Goal: Task Accomplishment & Management: Manage account settings

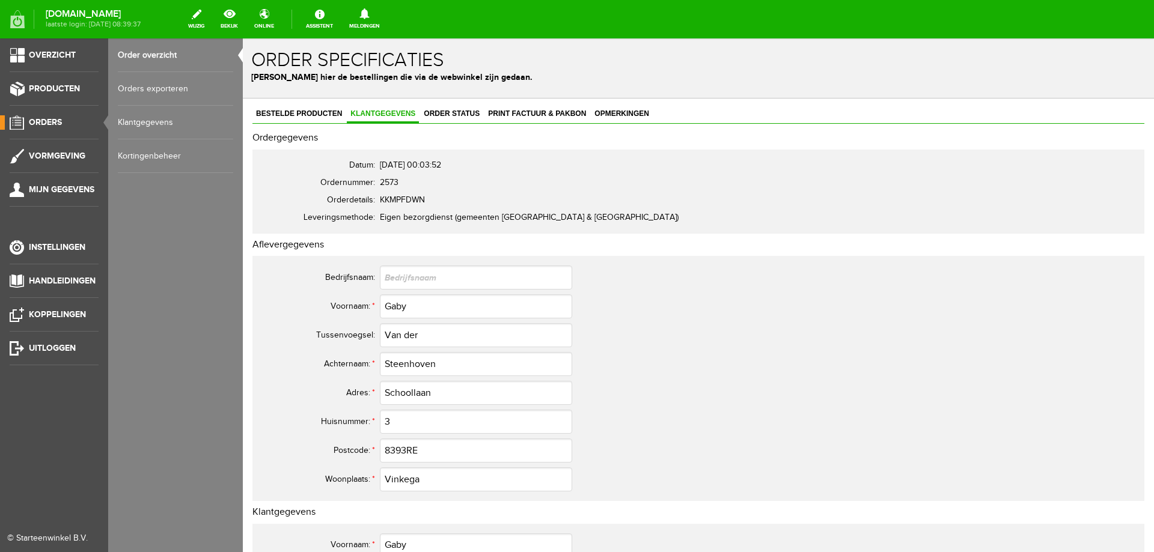
scroll to position [481, 0]
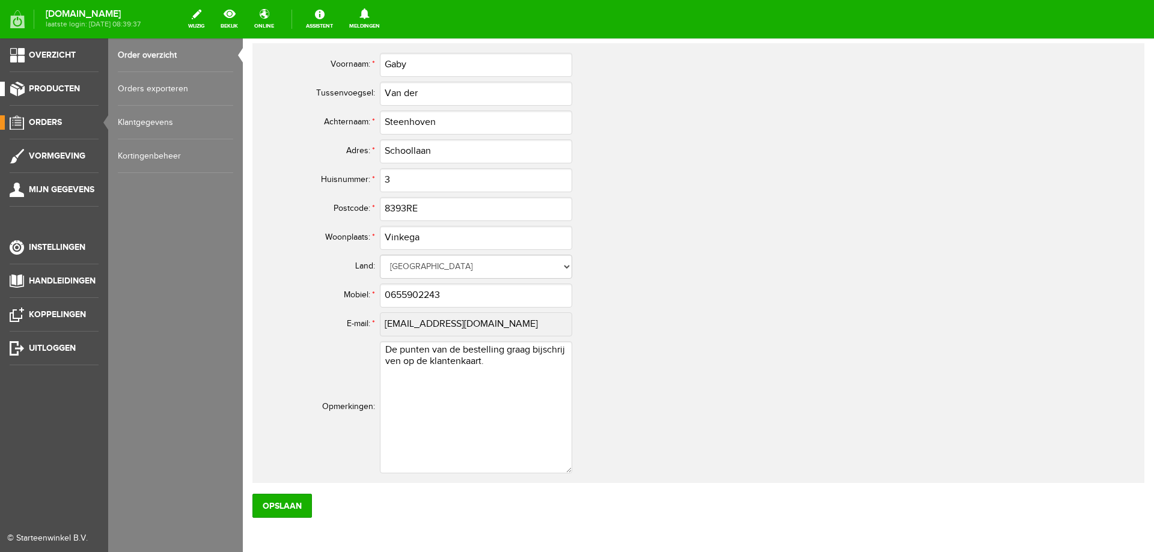
click at [59, 92] on span "Producten" at bounding box center [54, 89] width 51 height 10
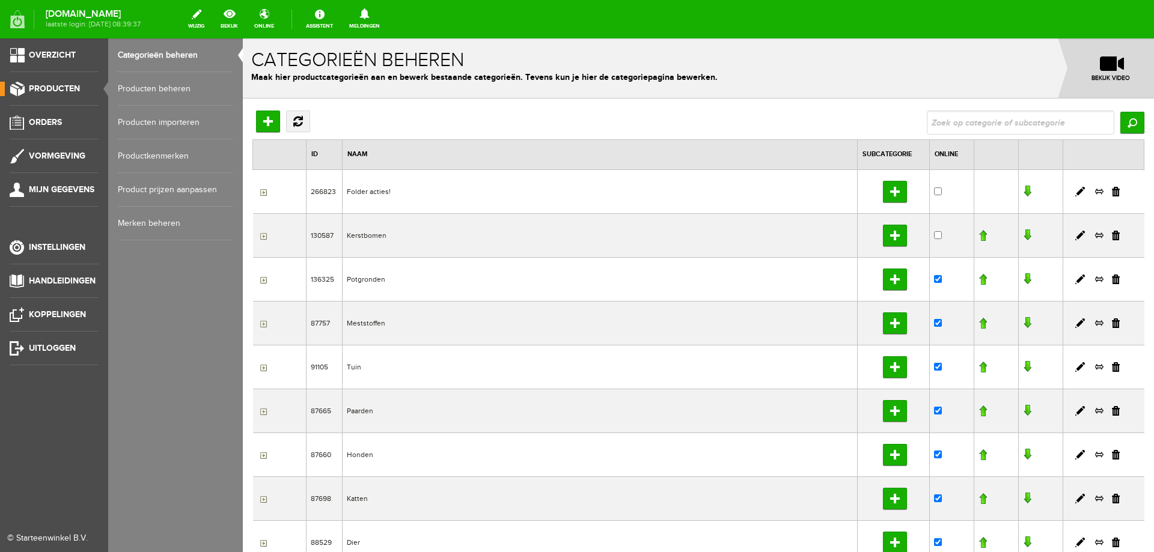
click at [62, 94] on link "Producten" at bounding box center [49, 89] width 99 height 14
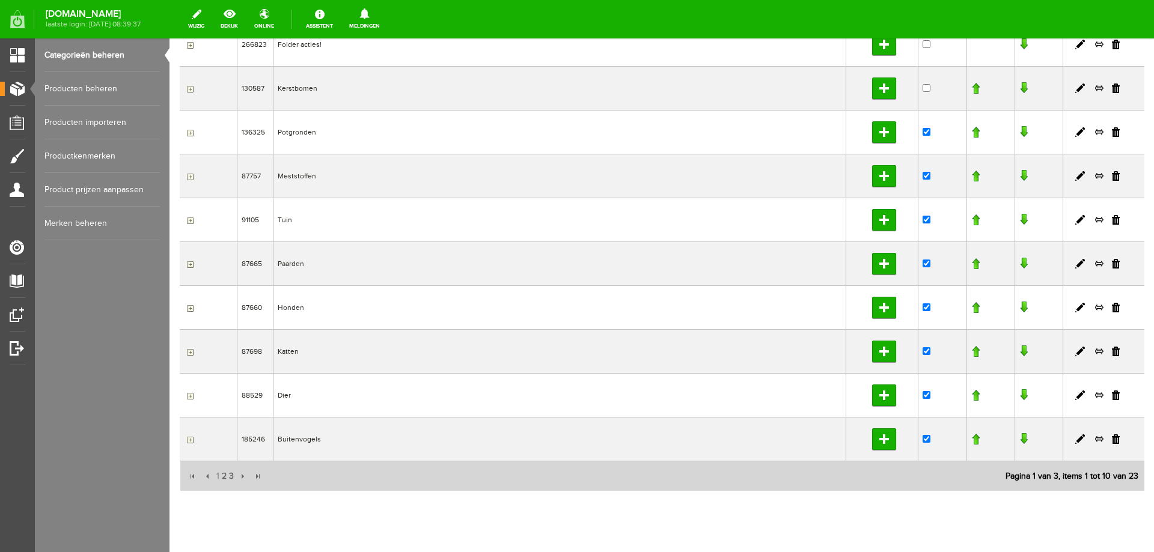
scroll to position [177, 0]
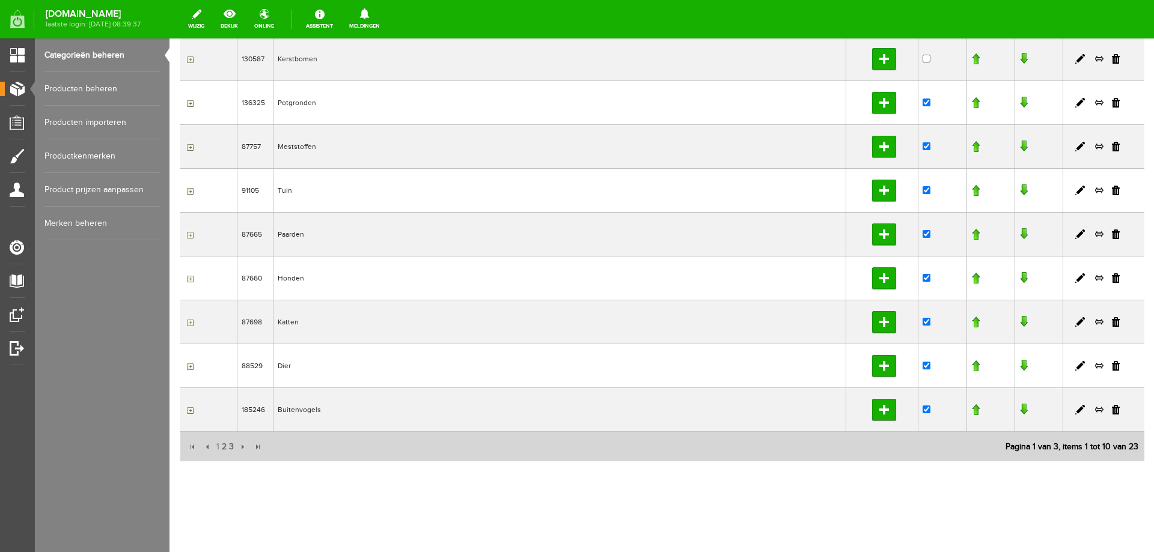
click at [191, 410] on input "button" at bounding box center [189, 411] width 10 height 10
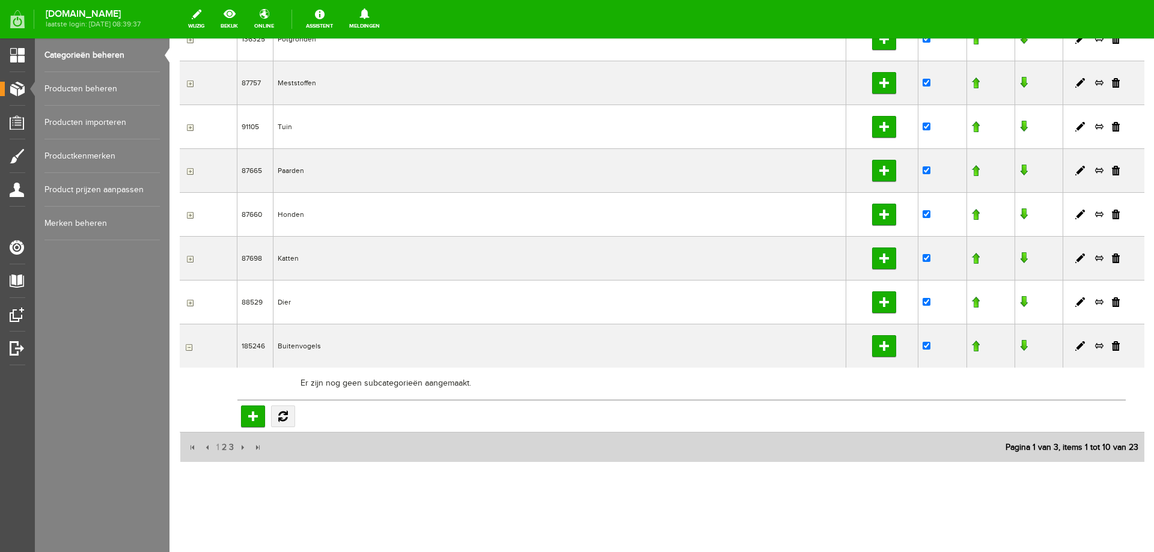
scroll to position [241, 0]
click at [245, 23] on link "bekijk" at bounding box center [229, 19] width 32 height 26
click at [252, 415] on input "Subcategorie toevoegen" at bounding box center [253, 416] width 24 height 22
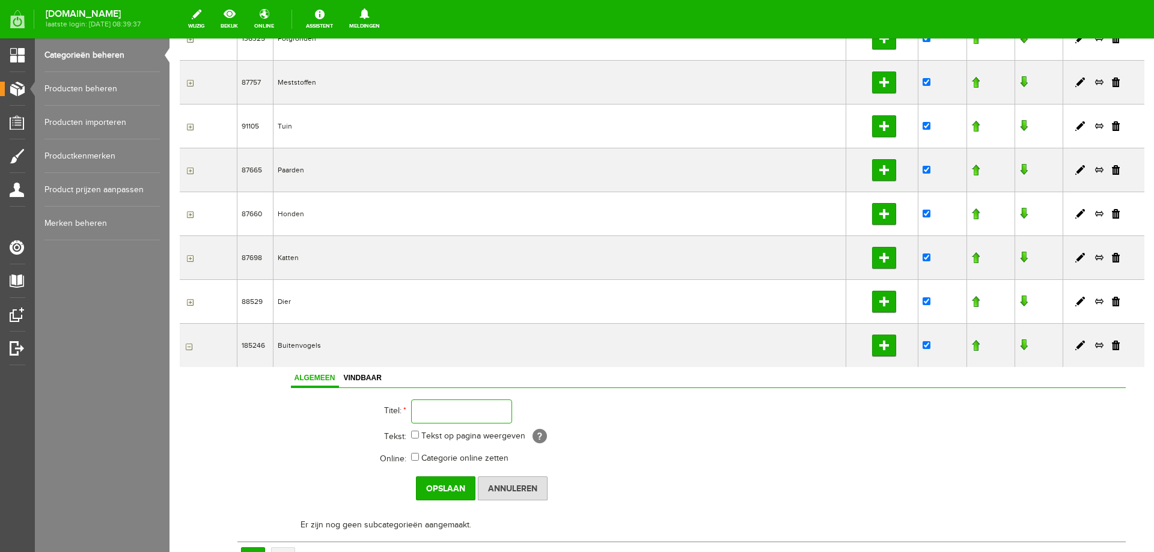
drag, startPoint x: 416, startPoint y: 413, endPoint x: 528, endPoint y: 445, distance: 115.5
click at [418, 413] on input "text" at bounding box center [461, 412] width 101 height 24
type input "Voederhuisjes"
click at [414, 437] on input "Tekst op pagina weergeven" at bounding box center [415, 435] width 8 height 8
checkbox input "true"
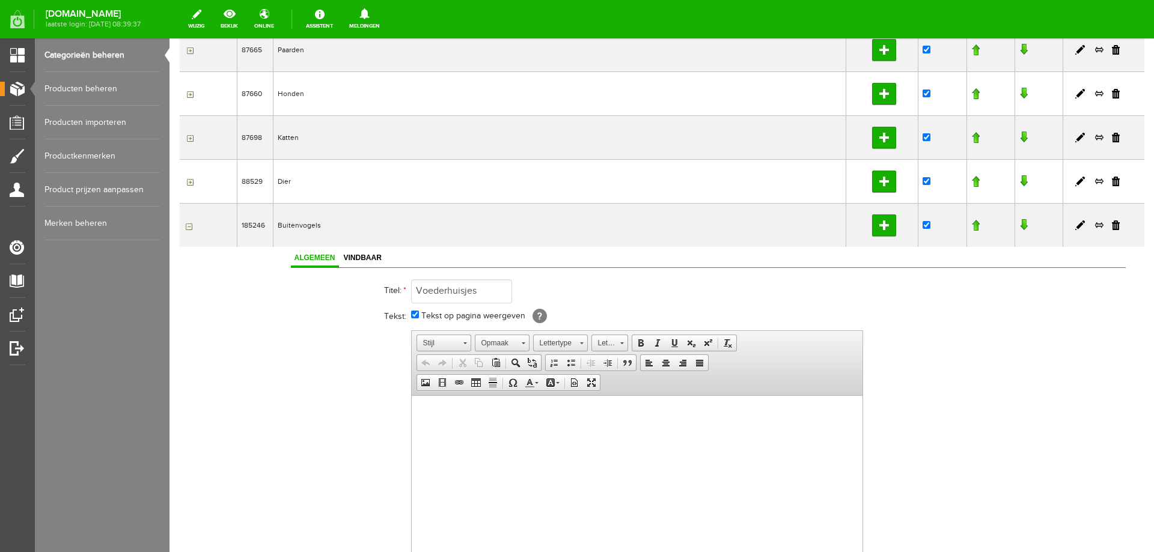
scroll to position [541, 0]
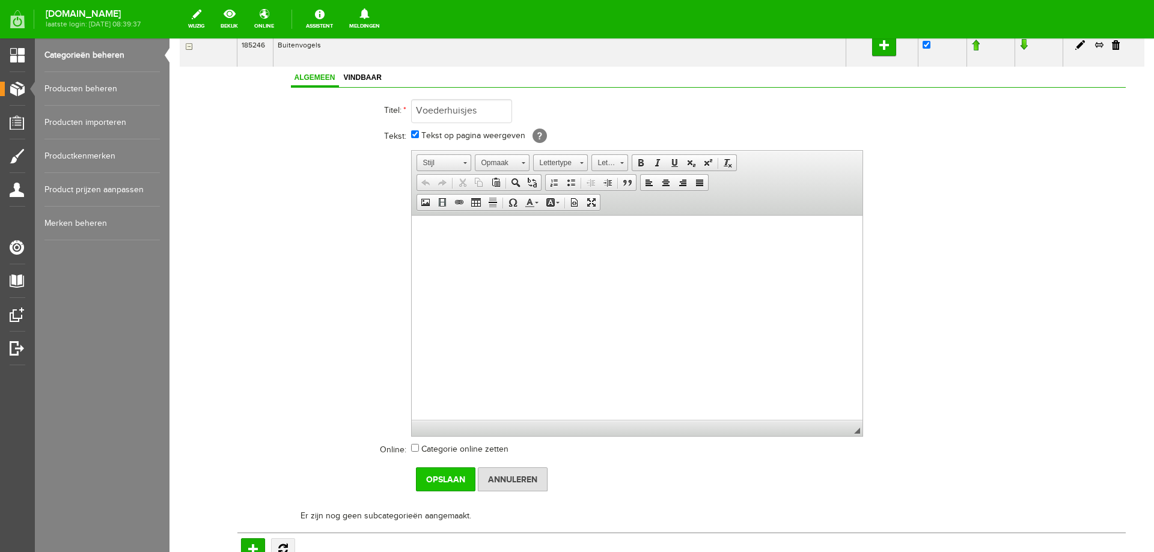
click at [448, 477] on input "Opslaan" at bounding box center [445, 480] width 59 height 24
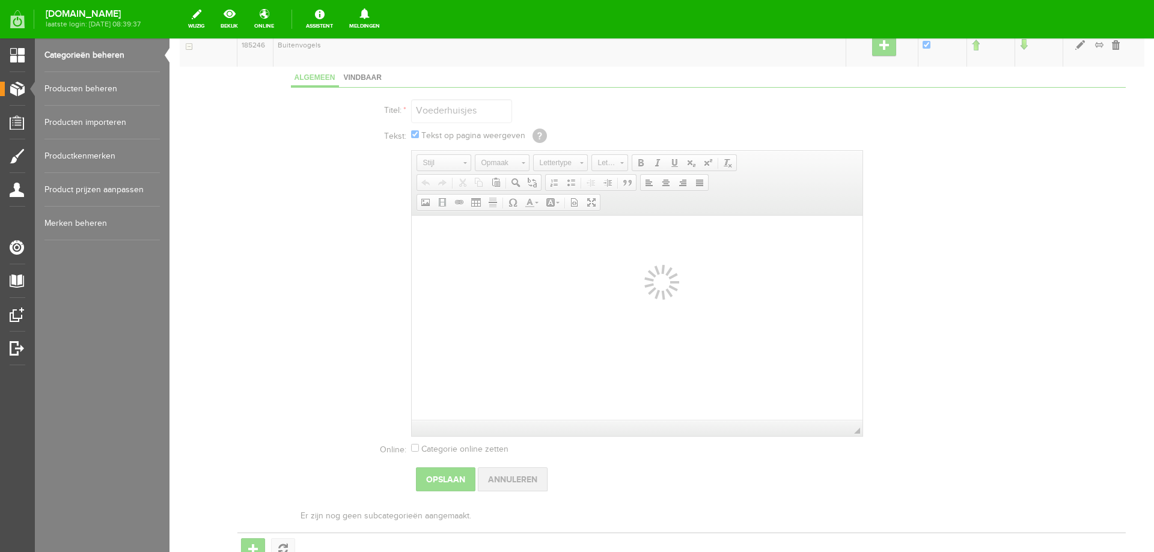
scroll to position [248, 0]
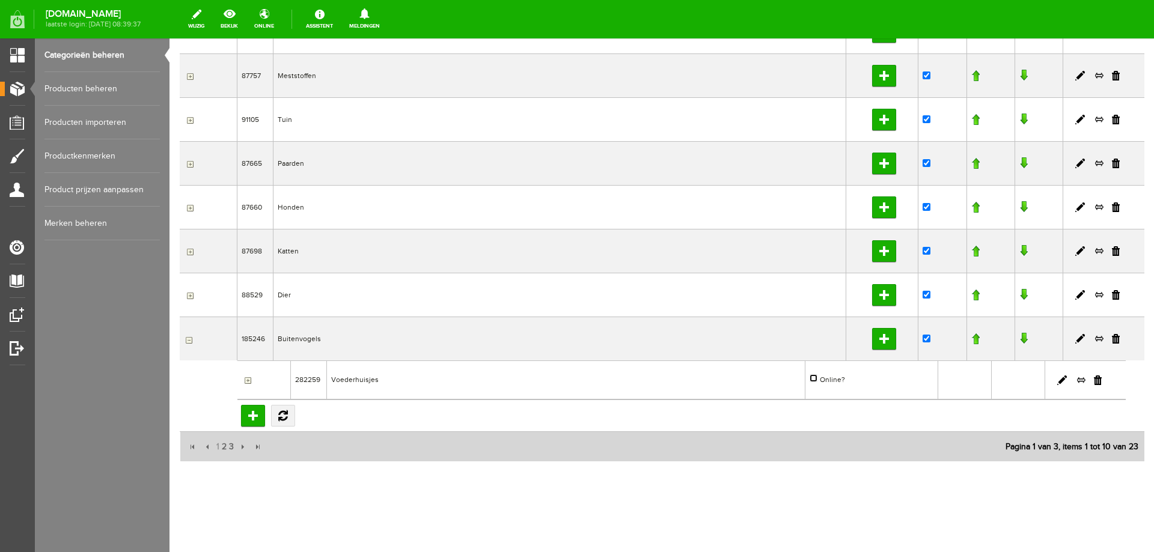
click at [810, 379] on input "Online?" at bounding box center [814, 378] width 8 height 8
checkbox input "true"
click at [94, 92] on link "Producten beheren" at bounding box center [101, 89] width 115 height 34
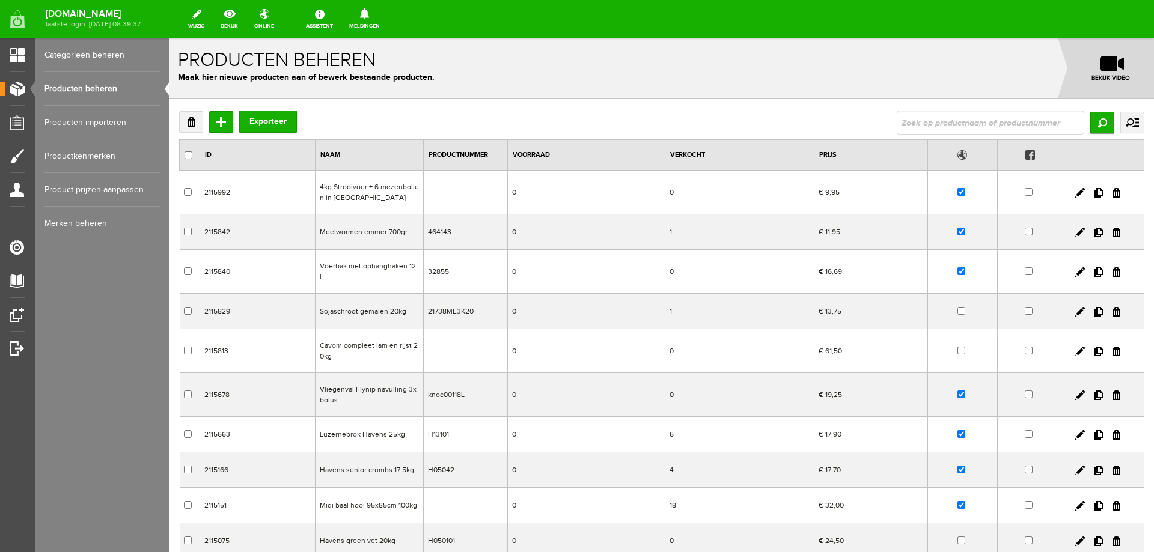
click at [909, 121] on input "text" at bounding box center [991, 123] width 188 height 24
type input "voederhuis"
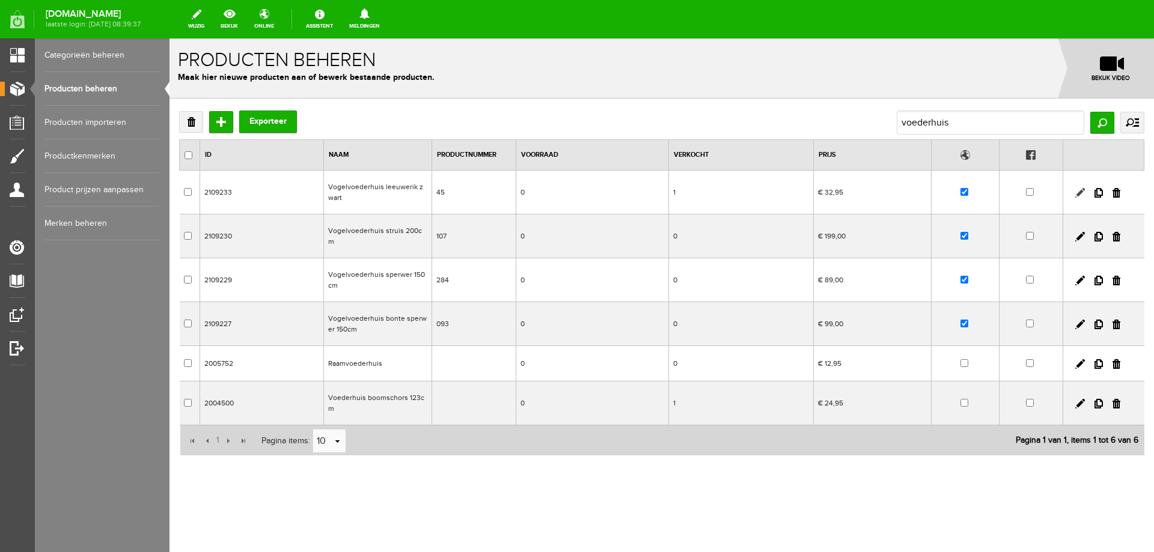
click at [1078, 196] on link at bounding box center [1080, 193] width 10 height 10
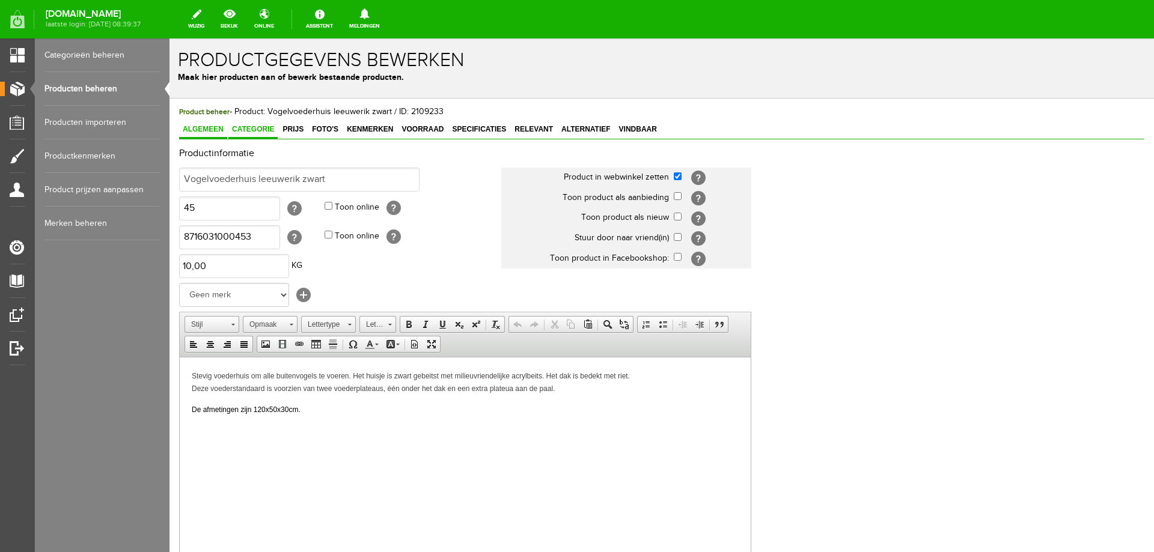
click at [260, 129] on span "Categorie" at bounding box center [252, 129] width 49 height 8
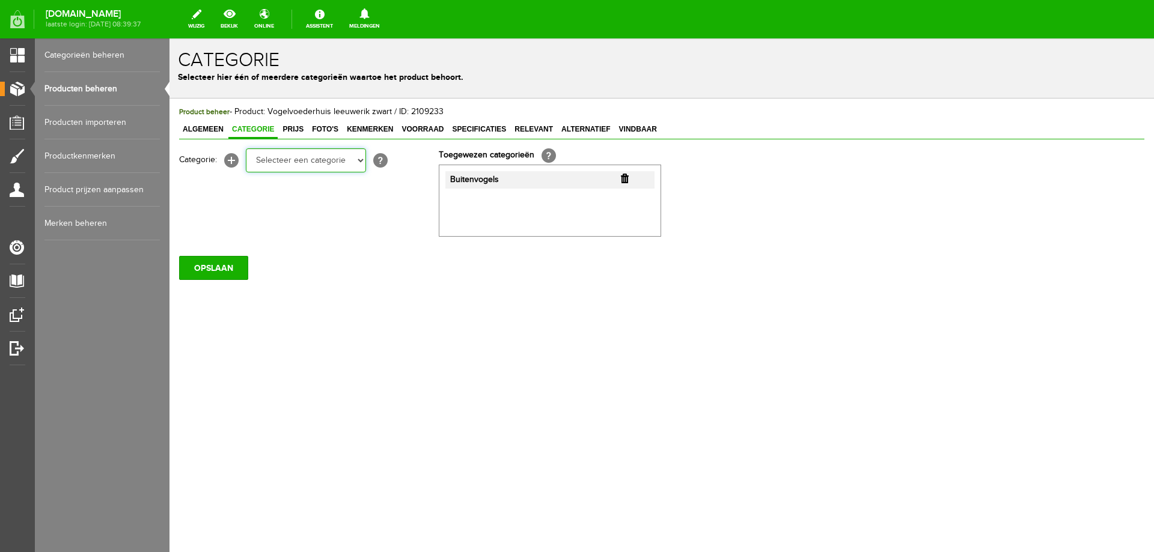
click at [361, 160] on select "Selecteer een categorie Folder acties! Kerstbomen Potgronden Meststoffen Organi…" at bounding box center [306, 160] width 120 height 24
select select "282259"
click at [246, 148] on select "Selecteer een categorie Folder acties! Kerstbomen Potgronden Meststoffen Organi…" at bounding box center [306, 160] width 120 height 24
click at [222, 269] on input "OPSLAAN" at bounding box center [213, 268] width 69 height 24
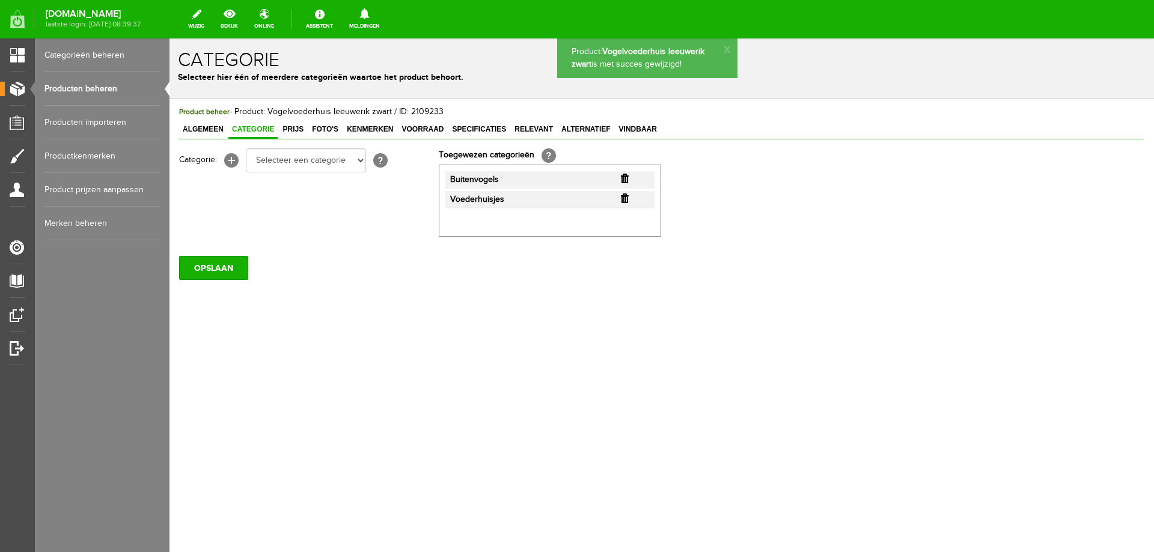
click at [107, 90] on link "Producten beheren" at bounding box center [101, 89] width 115 height 34
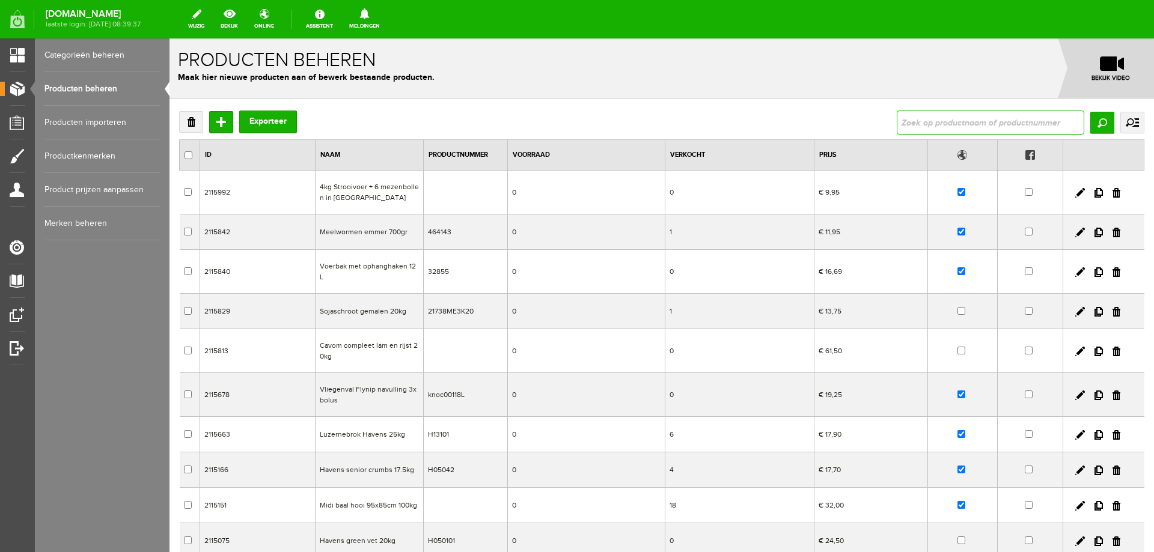
click at [946, 124] on input "text" at bounding box center [991, 123] width 188 height 24
type input "voederhu"
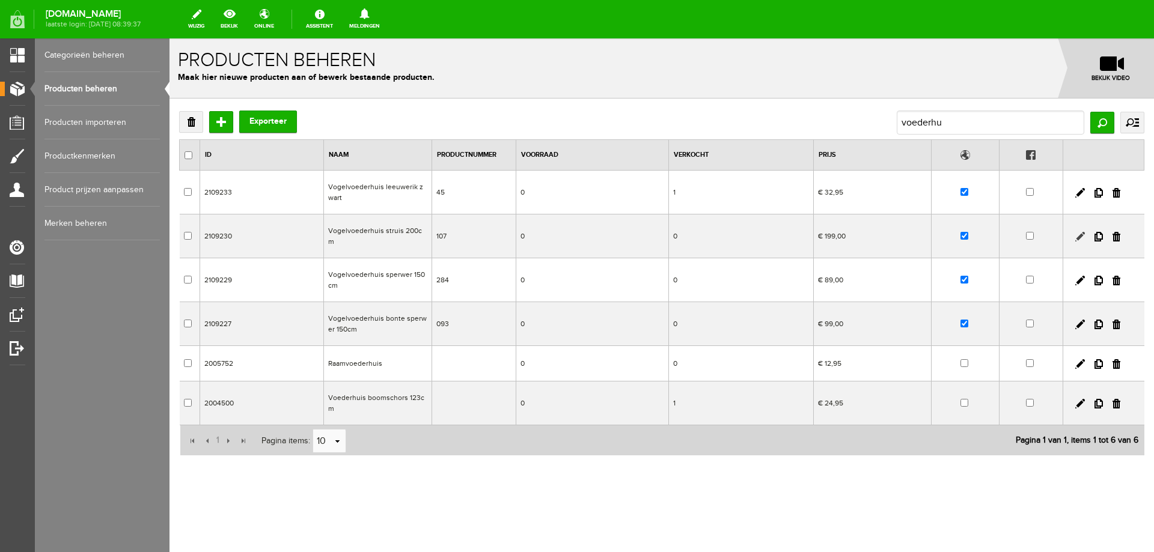
click at [1080, 232] on link at bounding box center [1080, 237] width 10 height 10
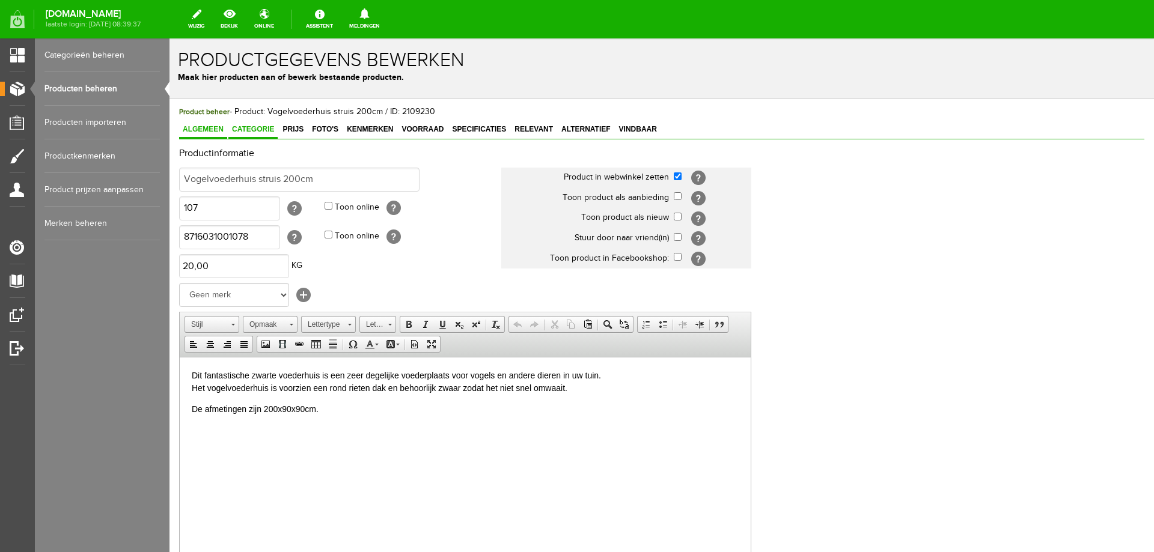
click at [266, 130] on span "Categorie" at bounding box center [252, 129] width 49 height 8
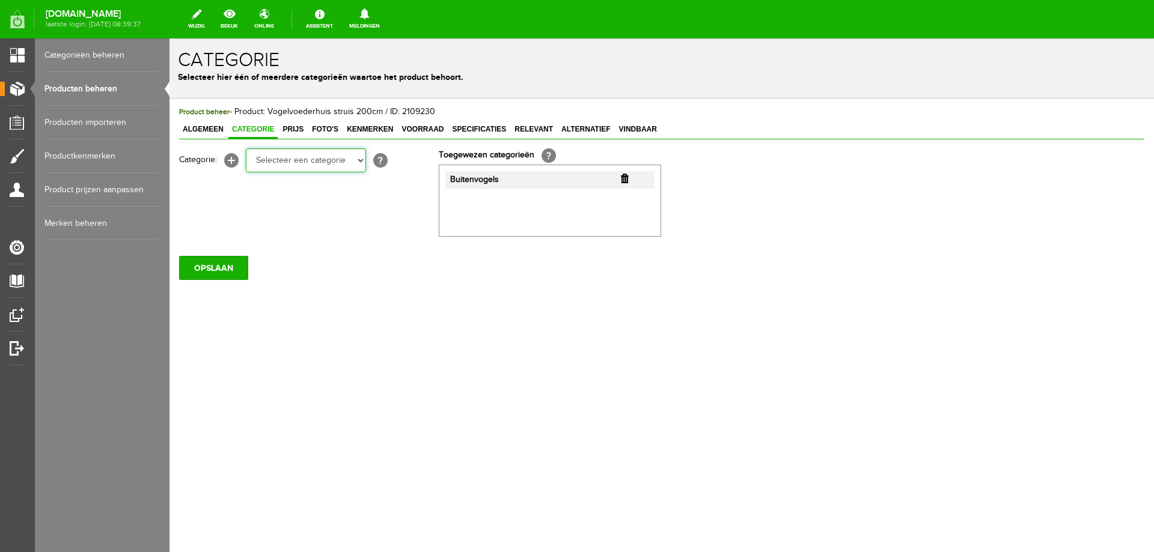
click at [293, 166] on select "Selecteer een categorie Folder acties! Kerstbomen Potgronden Meststoffen Organi…" at bounding box center [306, 160] width 120 height 24
select select "282259"
click at [246, 148] on select "Selecteer een categorie Folder acties! Kerstbomen Potgronden Meststoffen Organi…" at bounding box center [306, 160] width 120 height 24
click at [215, 270] on input "OPSLAAN" at bounding box center [213, 268] width 69 height 24
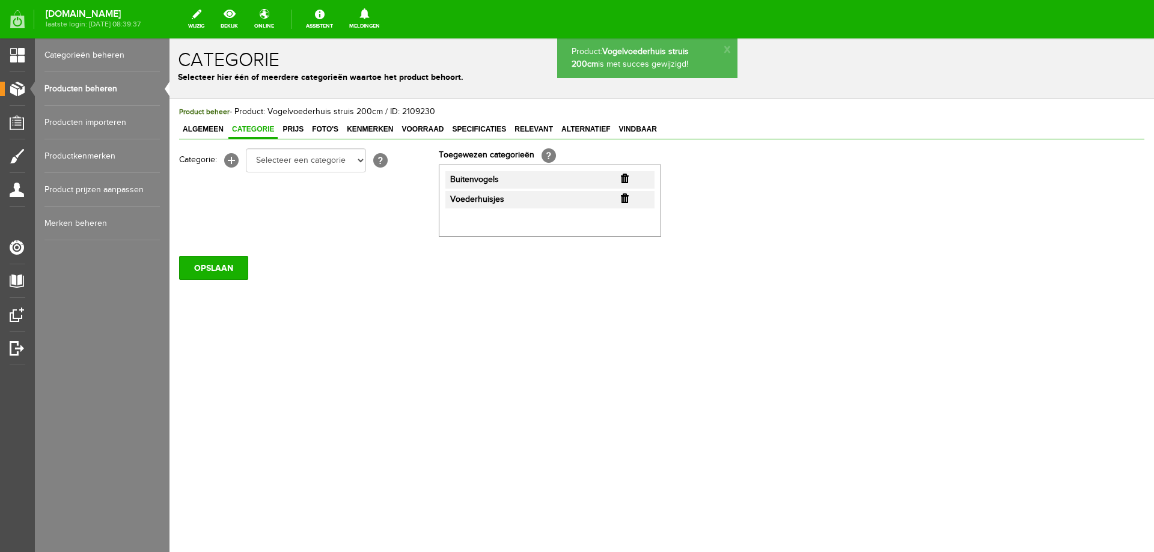
click at [87, 91] on link "Producten beheren" at bounding box center [101, 89] width 115 height 34
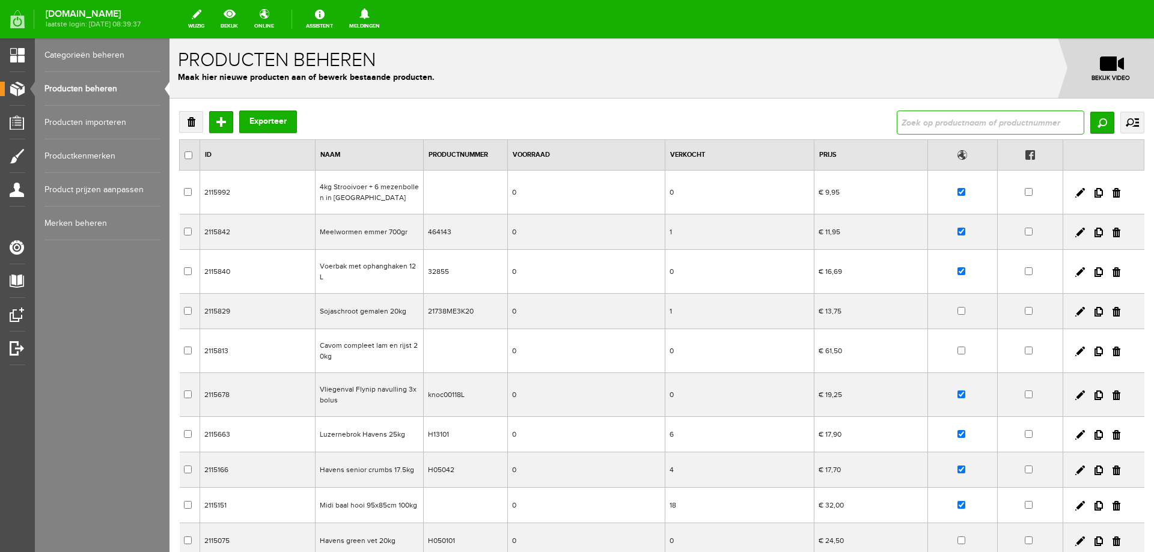
click at [937, 134] on input "text" at bounding box center [991, 123] width 188 height 24
type input "voederh"
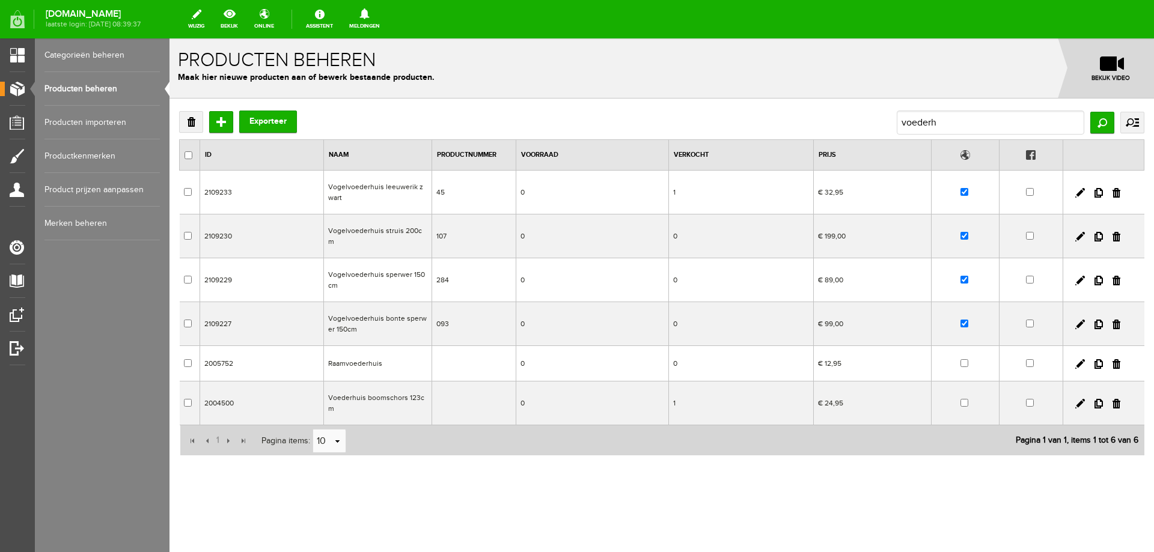
click at [364, 269] on td "Vogelvoederhuis sperwer 150cm" at bounding box center [377, 280] width 108 height 44
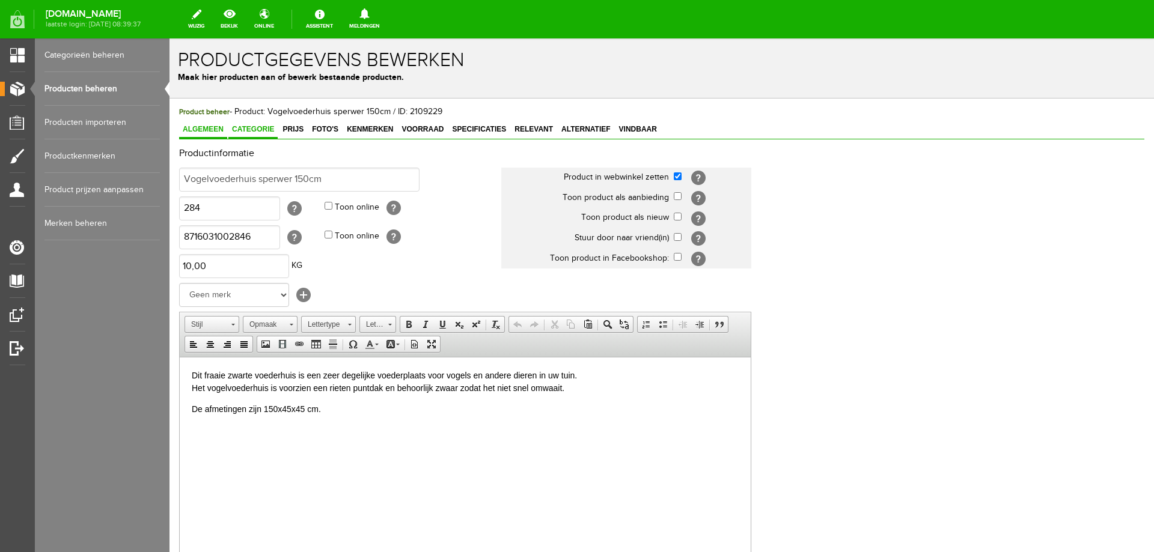
click at [246, 130] on span "Categorie" at bounding box center [252, 129] width 49 height 8
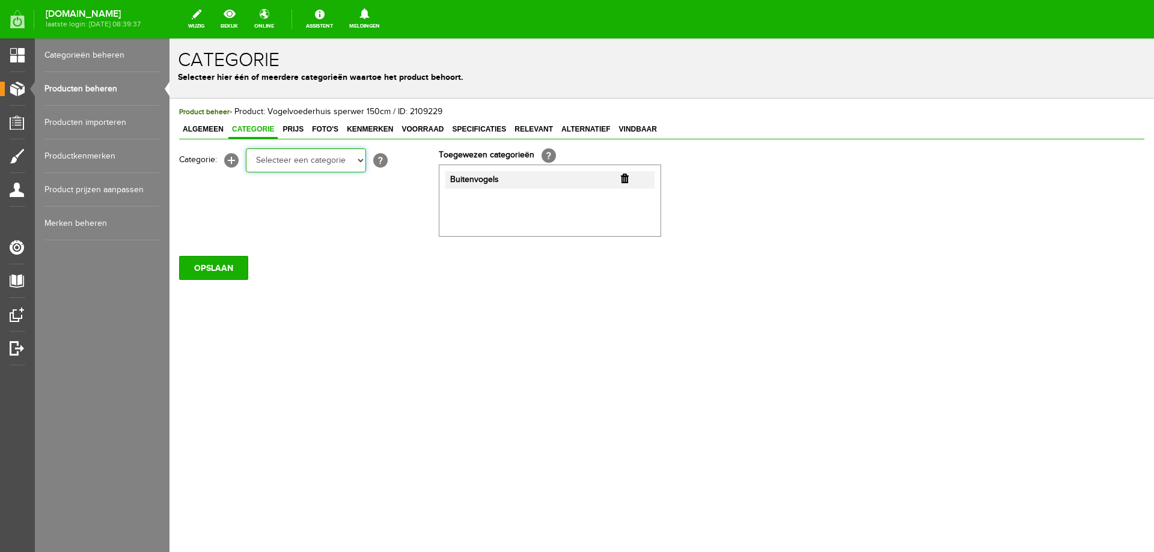
click at [259, 160] on select "Selecteer een categorie Folder acties! Kerstbomen Potgronden Meststoffen Organi…" at bounding box center [306, 160] width 120 height 24
select select "282259"
click at [246, 148] on select "Selecteer een categorie Folder acties! Kerstbomen Potgronden Meststoffen Organi…" at bounding box center [306, 160] width 120 height 24
click at [201, 263] on input "OPSLAAN" at bounding box center [213, 268] width 69 height 24
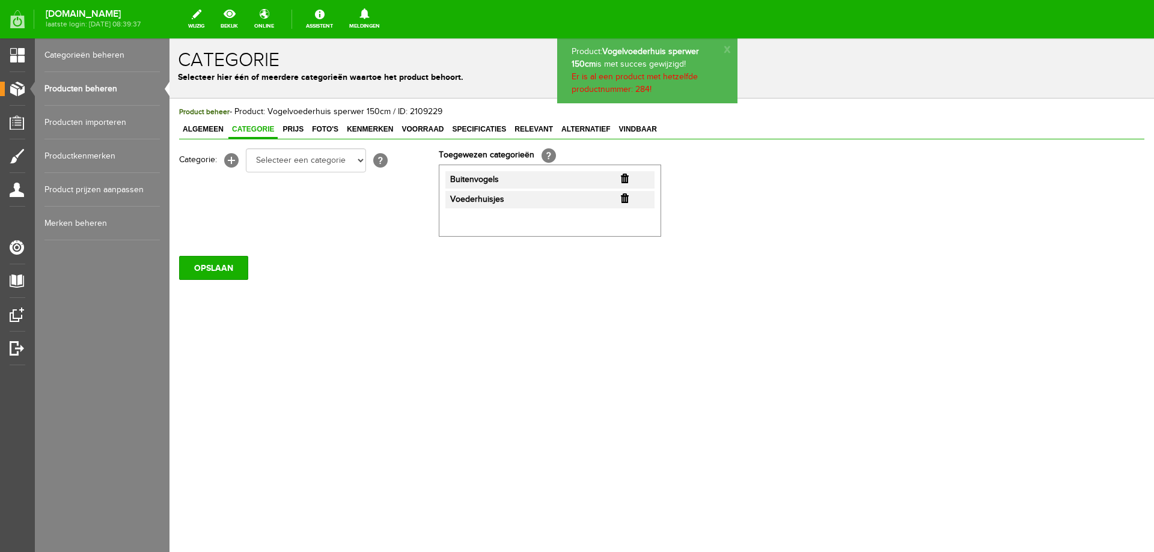
click at [99, 93] on link "Producten beheren" at bounding box center [101, 89] width 115 height 34
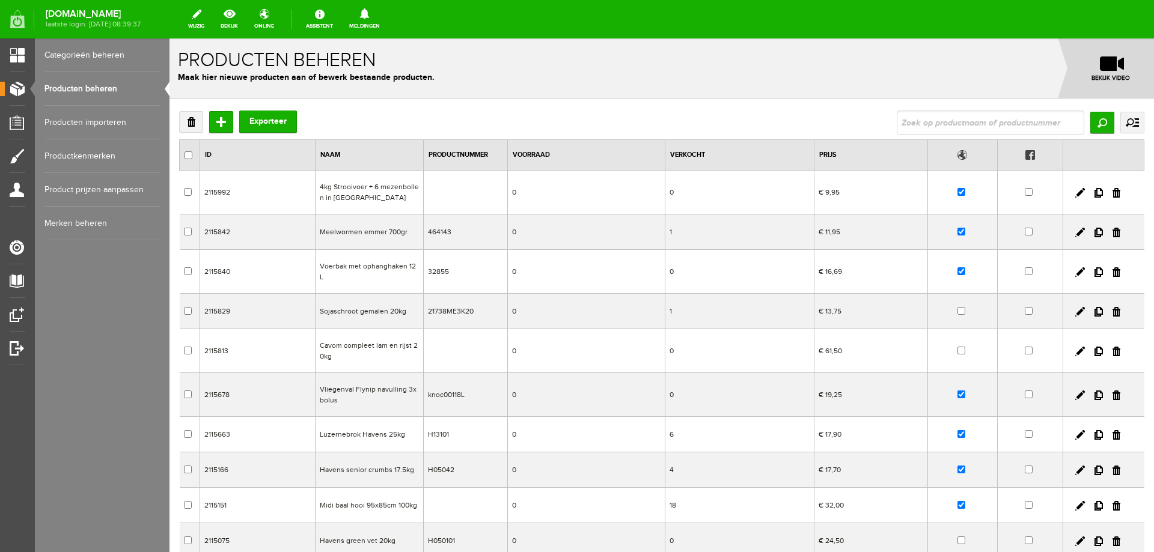
click at [917, 121] on input "text" at bounding box center [991, 123] width 188 height 24
type input "voederh"
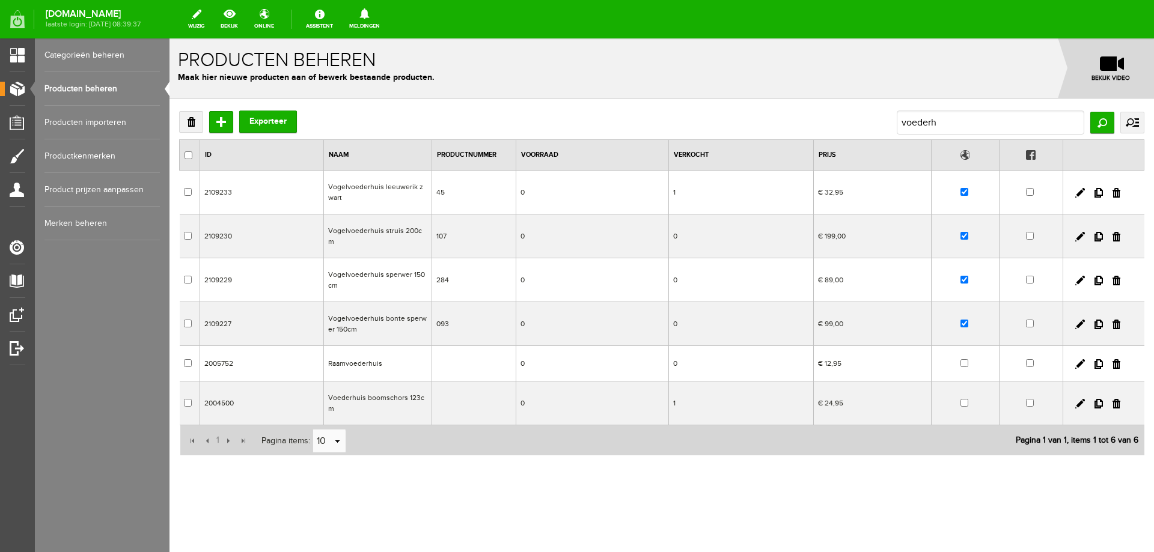
click at [388, 314] on td "Vogelvoederhuis bonte sperwer 150cm" at bounding box center [377, 324] width 108 height 44
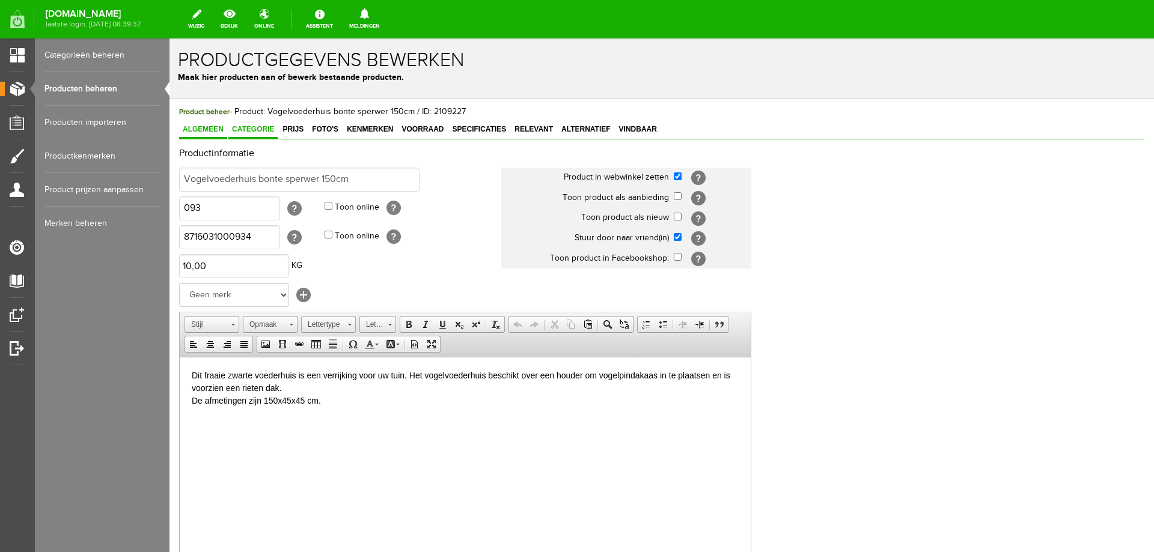
click at [260, 129] on span "Categorie" at bounding box center [252, 129] width 49 height 8
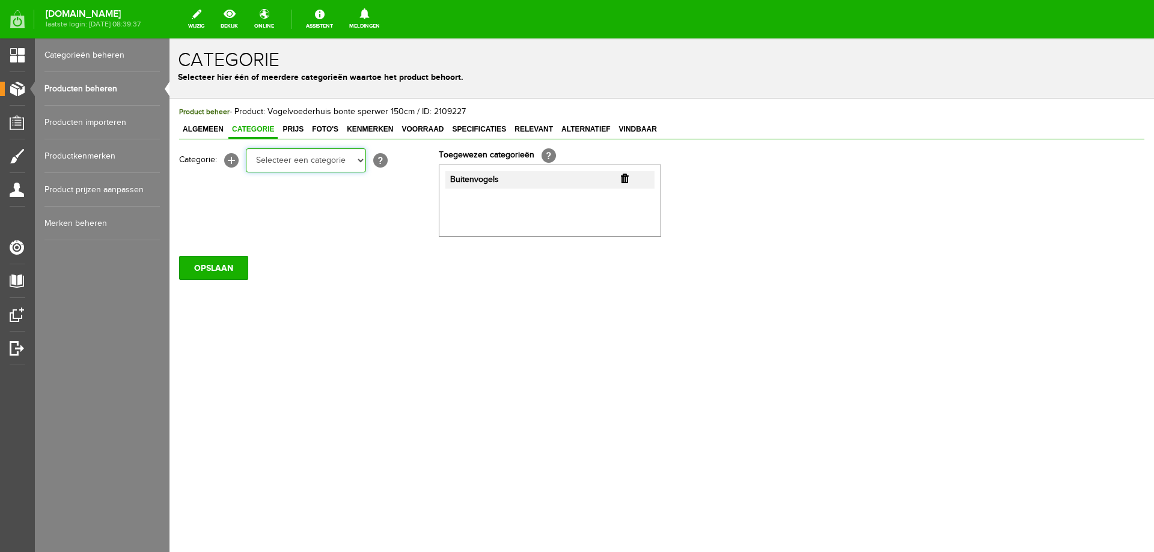
click at [282, 163] on select "Selecteer een categorie Folder acties! Kerstbomen Potgronden Meststoffen Organi…" at bounding box center [306, 160] width 120 height 24
select select "282259"
click at [246, 148] on select "Selecteer een categorie Folder acties! Kerstbomen Potgronden Meststoffen Organi…" at bounding box center [306, 160] width 120 height 24
click at [233, 268] on input "OPSLAAN" at bounding box center [213, 268] width 69 height 24
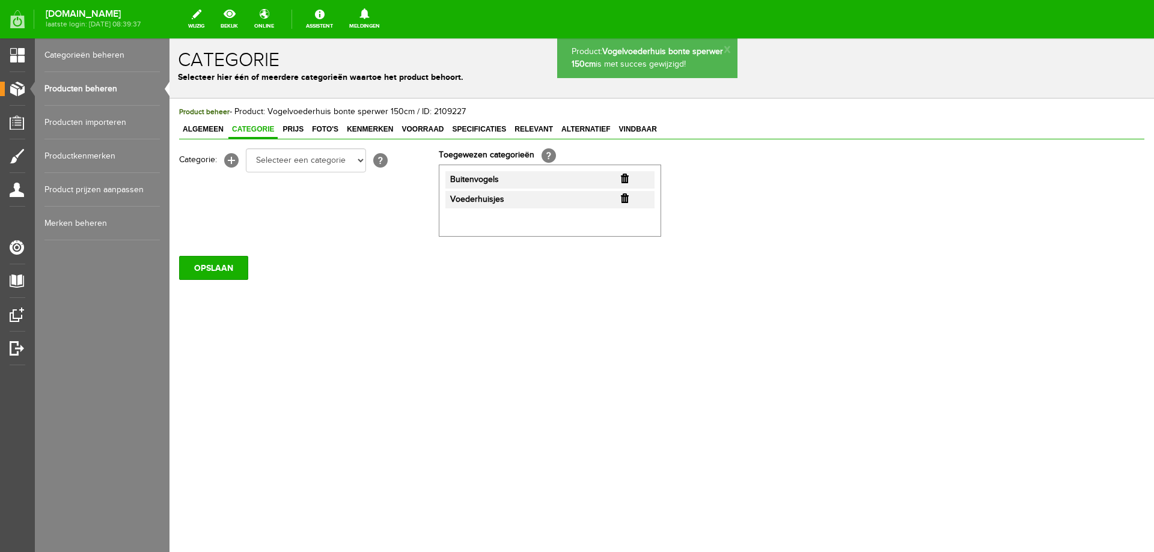
click at [101, 90] on link "Producten beheren" at bounding box center [101, 89] width 115 height 34
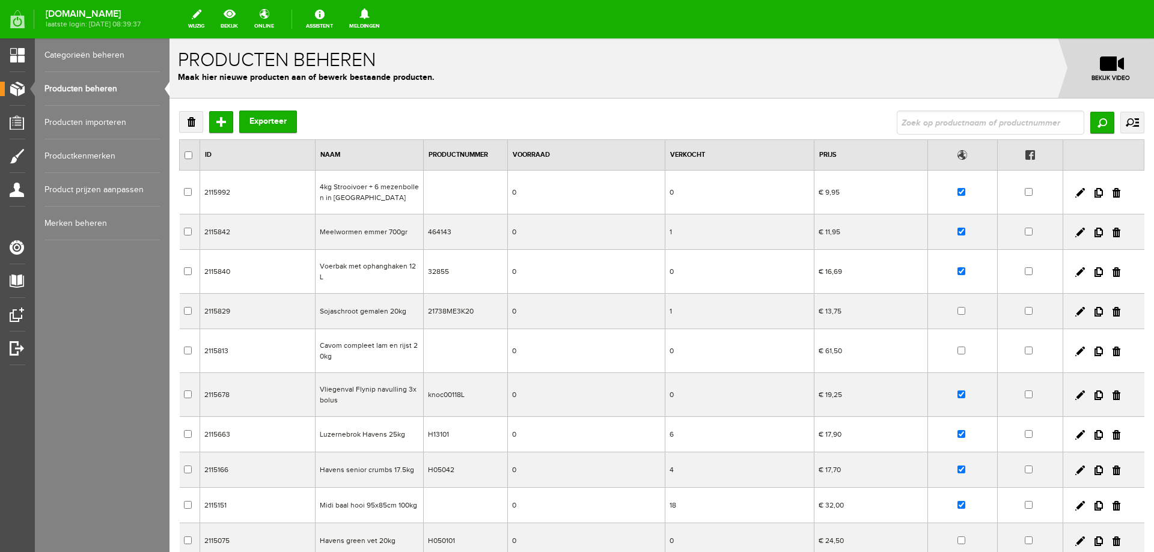
click at [938, 127] on input "text" at bounding box center [991, 123] width 188 height 24
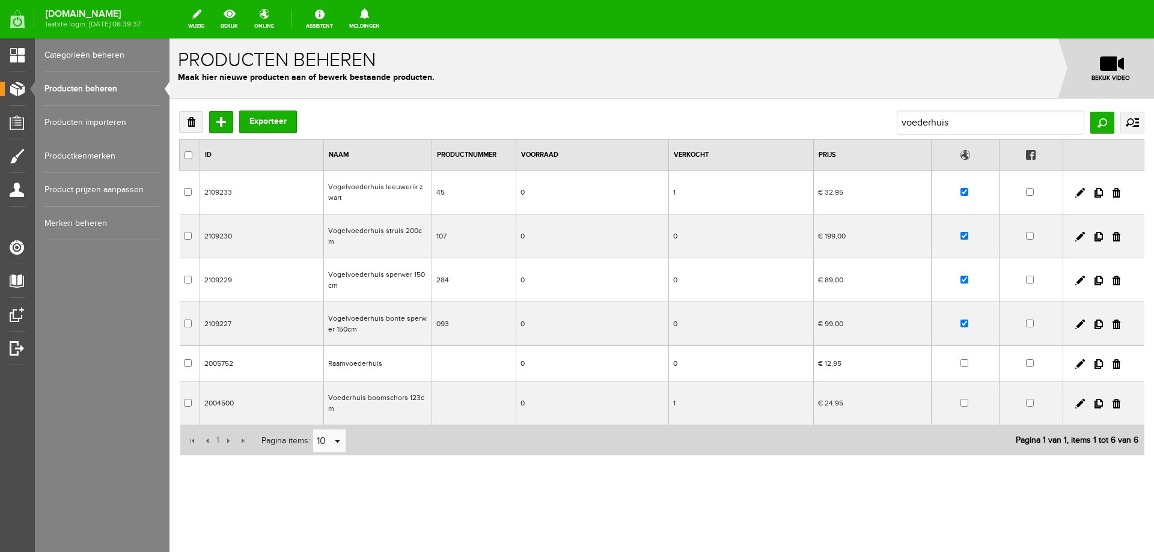
click at [408, 395] on td "Voederhuis boomschors 123cm" at bounding box center [377, 404] width 108 height 44
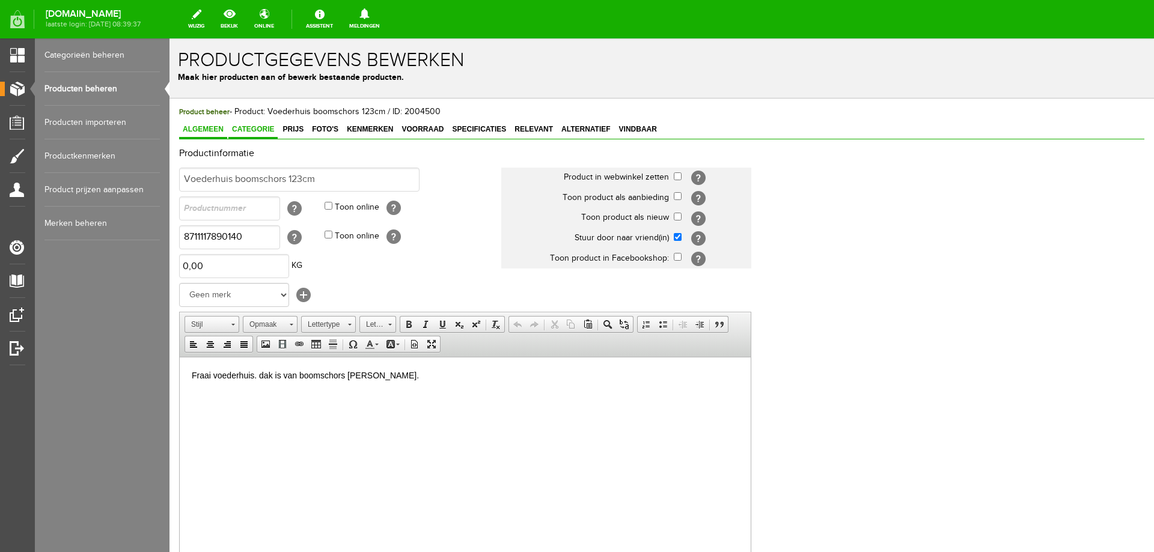
click at [253, 132] on span "Categorie" at bounding box center [252, 129] width 49 height 8
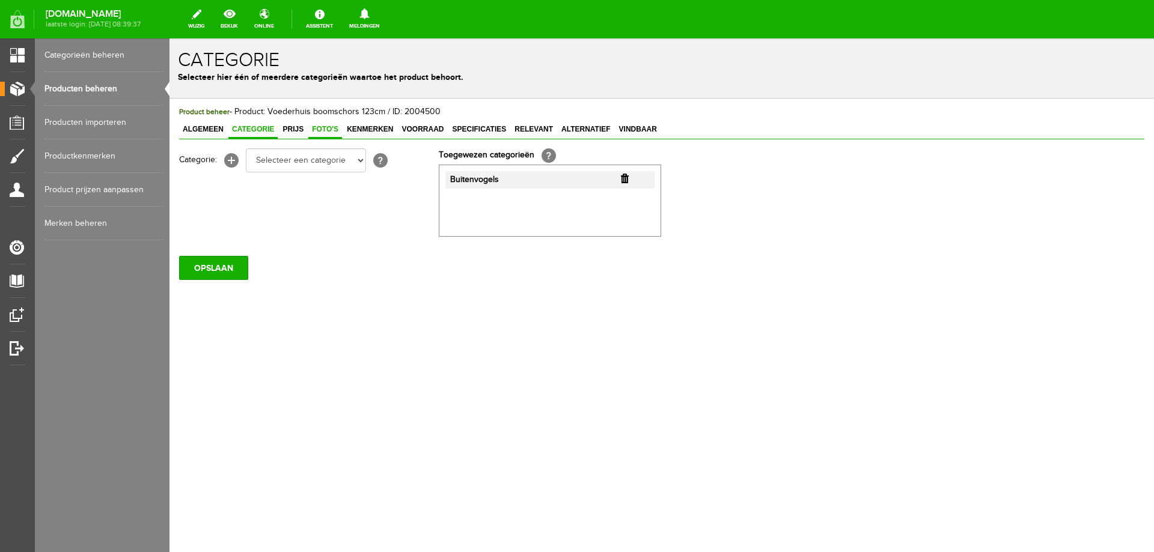
click at [328, 135] on link "Foto's" at bounding box center [325, 129] width 34 height 17
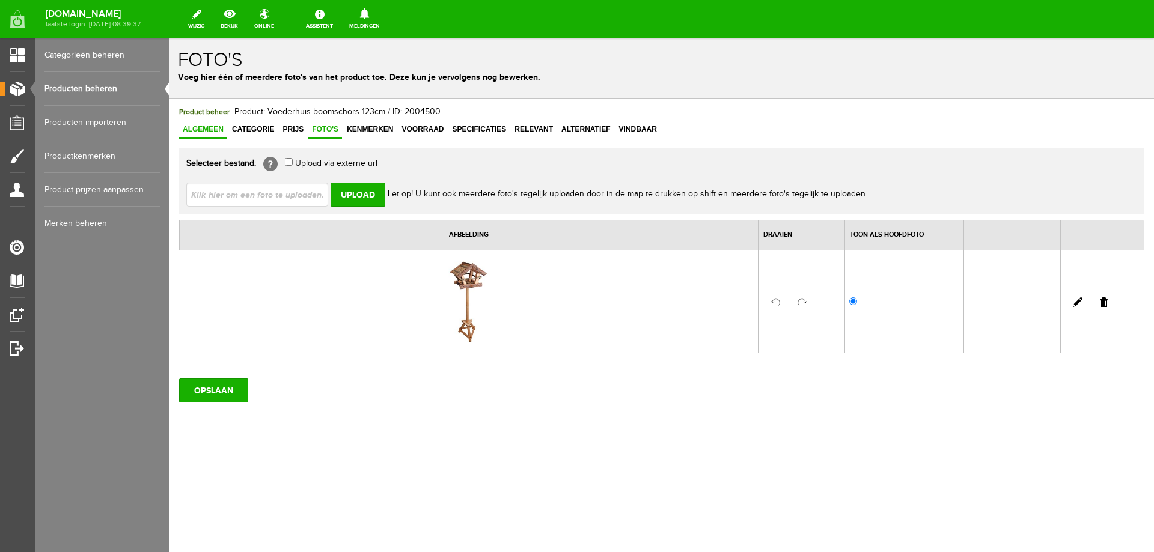
click at [211, 129] on span "Algemeen" at bounding box center [203, 129] width 48 height 8
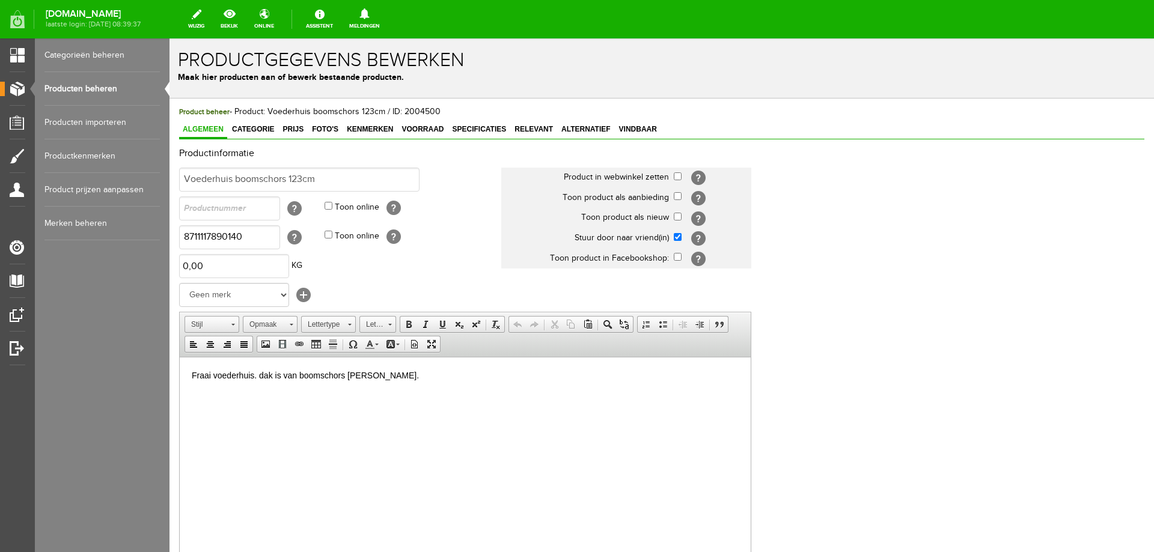
click at [115, 89] on link "Producten beheren" at bounding box center [101, 89] width 115 height 34
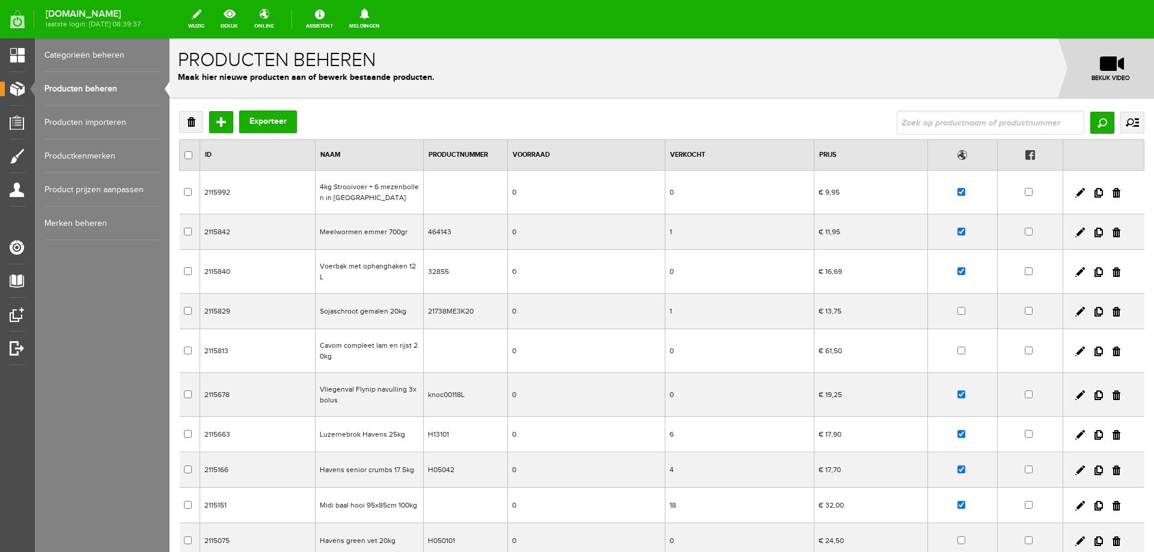
click at [906, 127] on input "text" at bounding box center [991, 123] width 188 height 24
type input "buten"
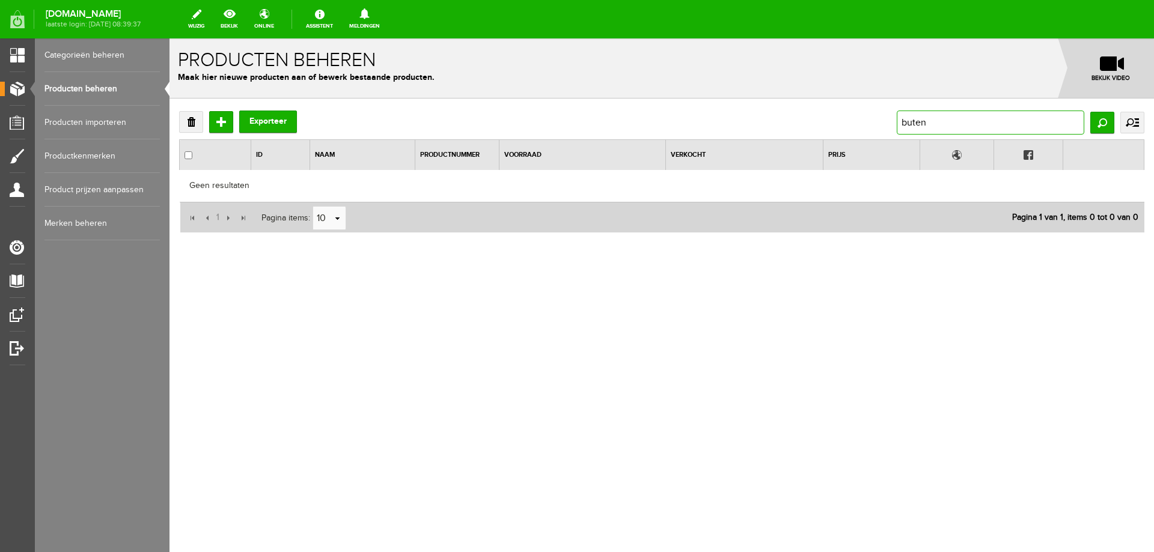
click at [906, 127] on input "buten" at bounding box center [991, 123] width 188 height 24
type input "voeder"
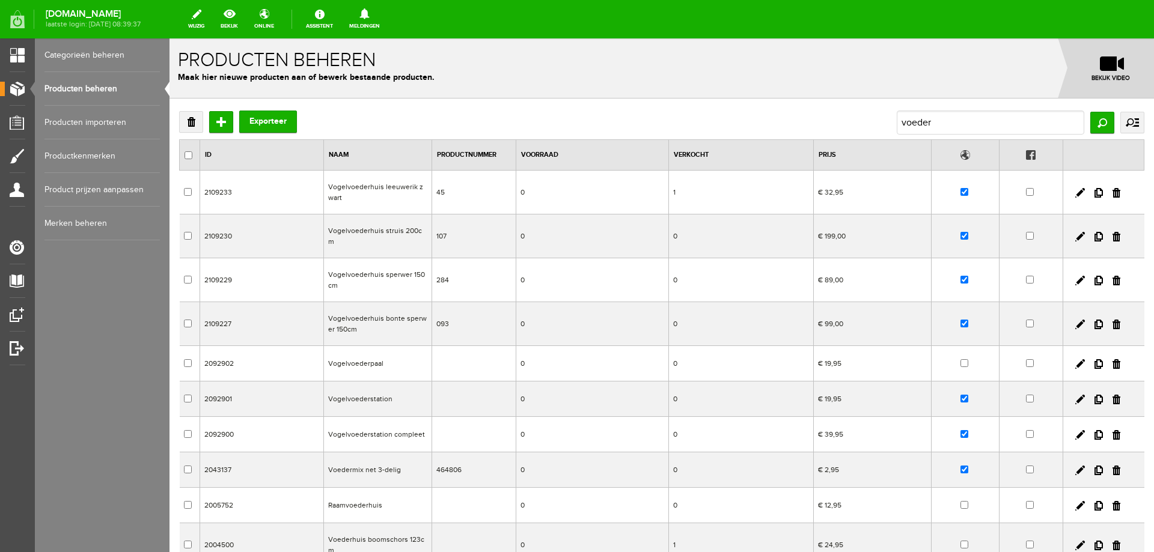
click at [362, 390] on td "Vogelvoederstation" at bounding box center [377, 399] width 108 height 35
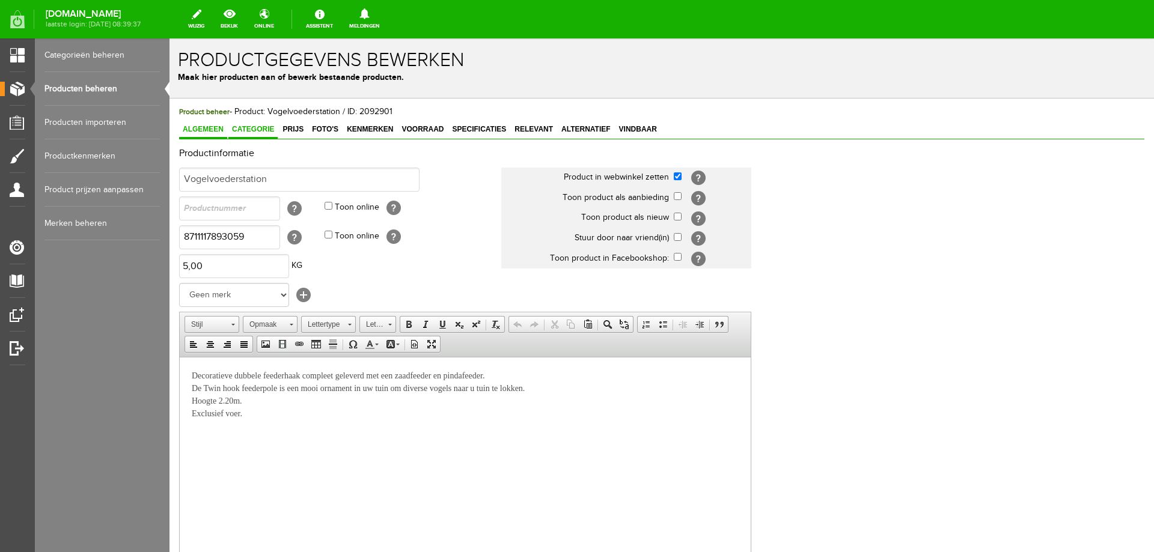
click at [263, 132] on span "Categorie" at bounding box center [252, 129] width 49 height 8
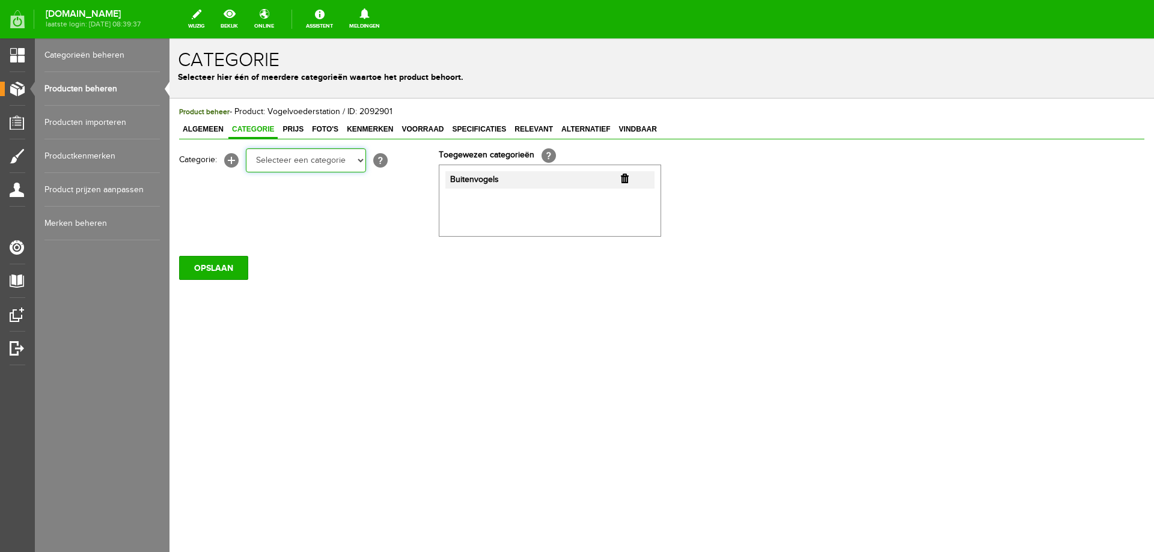
click at [281, 162] on select "Selecteer een categorie Folder acties! Kerstbomen Potgronden Meststoffen Organi…" at bounding box center [306, 160] width 120 height 24
select select "282259"
click at [246, 148] on select "Selecteer een categorie Folder acties! Kerstbomen Potgronden Meststoffen Organi…" at bounding box center [306, 160] width 120 height 24
click at [228, 265] on input "OPSLAAN" at bounding box center [213, 268] width 69 height 24
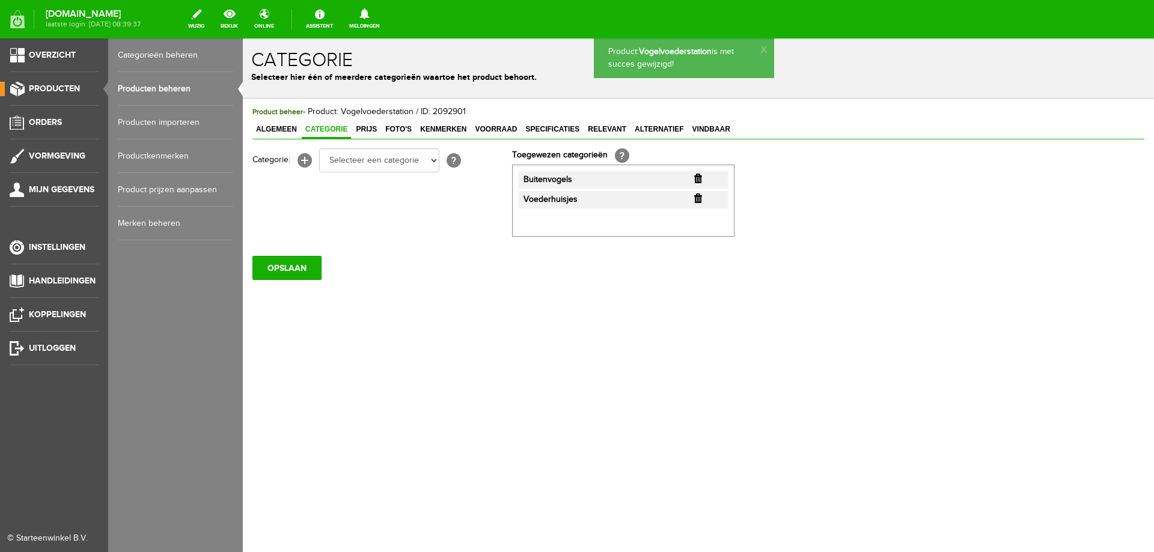
click at [147, 91] on link "Producten beheren" at bounding box center [175, 89] width 115 height 34
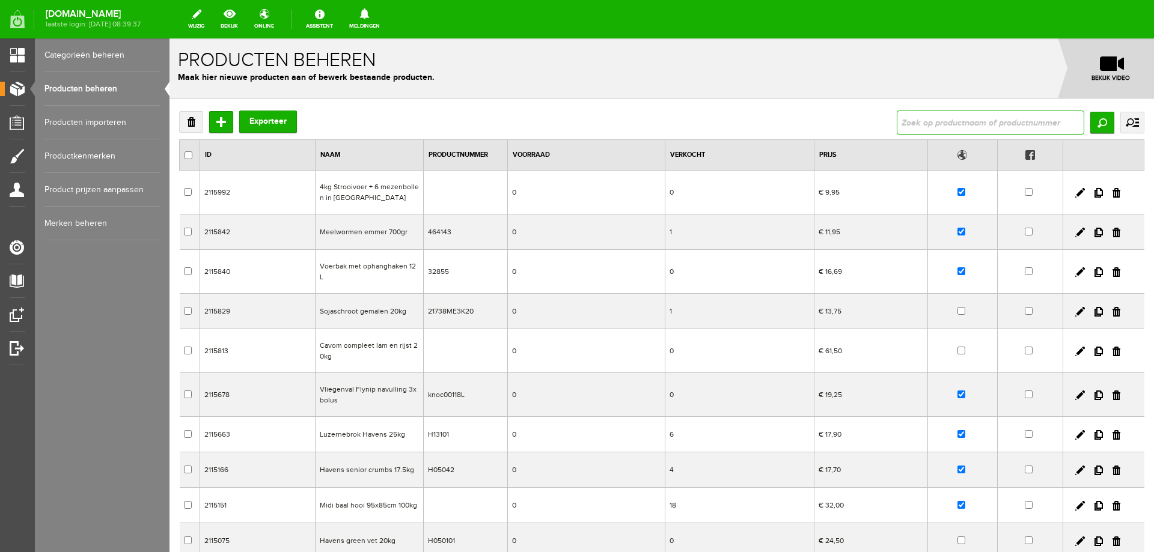
click at [901, 121] on input "text" at bounding box center [991, 123] width 188 height 24
type input "station"
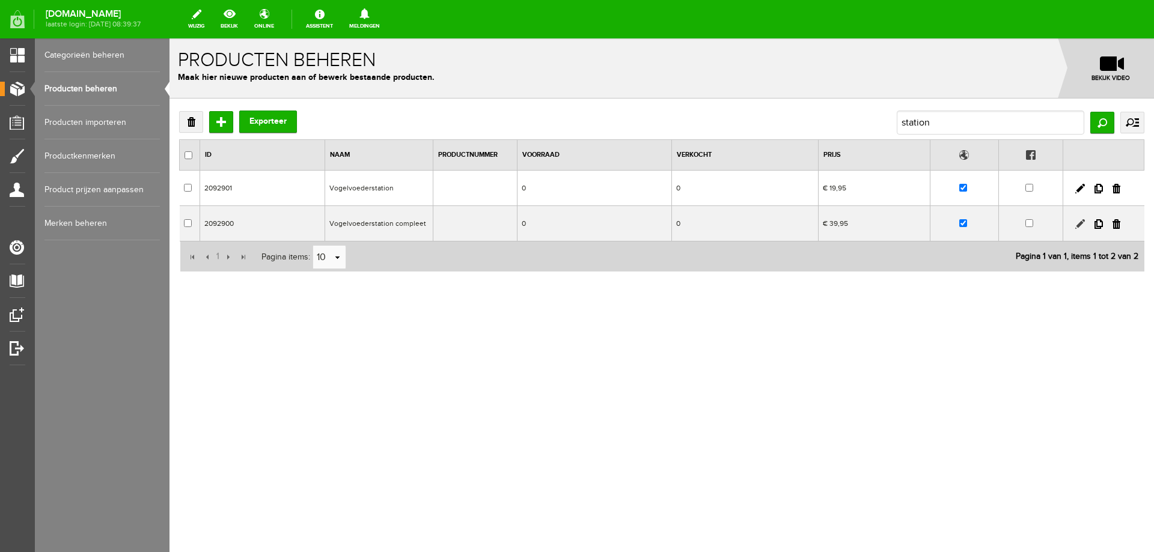
click at [1080, 224] on link at bounding box center [1080, 224] width 10 height 10
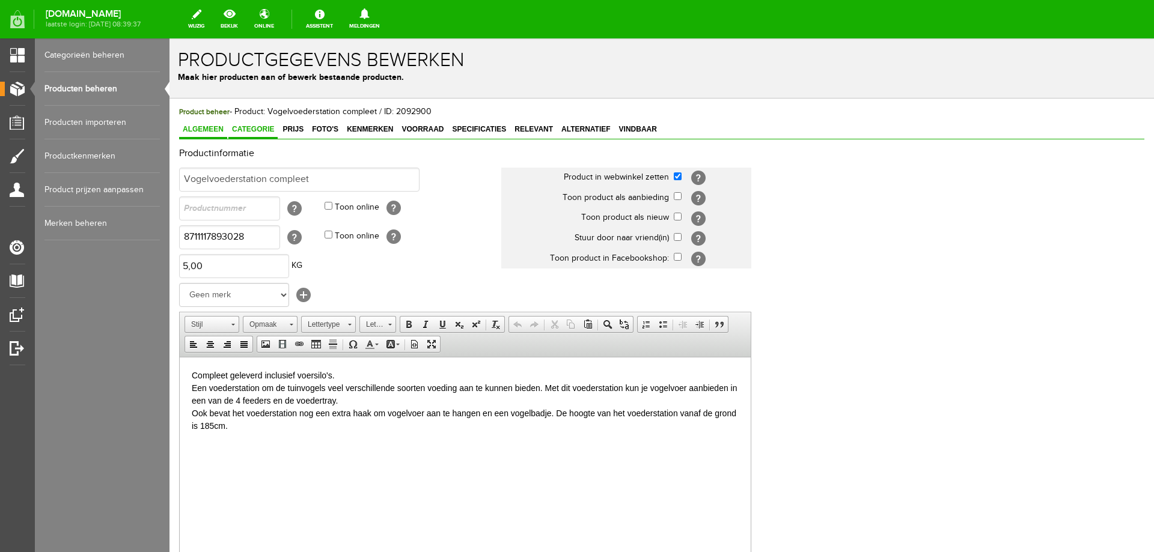
click at [261, 129] on span "Categorie" at bounding box center [252, 129] width 49 height 8
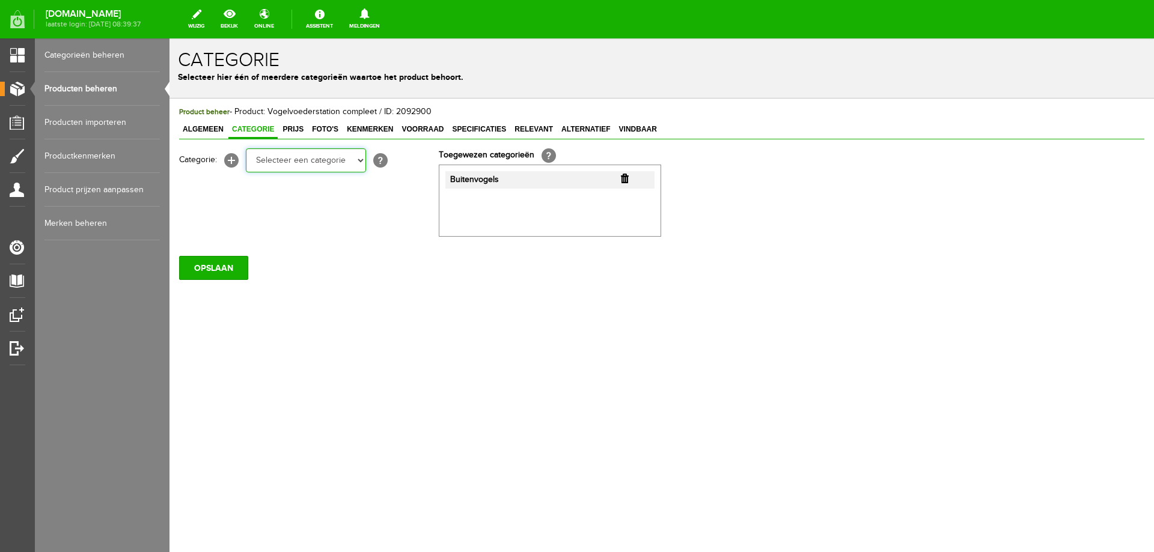
click at [334, 167] on select "Selecteer een categorie Folder acties! Kerstbomen Potgronden Meststoffen Organi…" at bounding box center [306, 160] width 120 height 24
click at [308, 163] on select "Selecteer een categorie Folder acties! Kerstbomen Potgronden Meststoffen Organi…" at bounding box center [306, 160] width 120 height 24
click at [297, 158] on select "Selecteer een categorie Folder acties! Kerstbomen Potgronden Meststoffen Organi…" at bounding box center [306, 160] width 120 height 24
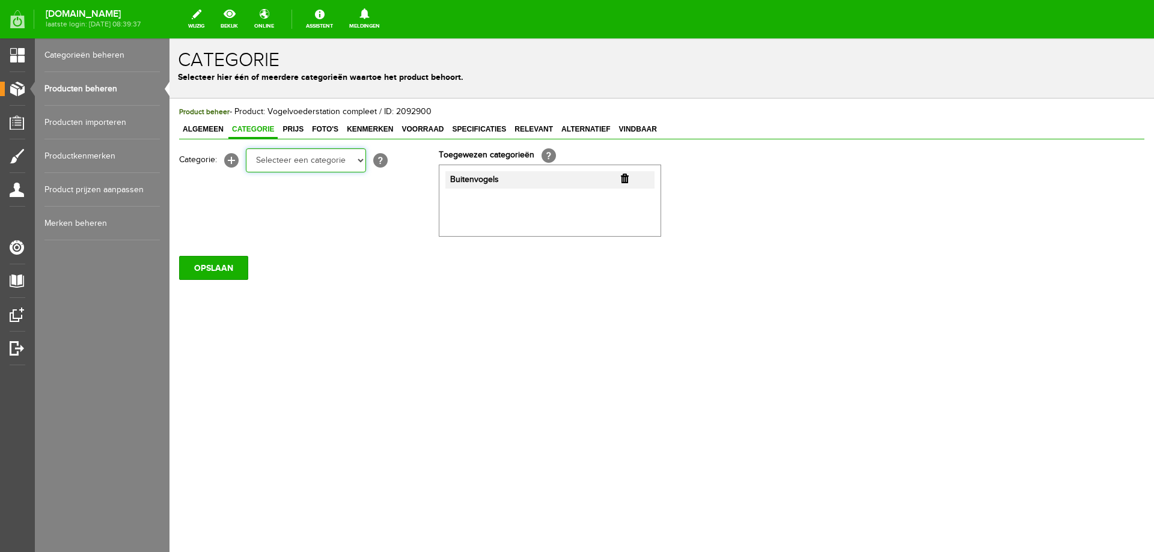
select select "282259"
click at [246, 148] on select "Selecteer een categorie Folder acties! Kerstbomen Potgronden Meststoffen Organi…" at bounding box center [306, 160] width 120 height 24
click at [233, 262] on input "OPSLAAN" at bounding box center [213, 268] width 69 height 24
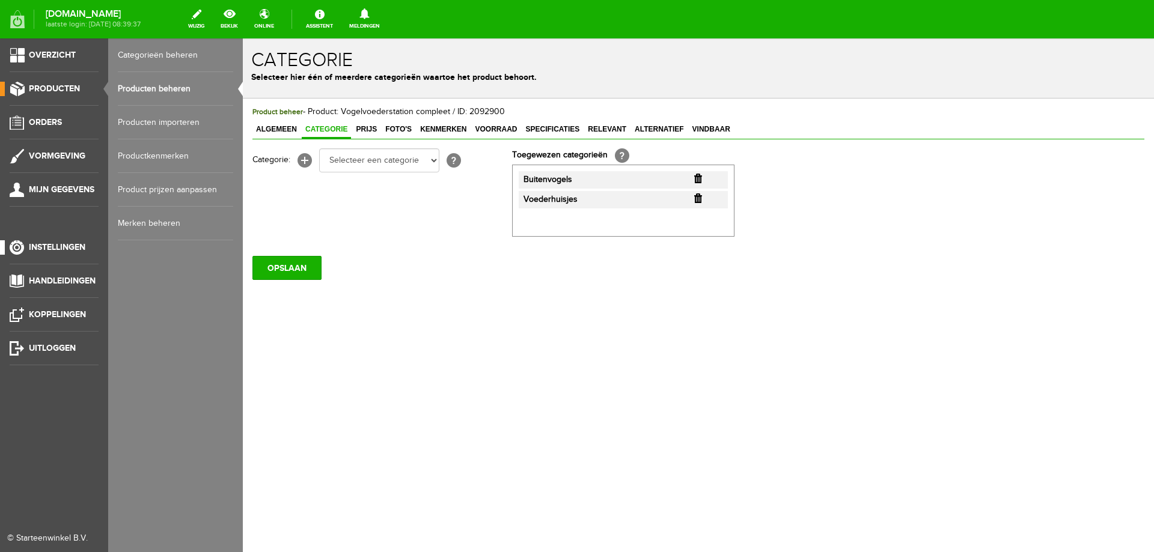
click at [54, 251] on span "Instellingen" at bounding box center [57, 247] width 56 height 10
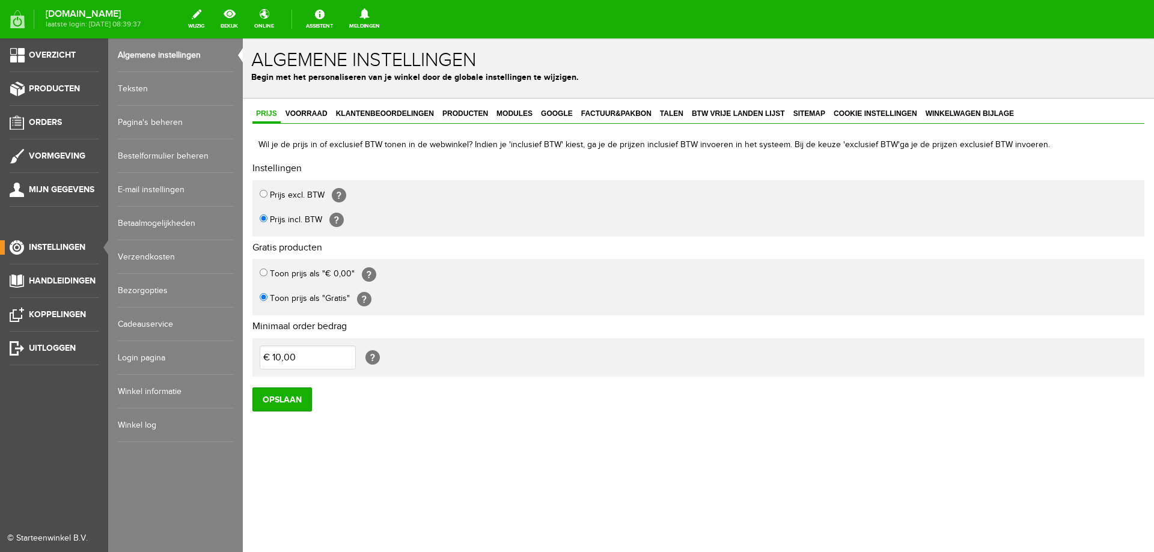
click at [140, 359] on link "Login pagina" at bounding box center [175, 358] width 115 height 34
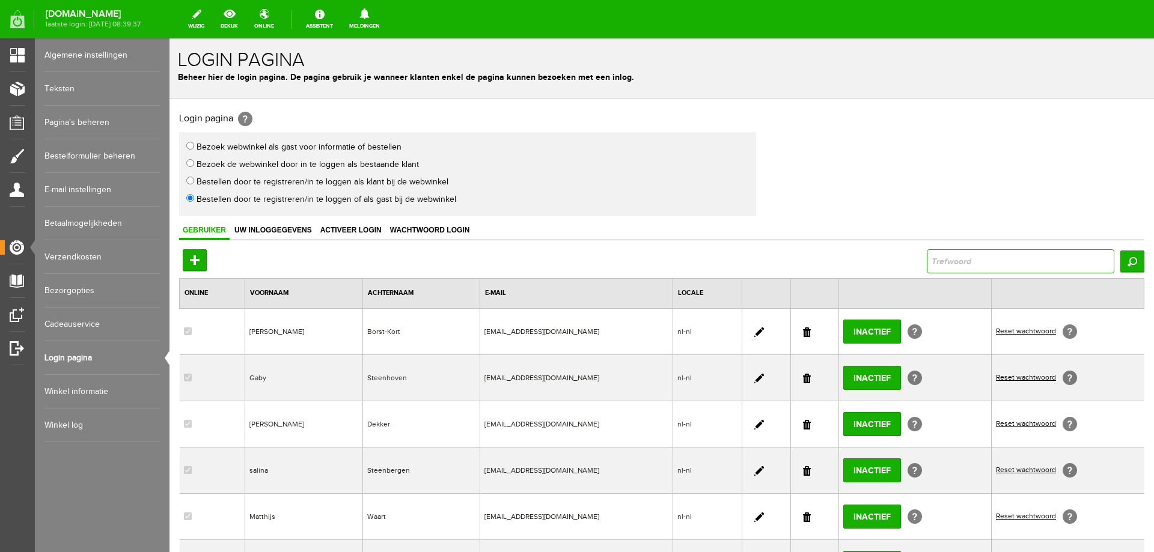
click at [948, 261] on input "text" at bounding box center [1021, 261] width 188 height 24
type input "berkel"
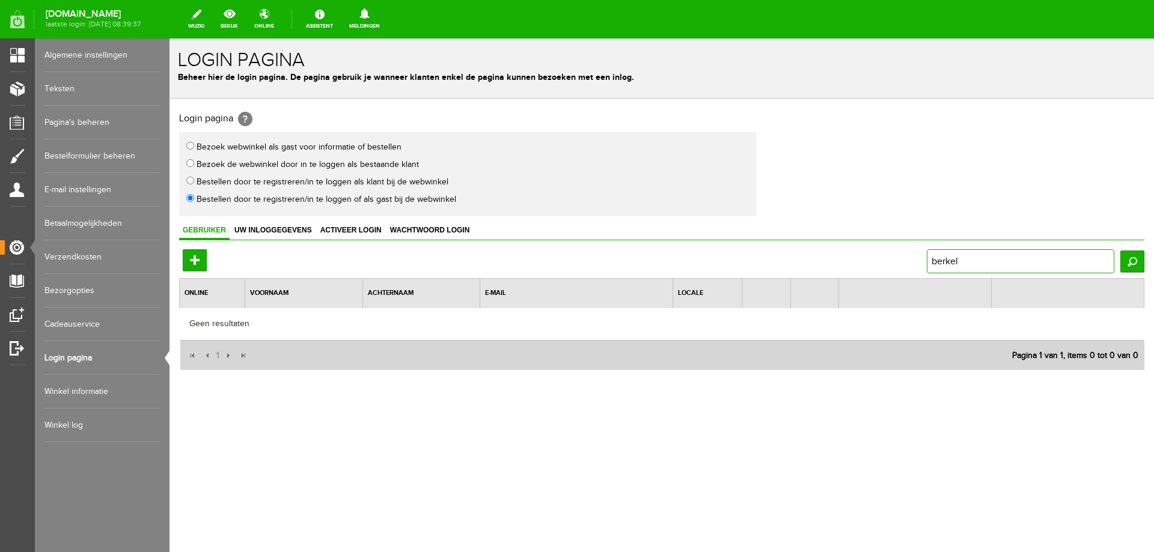
drag, startPoint x: 973, startPoint y: 259, endPoint x: 922, endPoint y: 266, distance: 50.9
click at [922, 266] on div "Toevoegen berkel Zoeken" at bounding box center [661, 261] width 965 height 24
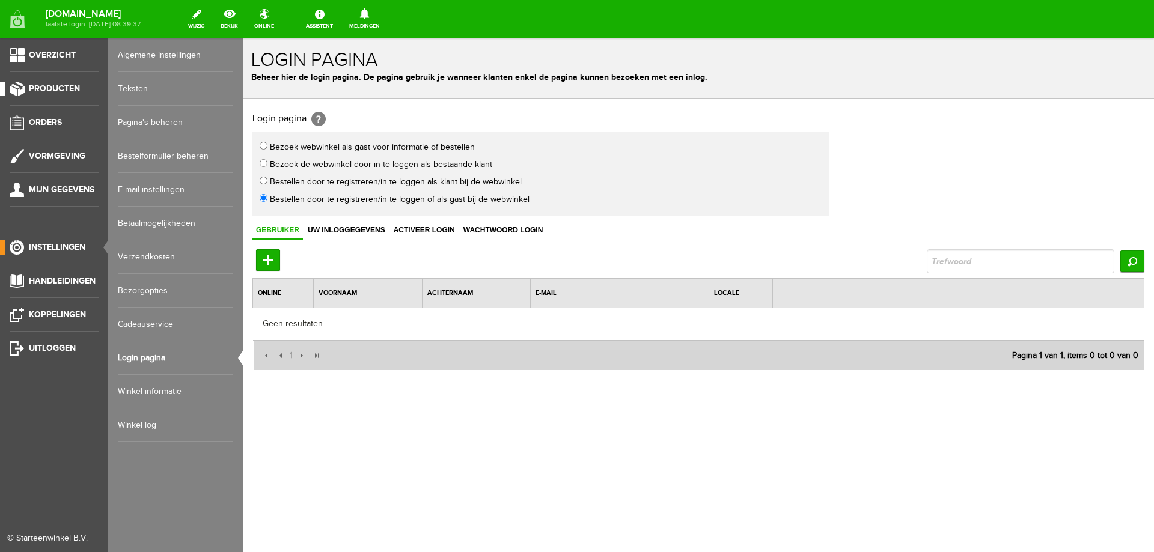
click at [65, 87] on span "Producten" at bounding box center [54, 89] width 51 height 10
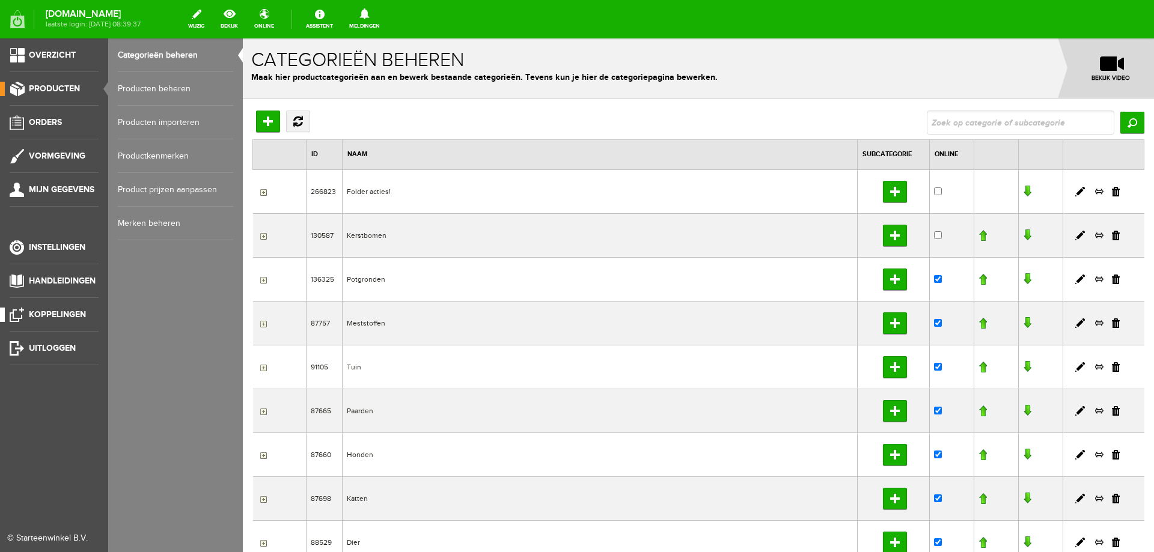
click at [65, 316] on span "Koppelingen" at bounding box center [57, 315] width 57 height 10
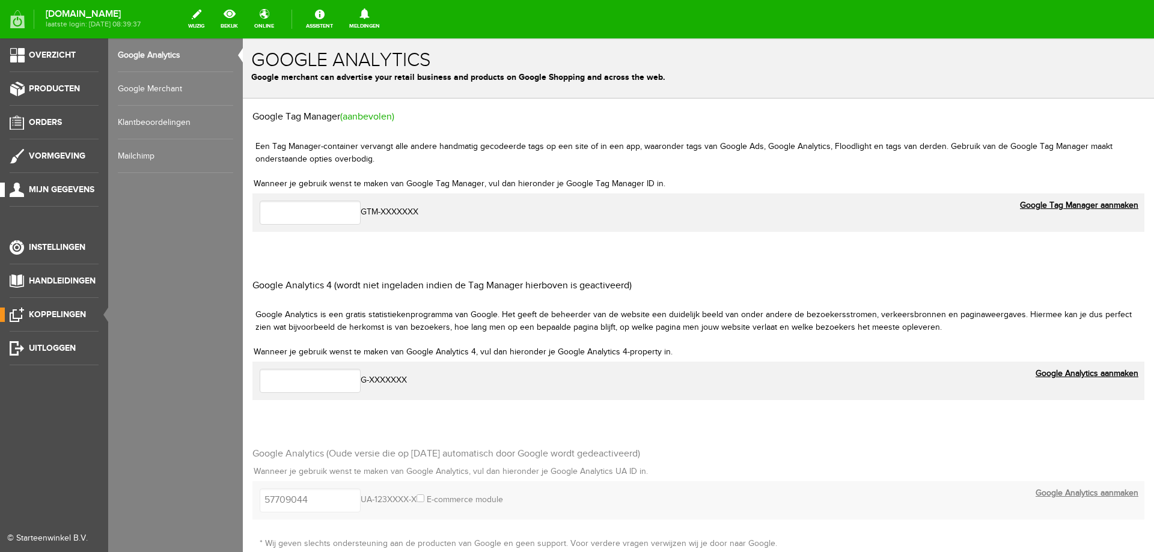
click at [47, 188] on span "Mijn gegevens" at bounding box center [62, 189] width 66 height 10
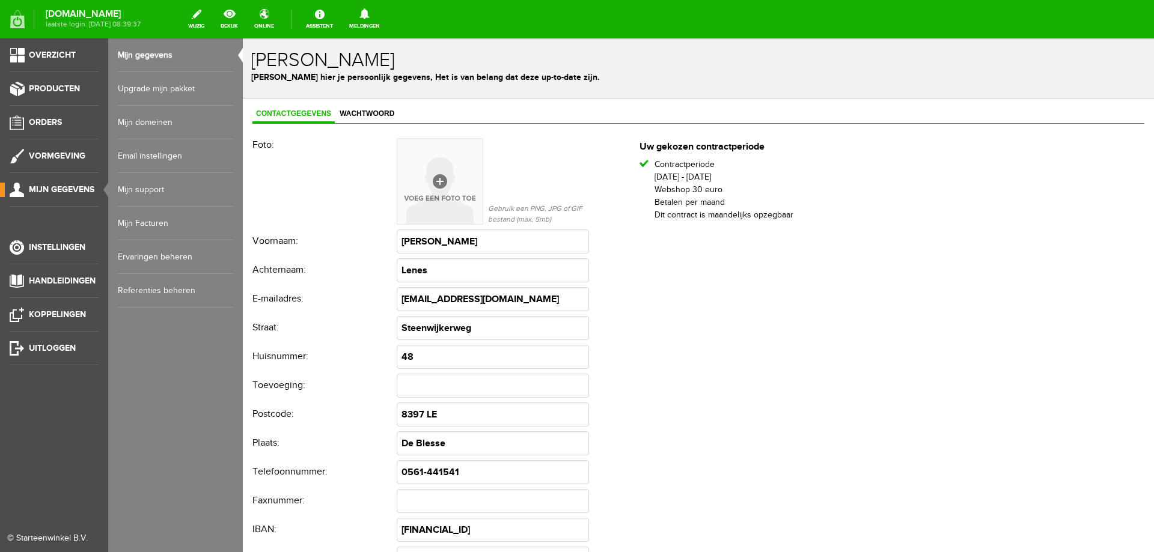
click at [151, 120] on link "Mijn domeinen" at bounding box center [175, 123] width 115 height 34
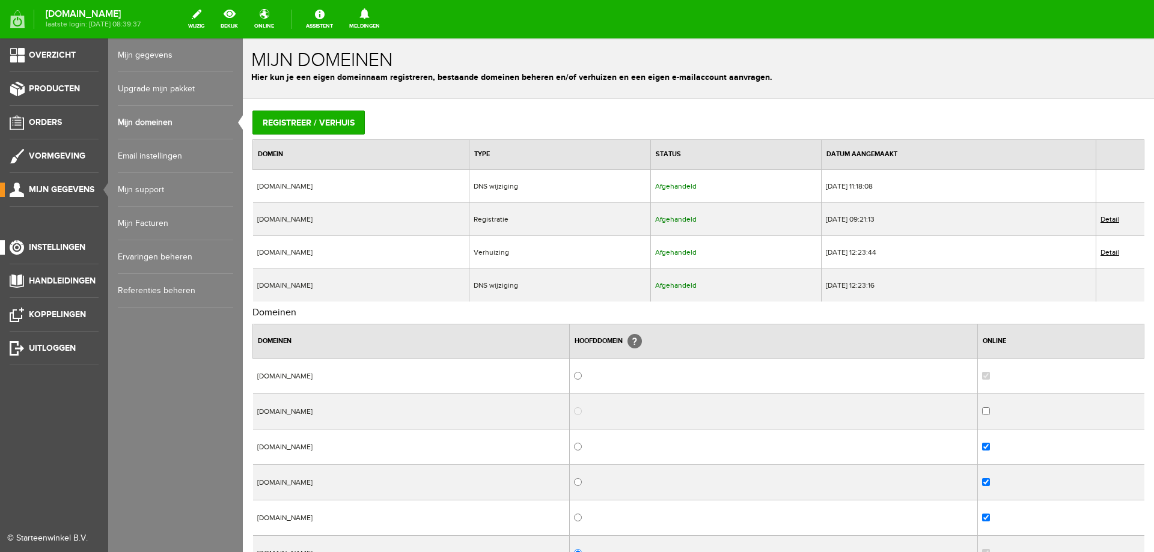
click at [58, 251] on span "Instellingen" at bounding box center [57, 247] width 56 height 10
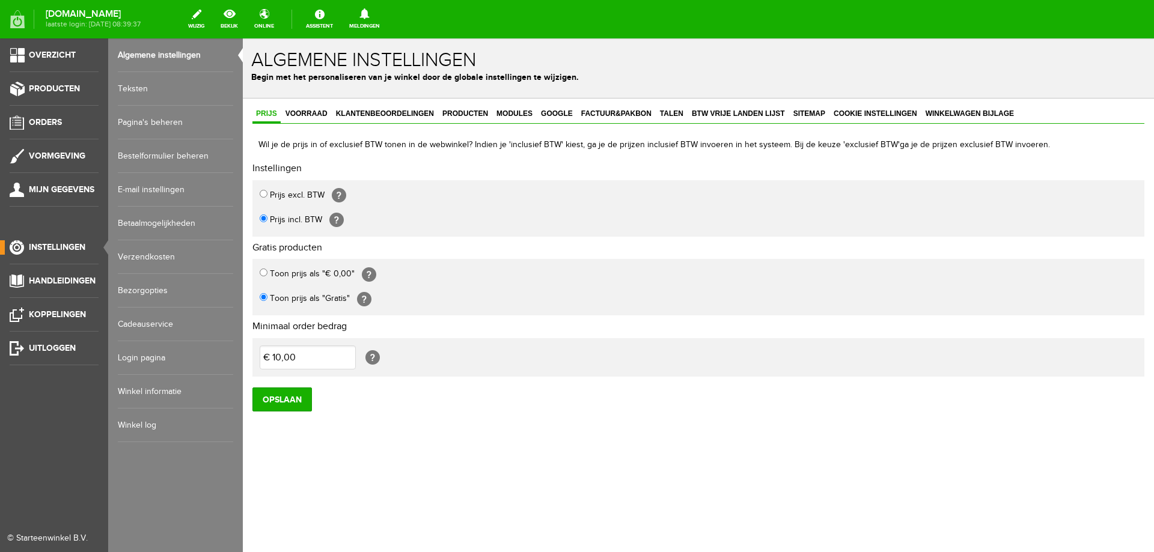
click at [146, 358] on link "Login pagina" at bounding box center [175, 358] width 115 height 34
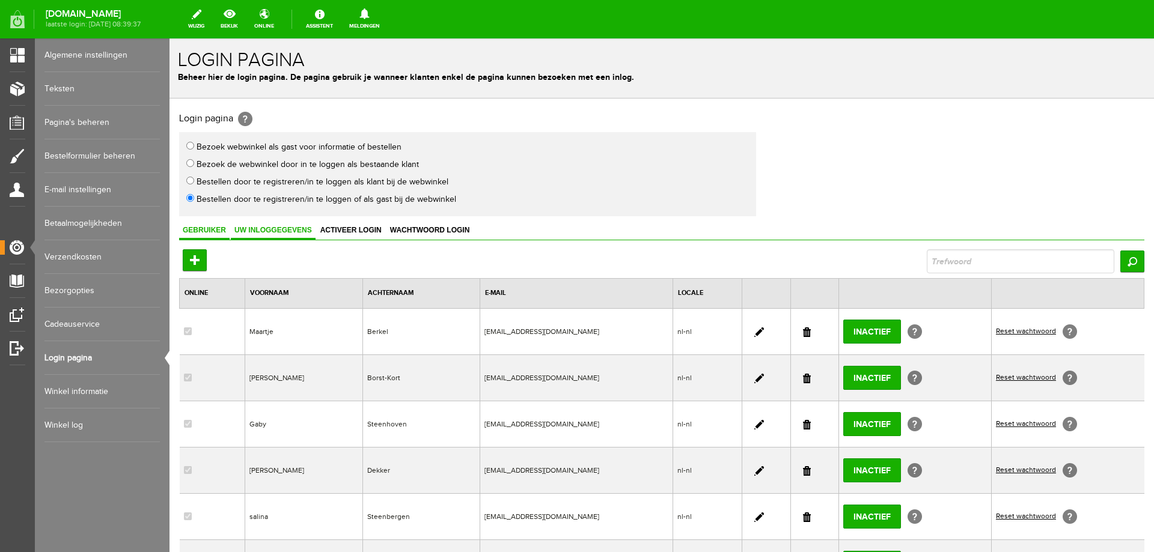
click at [270, 235] on link "Uw inloggegevens" at bounding box center [273, 230] width 85 height 17
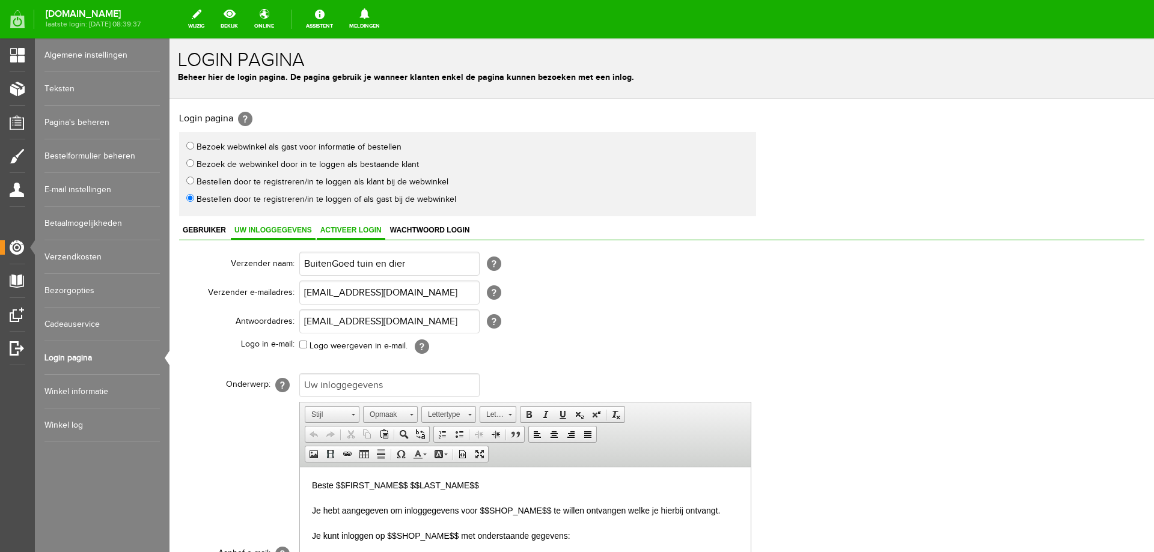
click at [343, 228] on span "Activeer login" at bounding box center [351, 230] width 69 height 8
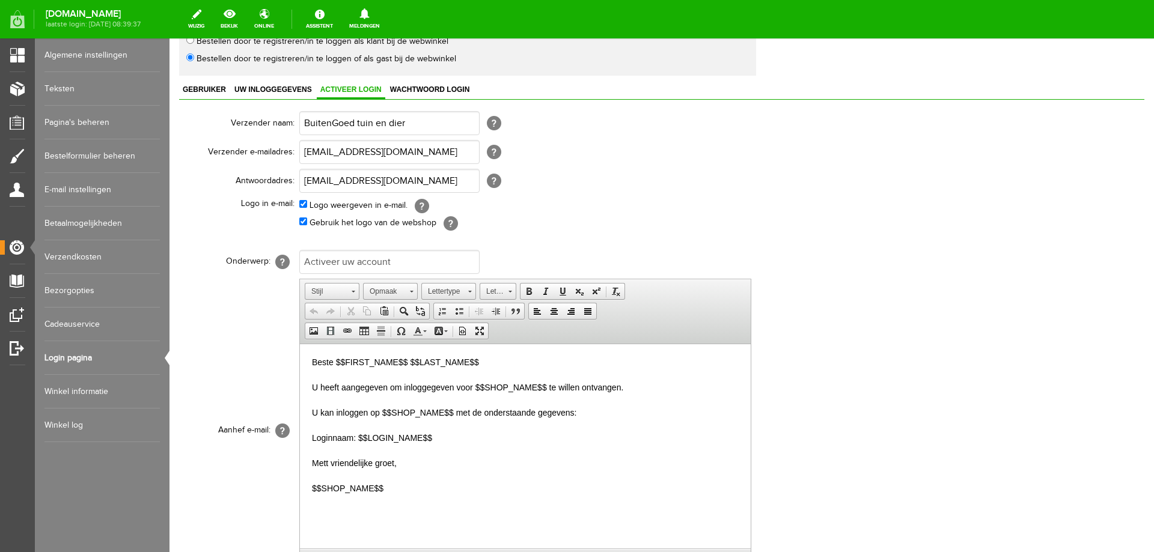
scroll to position [60, 0]
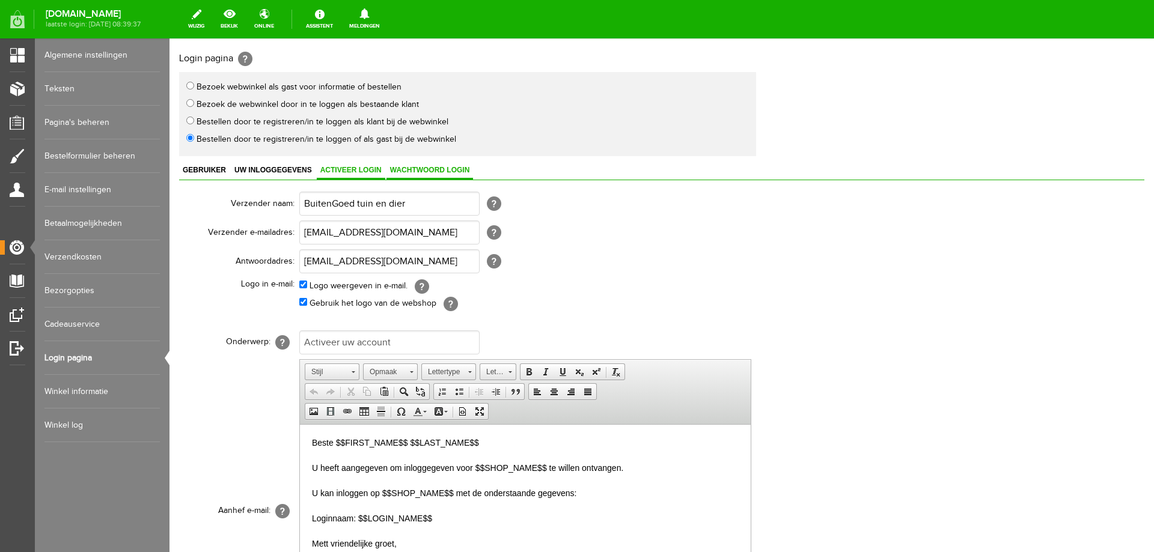
click at [419, 172] on span "Wachtwoord login" at bounding box center [429, 170] width 87 height 8
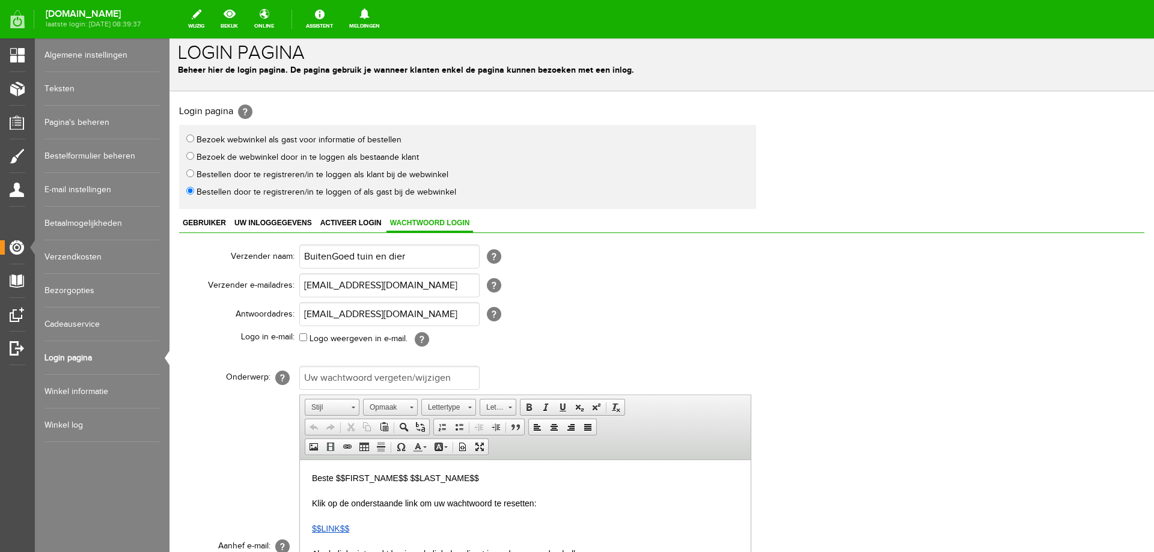
scroll to position [0, 0]
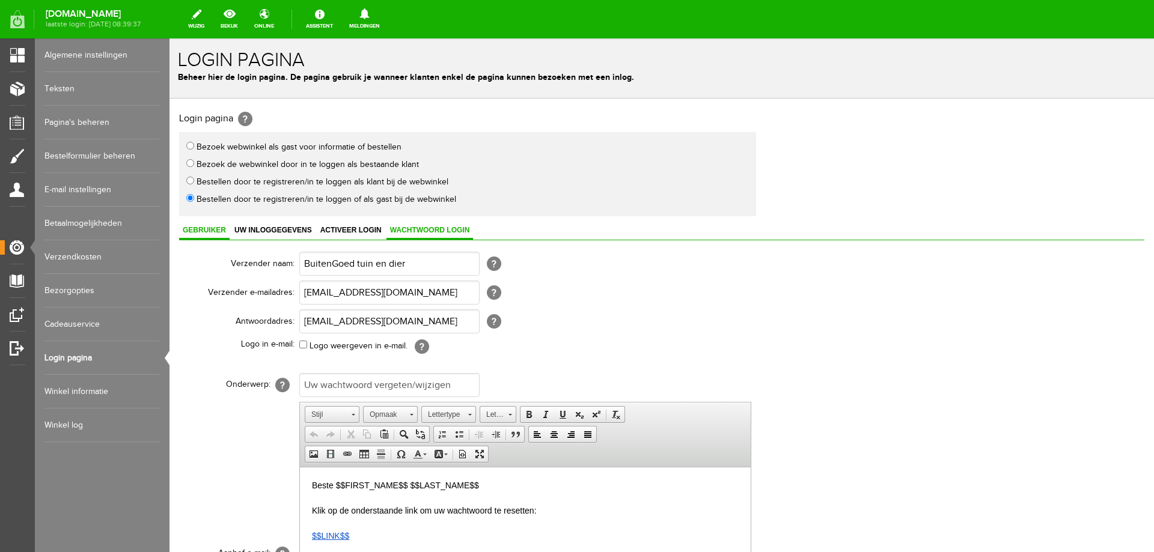
click at [206, 234] on span "Gebruiker" at bounding box center [204, 230] width 50 height 8
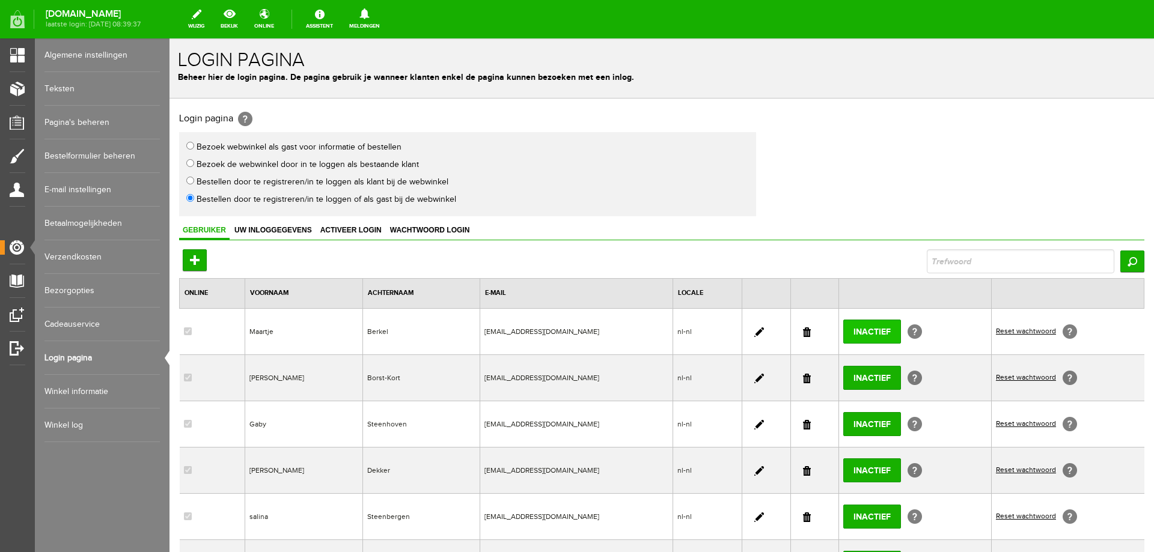
click at [875, 332] on input "Inactief" at bounding box center [872, 332] width 58 height 24
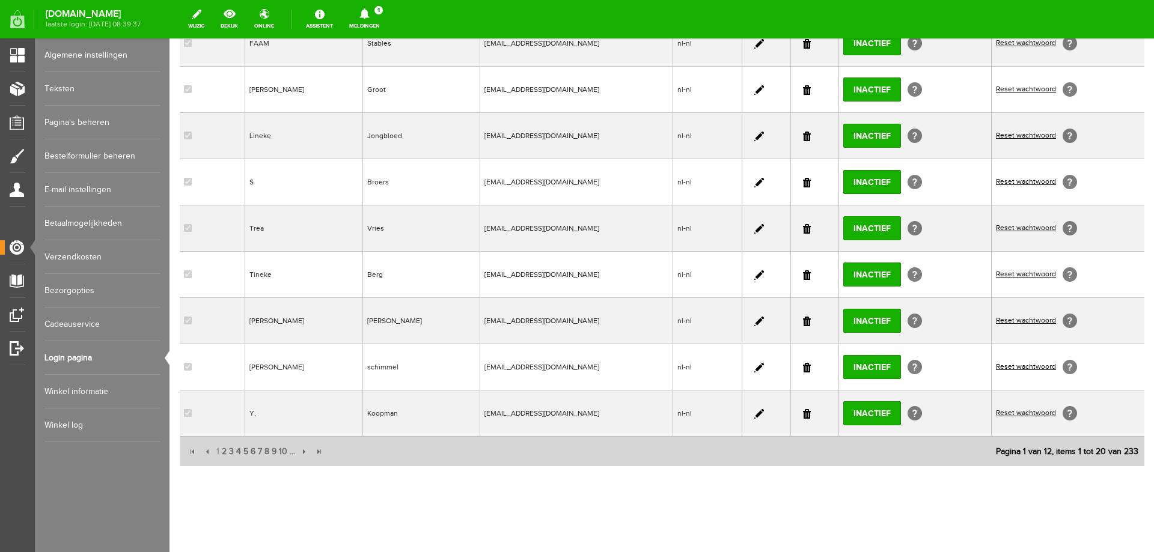
scroll to position [802, 0]
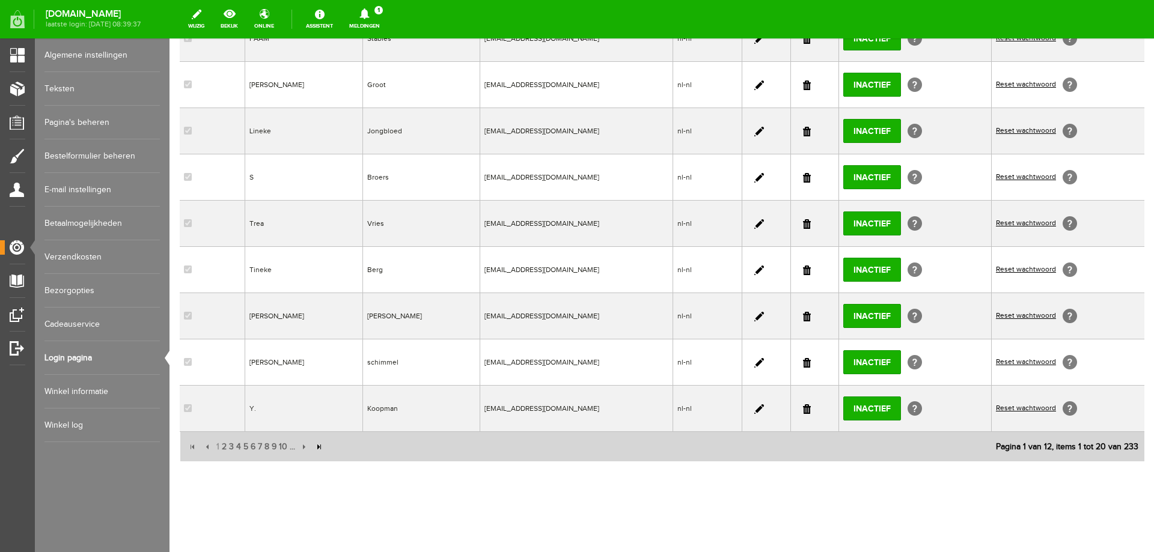
click at [318, 446] on input "button" at bounding box center [318, 447] width 13 height 13
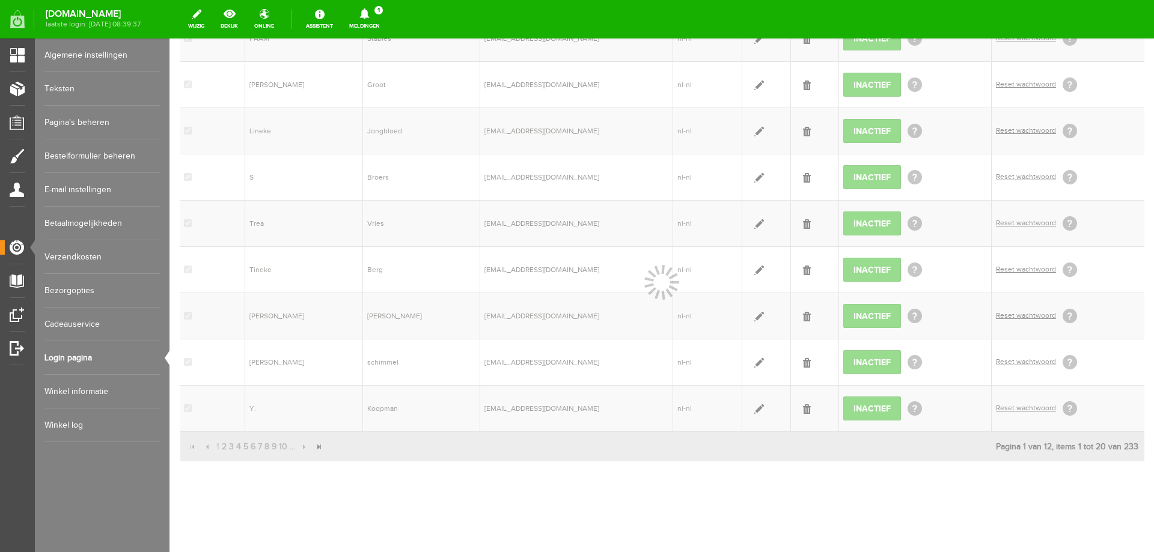
scroll to position [478, 0]
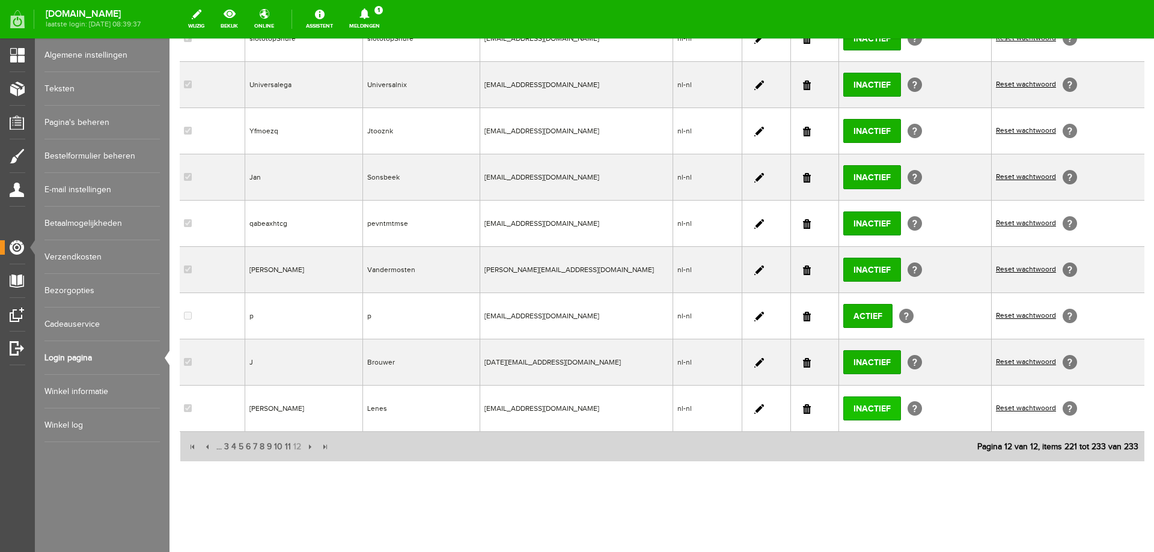
click at [870, 408] on input "Inactief" at bounding box center [872, 409] width 58 height 24
click at [861, 315] on input "Actief" at bounding box center [867, 316] width 49 height 24
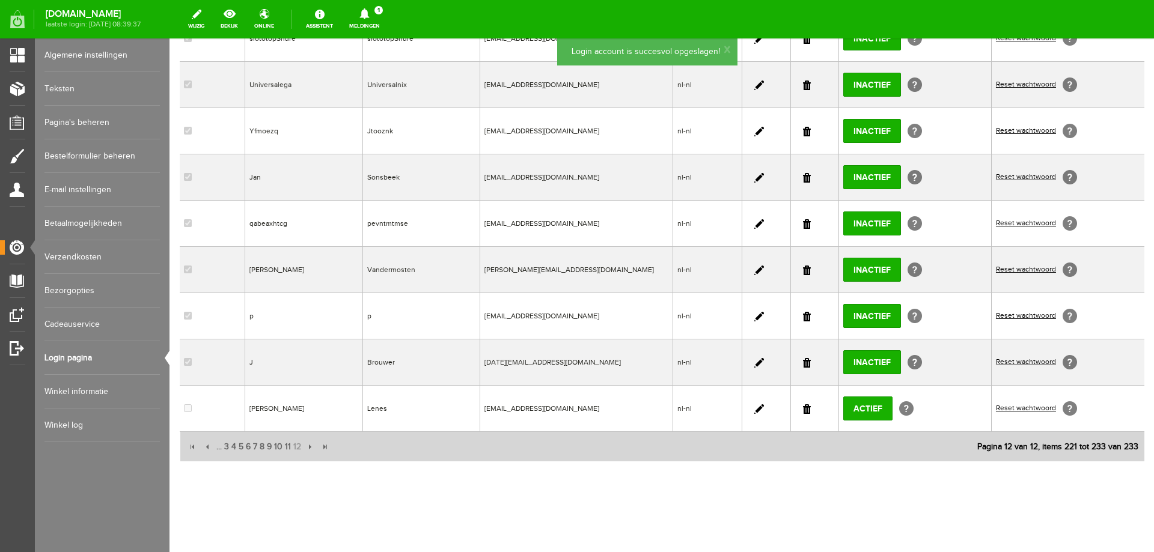
click at [754, 319] on link at bounding box center [759, 317] width 10 height 10
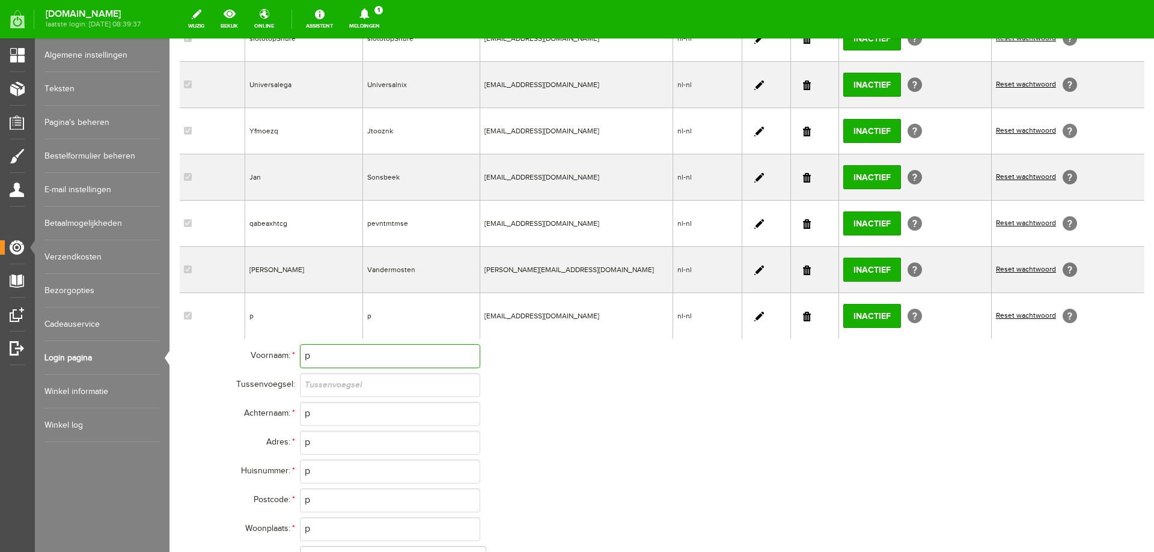
click at [338, 349] on input "p" at bounding box center [390, 356] width 180 height 24
type input "[PERSON_NAME]"
click at [337, 419] on input "p" at bounding box center [390, 414] width 180 height 24
type input "Lenes"
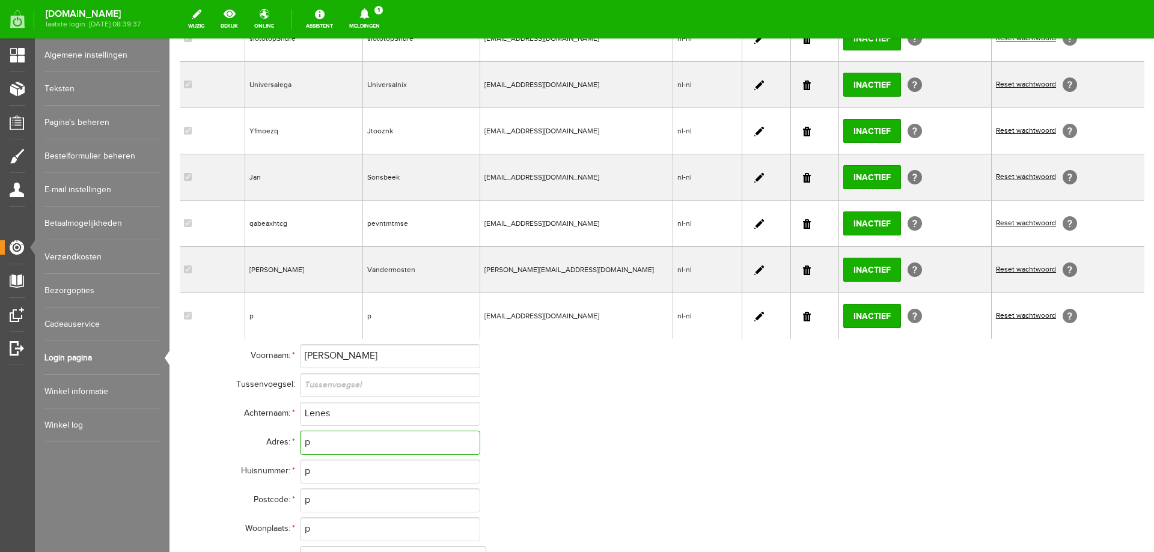
click at [314, 448] on input "p" at bounding box center [390, 443] width 180 height 24
type input "Steenwijkerweg"
click at [314, 472] on input "p" at bounding box center [390, 472] width 180 height 24
type input "62"
click at [325, 498] on input "p" at bounding box center [390, 501] width 180 height 24
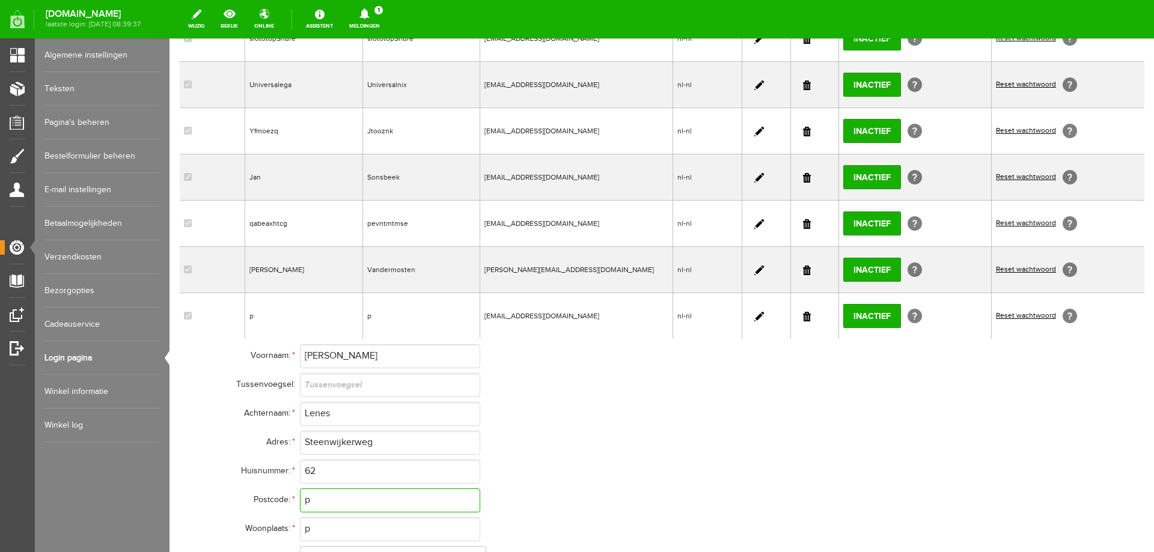
click at [325, 498] on input "p" at bounding box center [390, 501] width 180 height 24
type input "8397LE"
click at [326, 532] on input "p" at bounding box center [390, 529] width 180 height 24
click at [327, 532] on input "p" at bounding box center [390, 529] width 180 height 24
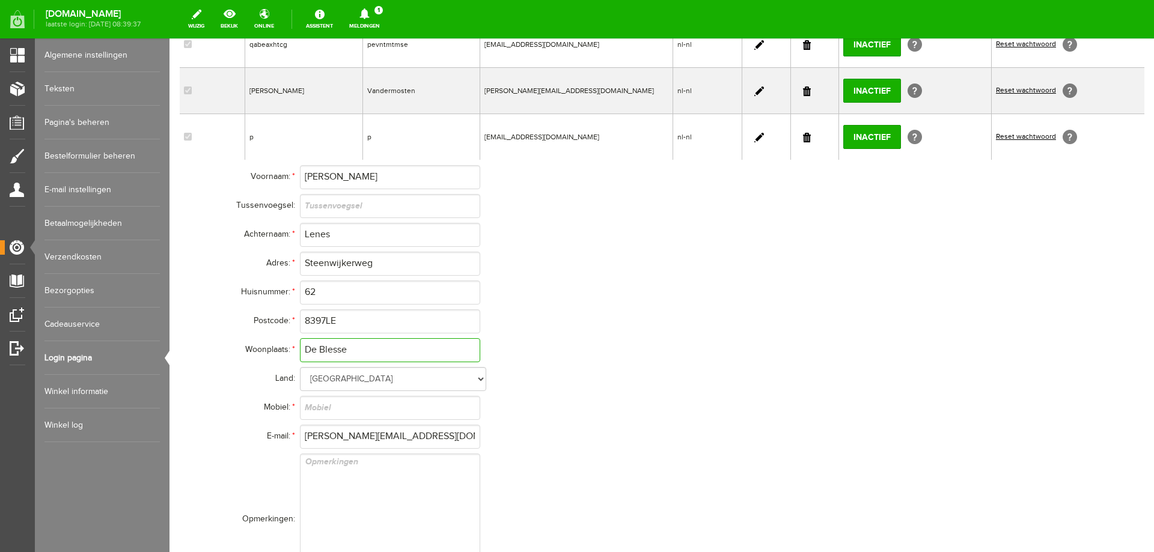
scroll to position [659, 0]
type input "De Blesse"
click at [354, 404] on input "text" at bounding box center [390, 407] width 180 height 24
type input "0610944701"
click at [329, 470] on textarea at bounding box center [390, 519] width 180 height 132
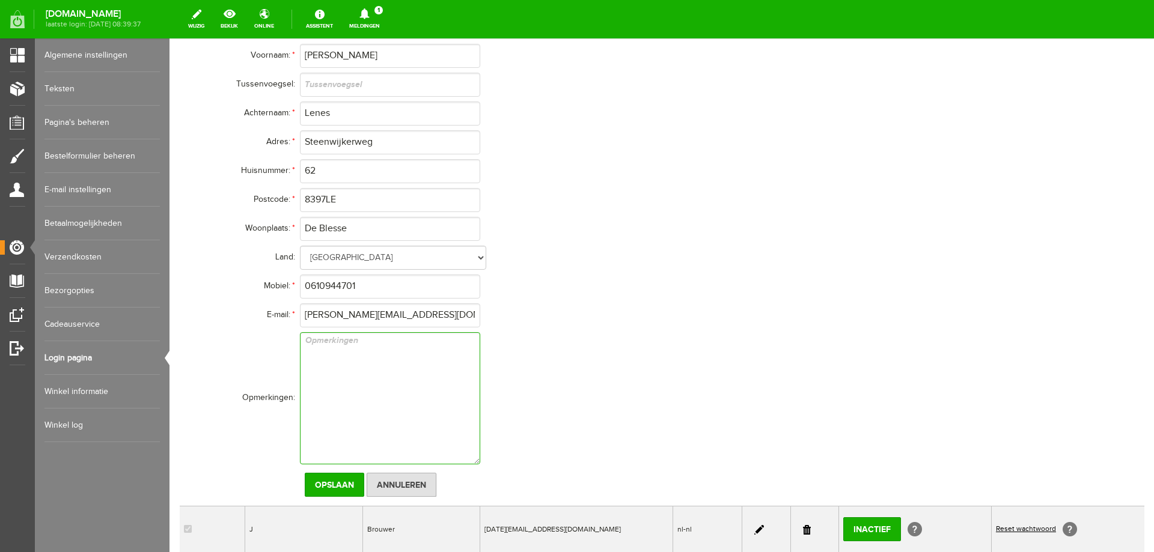
scroll to position [839, 0]
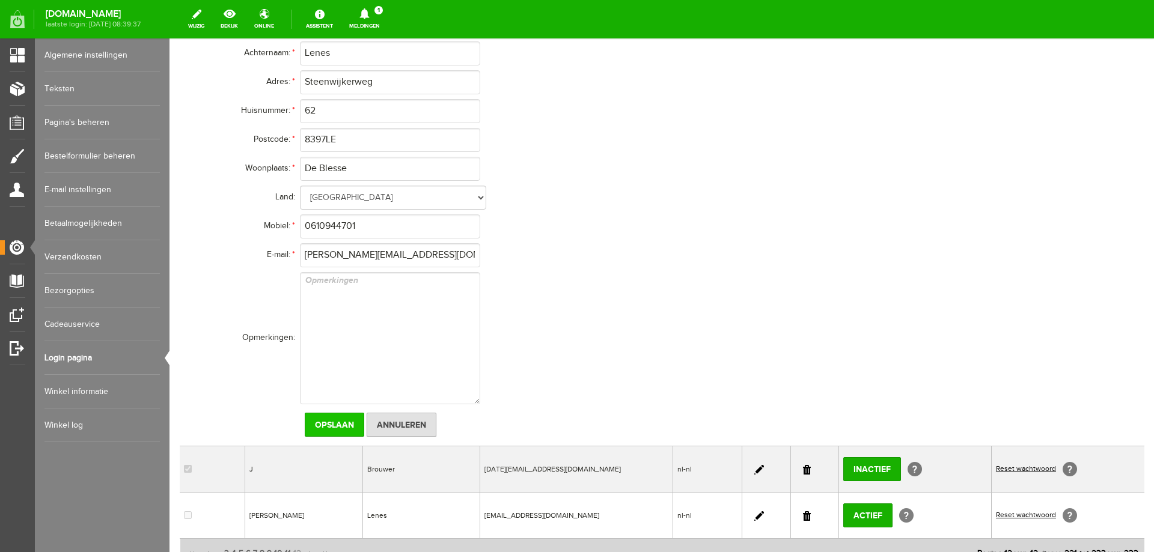
click at [322, 427] on input "Opslaan" at bounding box center [334, 425] width 59 height 24
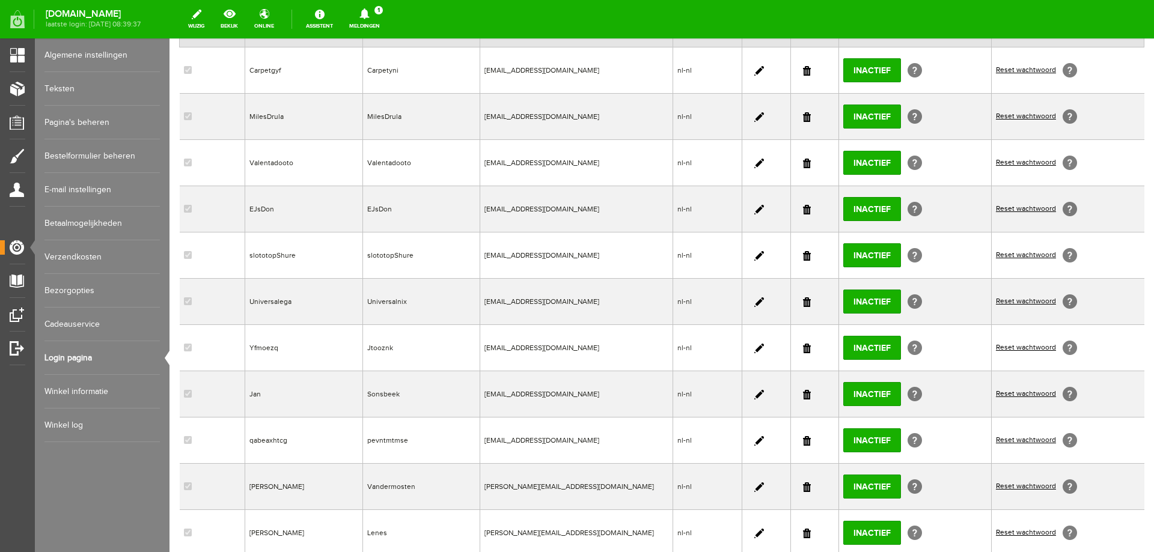
scroll to position [238, 0]
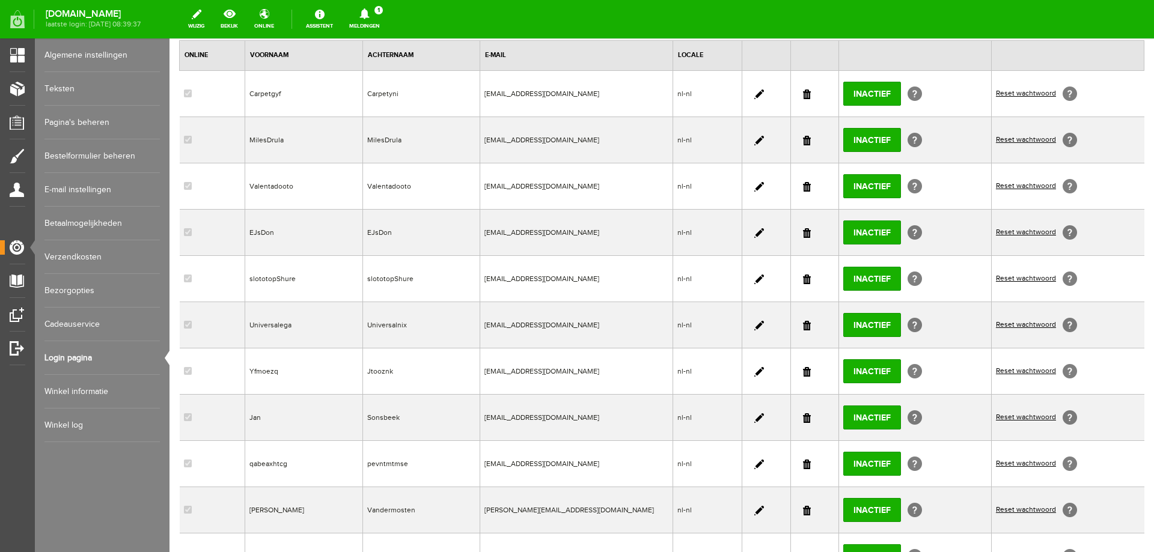
click at [803, 96] on link at bounding box center [807, 95] width 8 height 10
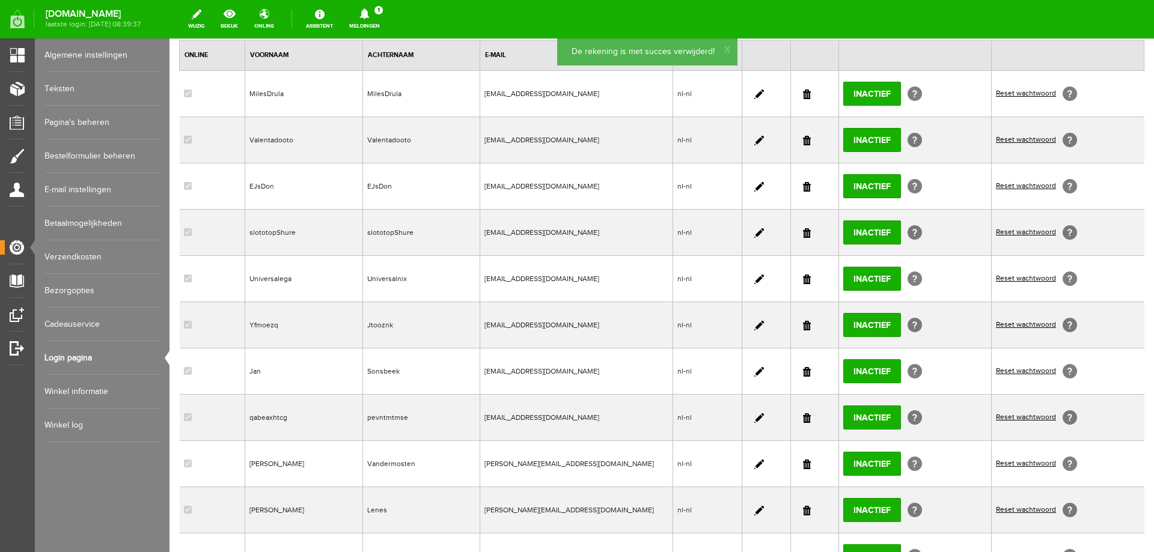
click at [803, 96] on link at bounding box center [807, 95] width 8 height 10
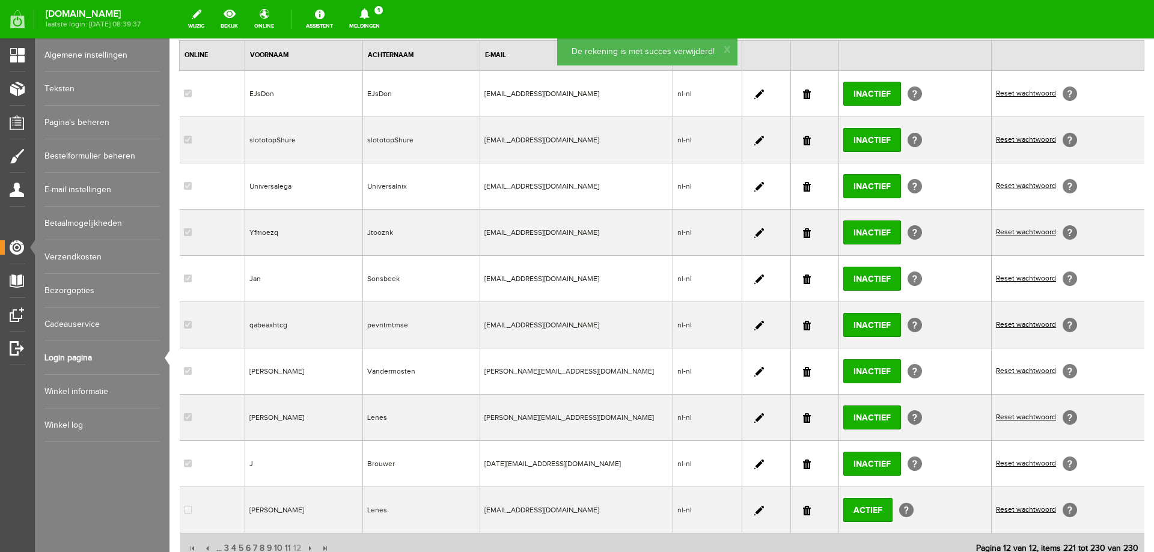
click at [803, 96] on link at bounding box center [807, 95] width 8 height 10
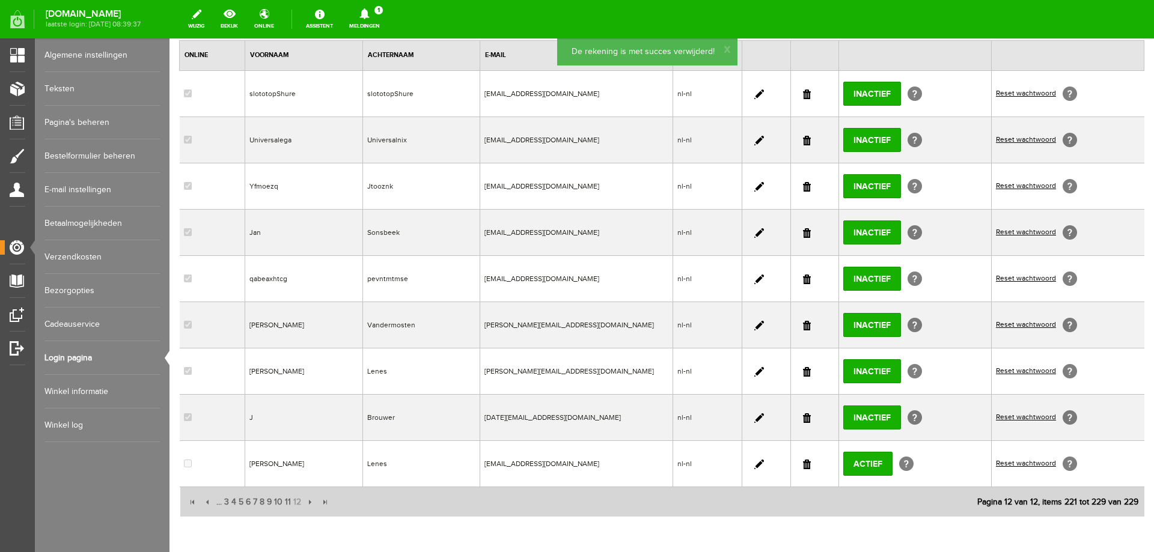
click at [803, 96] on link at bounding box center [807, 95] width 8 height 10
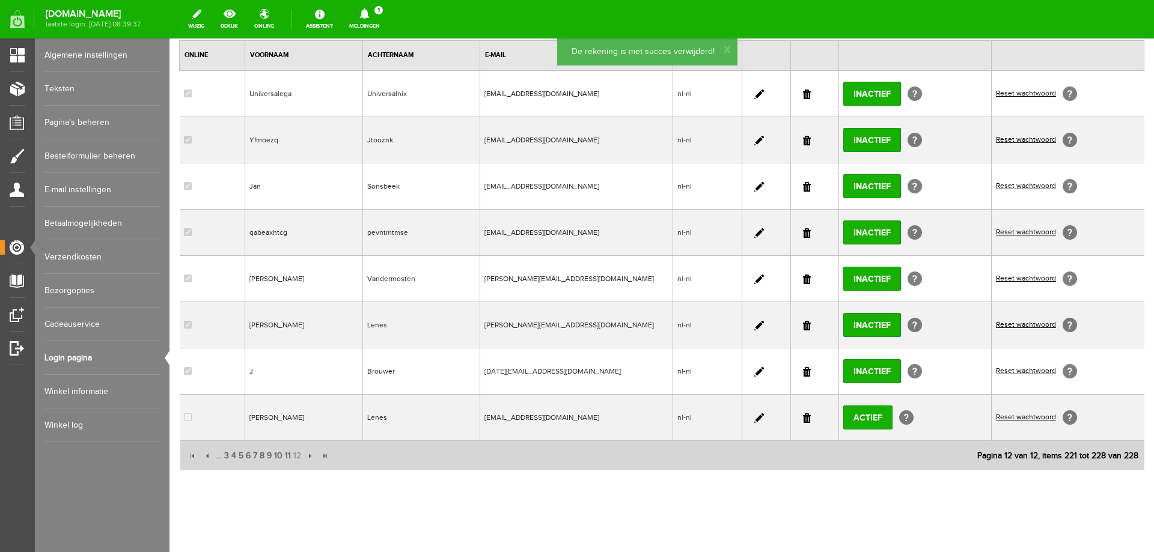
click at [803, 96] on link at bounding box center [807, 95] width 8 height 10
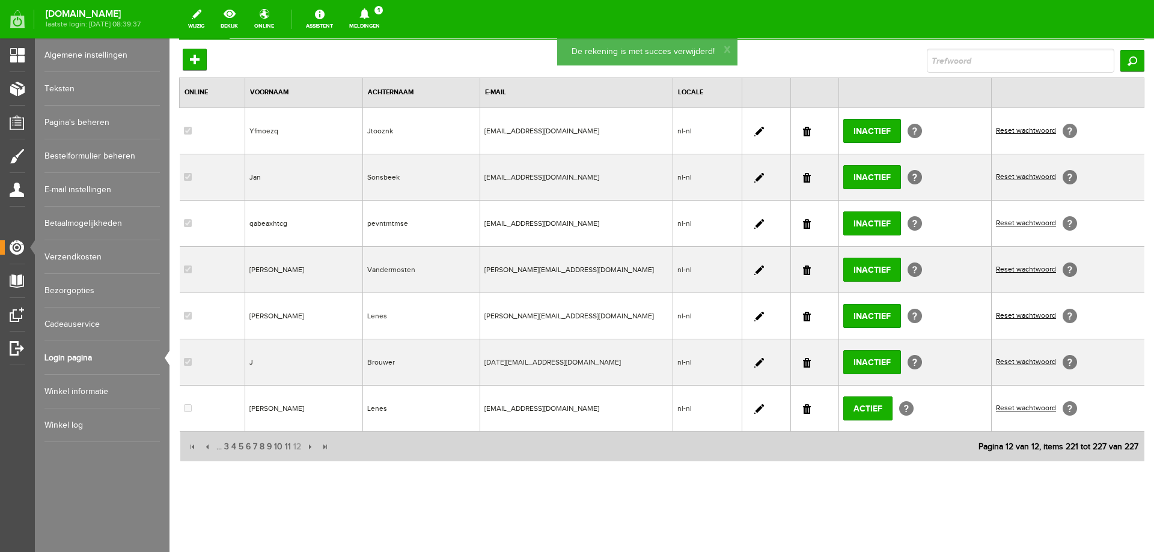
scroll to position [201, 0]
click at [799, 96] on th at bounding box center [814, 93] width 48 height 30
click at [803, 129] on link at bounding box center [807, 132] width 8 height 10
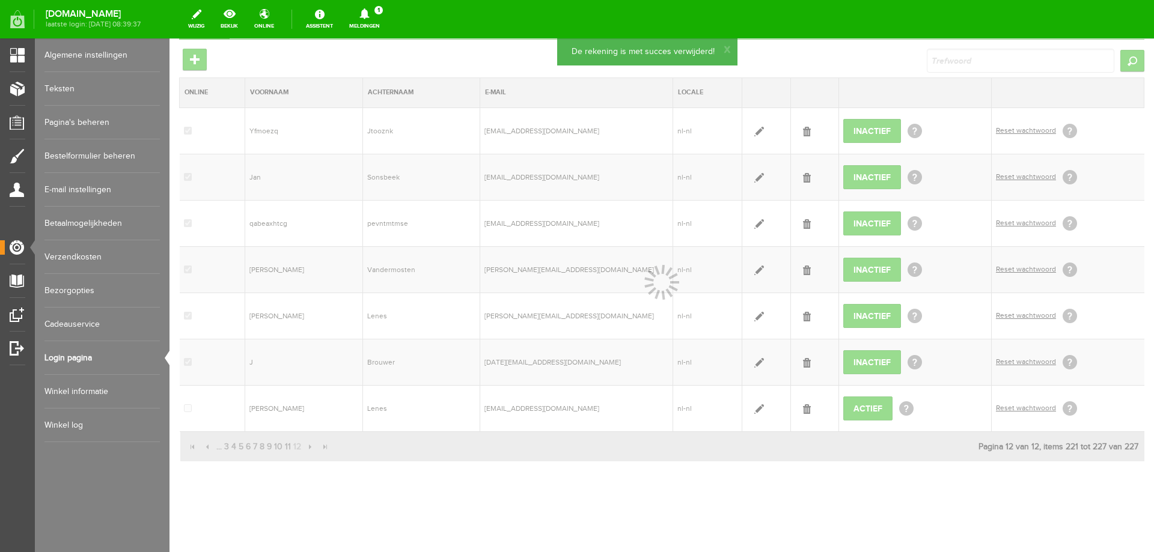
scroll to position [154, 0]
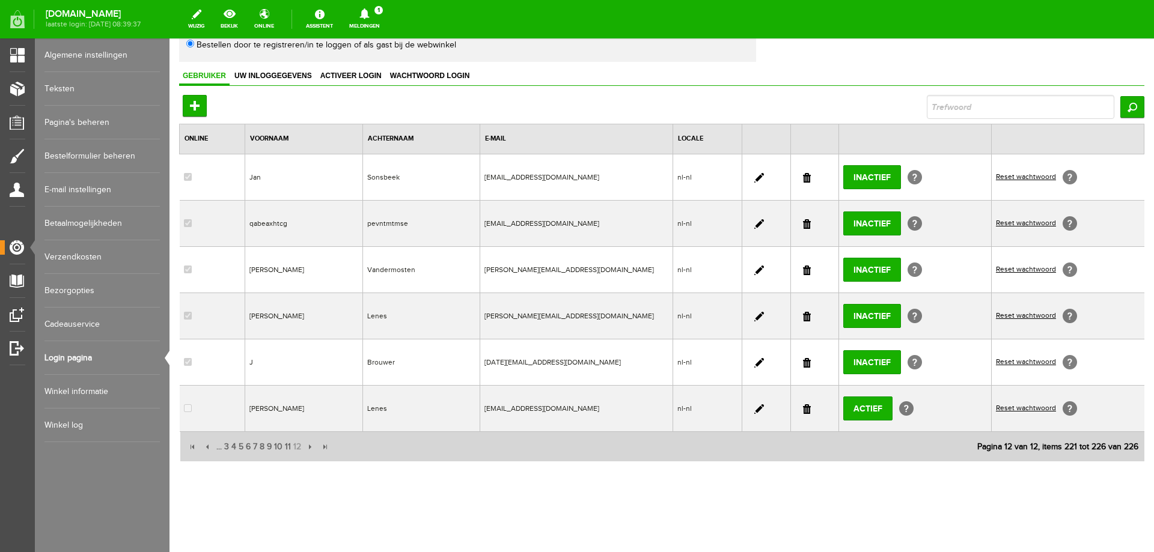
click at [803, 224] on link at bounding box center [807, 224] width 8 height 10
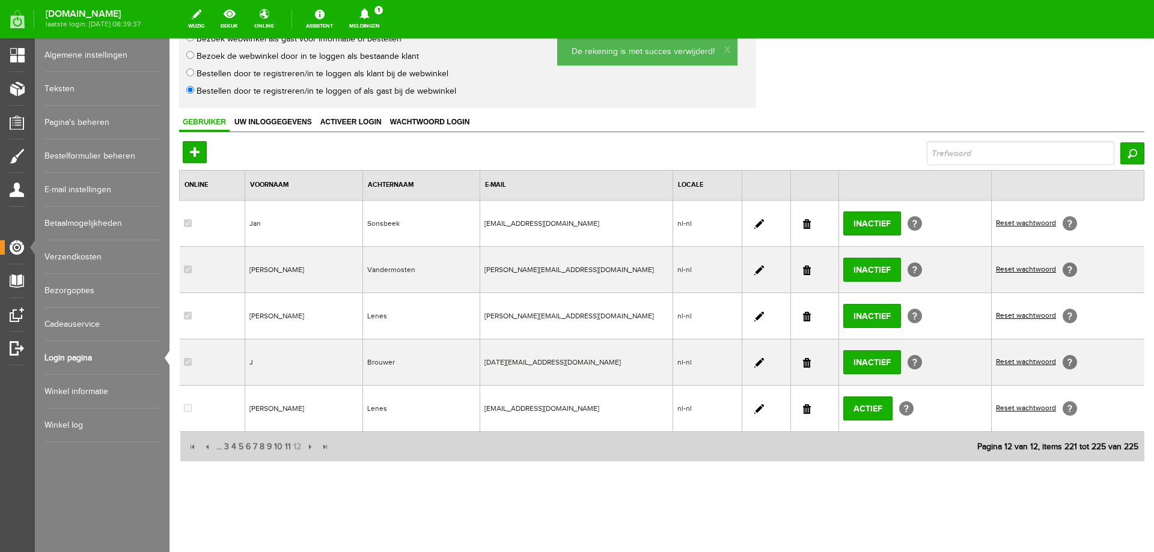
scroll to position [108, 0]
click at [803, 270] on link at bounding box center [807, 271] width 8 height 10
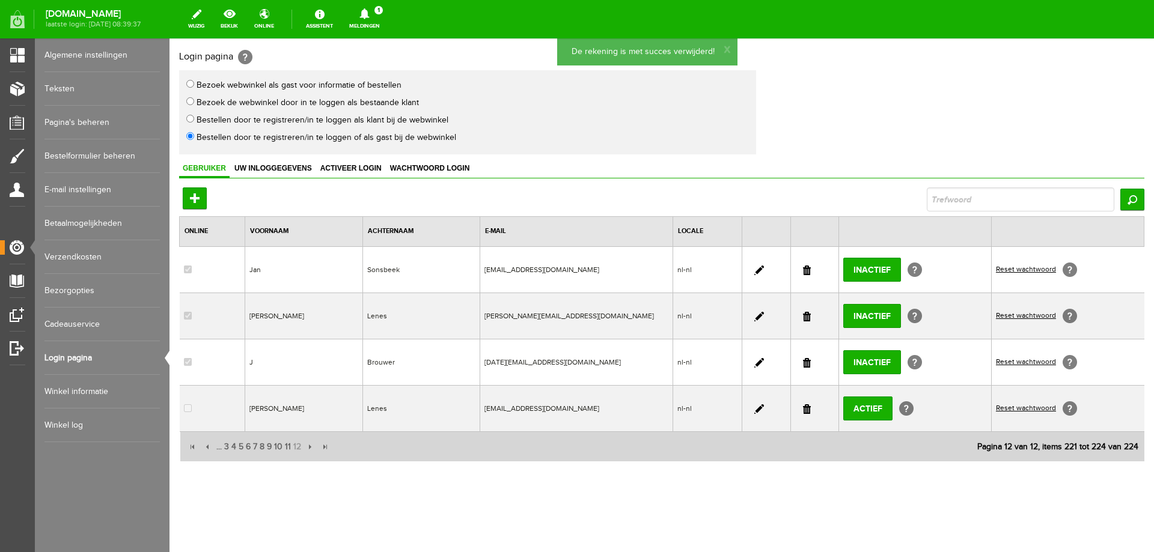
scroll to position [62, 0]
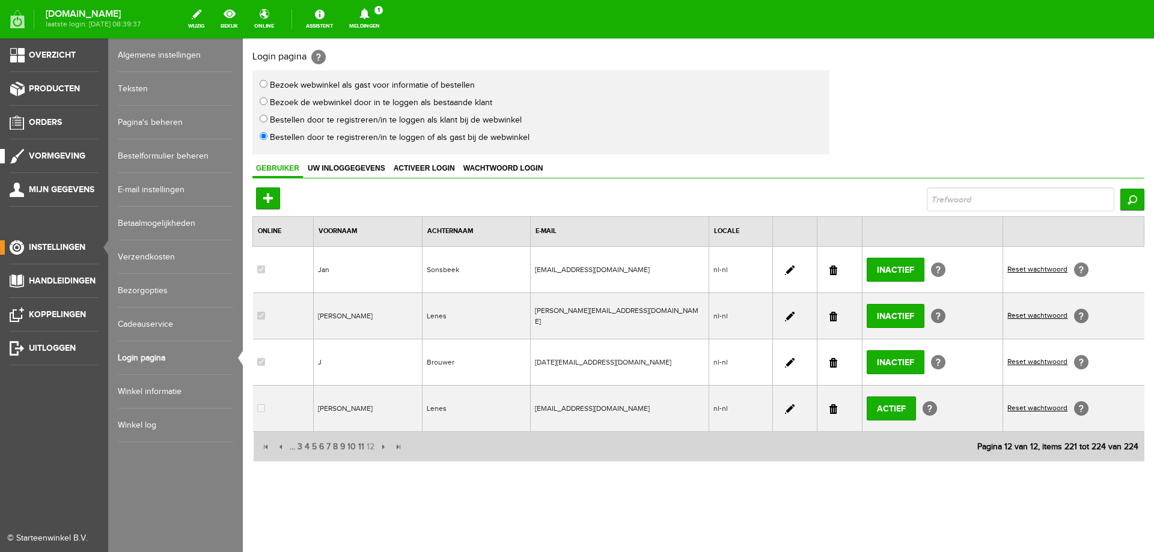
click at [48, 156] on span "Vormgeving" at bounding box center [57, 156] width 56 height 10
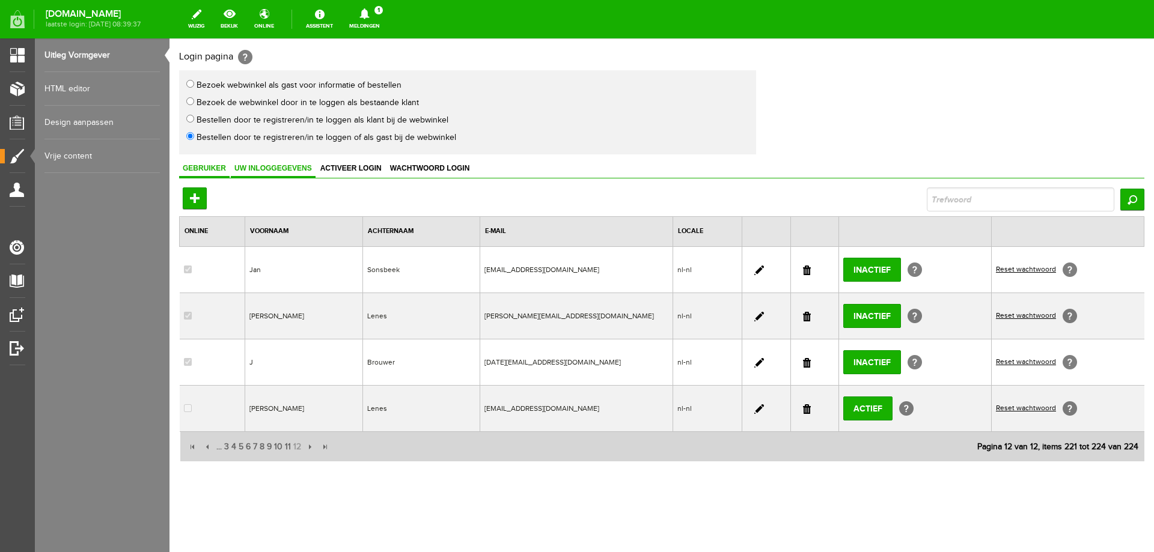
click at [266, 172] on span "Uw inloggegevens" at bounding box center [273, 168] width 85 height 8
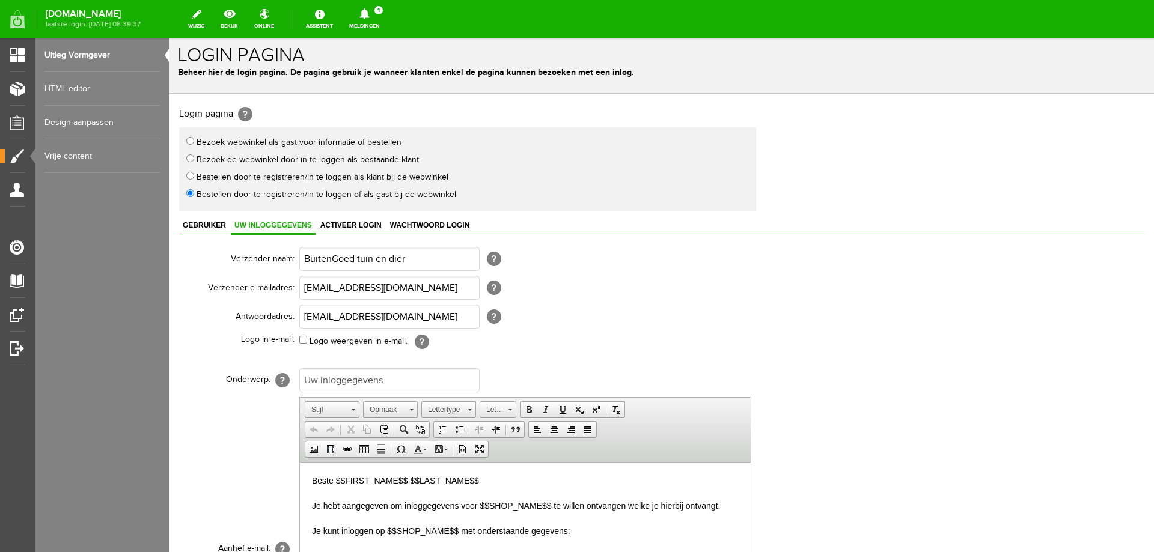
scroll to position [0, 0]
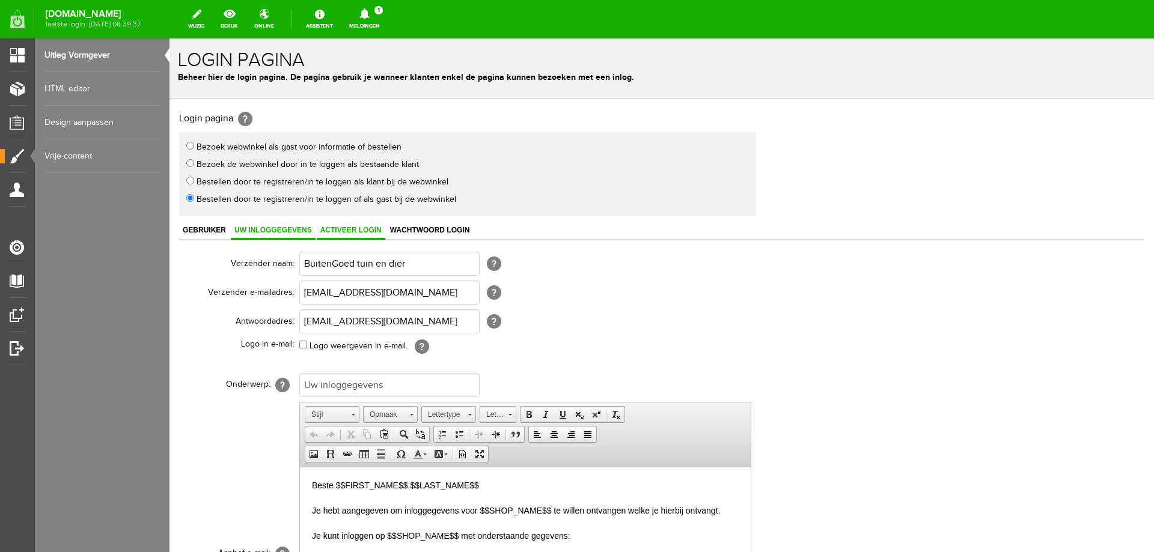
click at [349, 228] on span "Activeer login" at bounding box center [351, 230] width 69 height 8
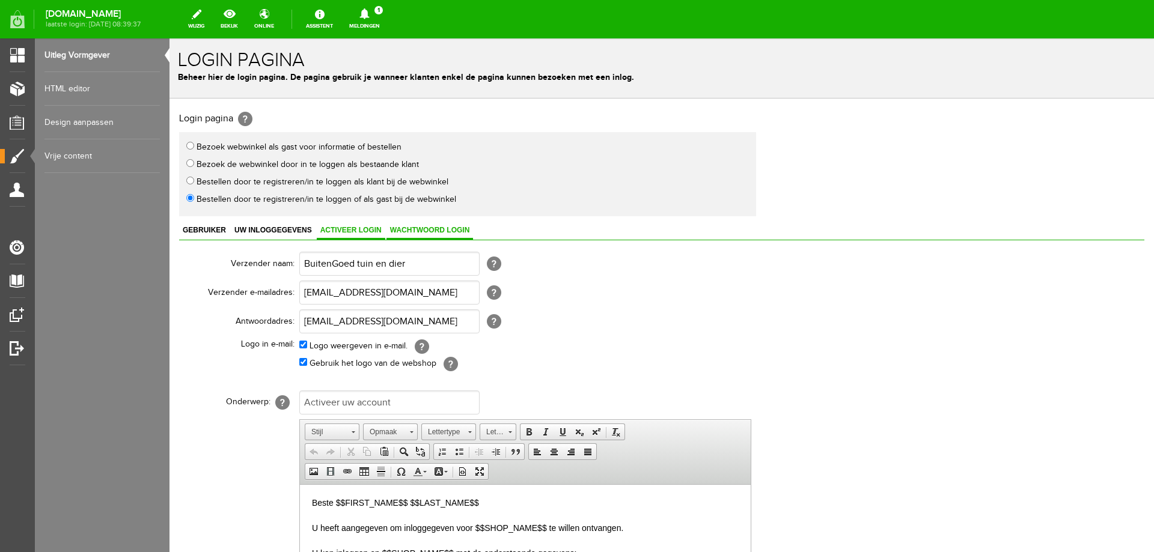
click at [442, 229] on span "Wachtwoord login" at bounding box center [429, 230] width 87 height 8
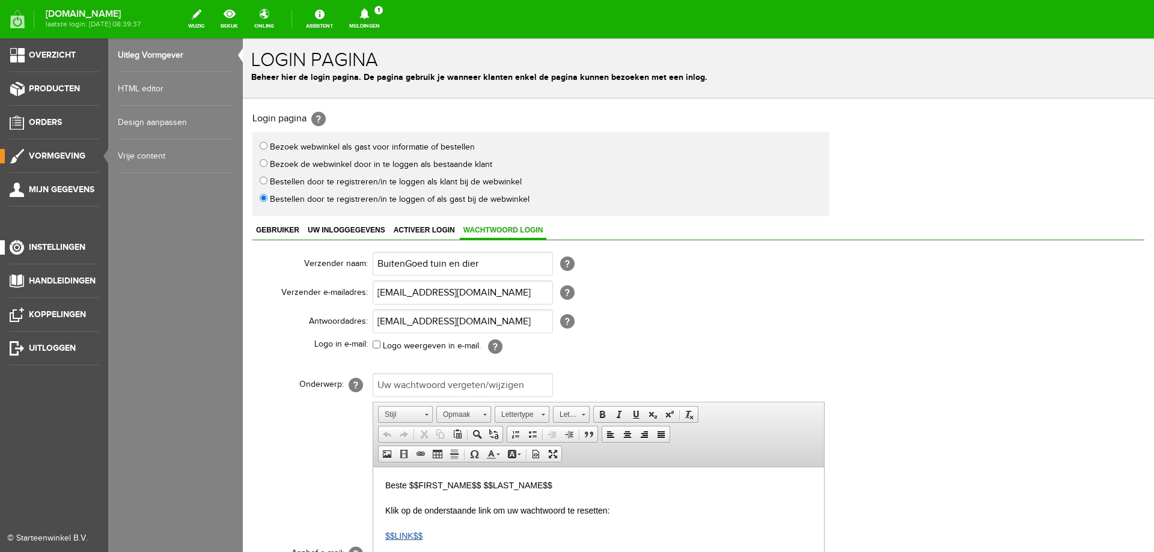
click at [82, 249] on span "Instellingen" at bounding box center [57, 247] width 56 height 10
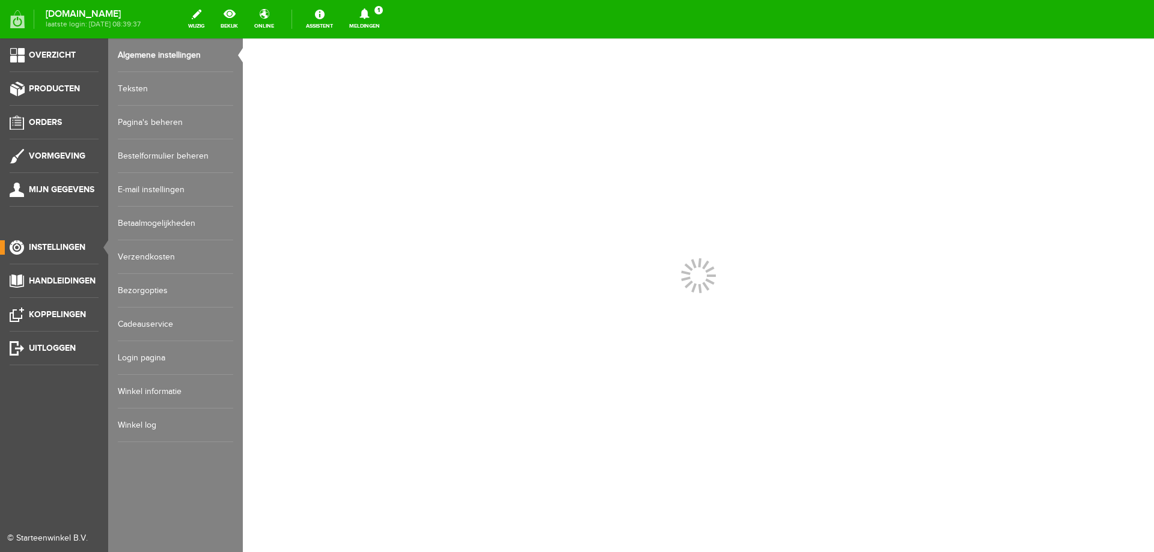
click at [149, 121] on link "Pagina's beheren" at bounding box center [175, 123] width 115 height 34
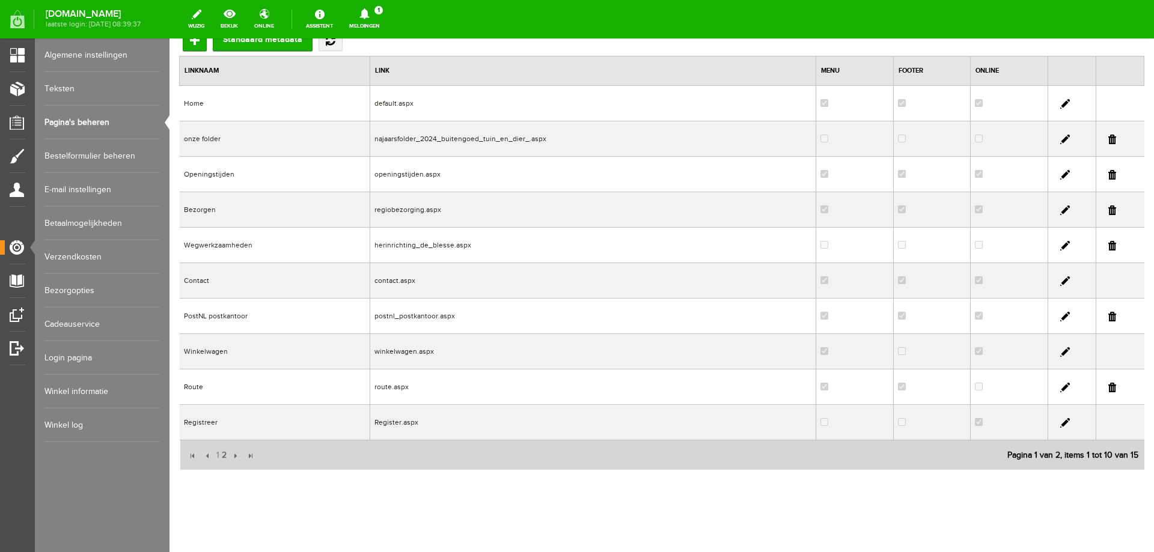
scroll to position [112, 0]
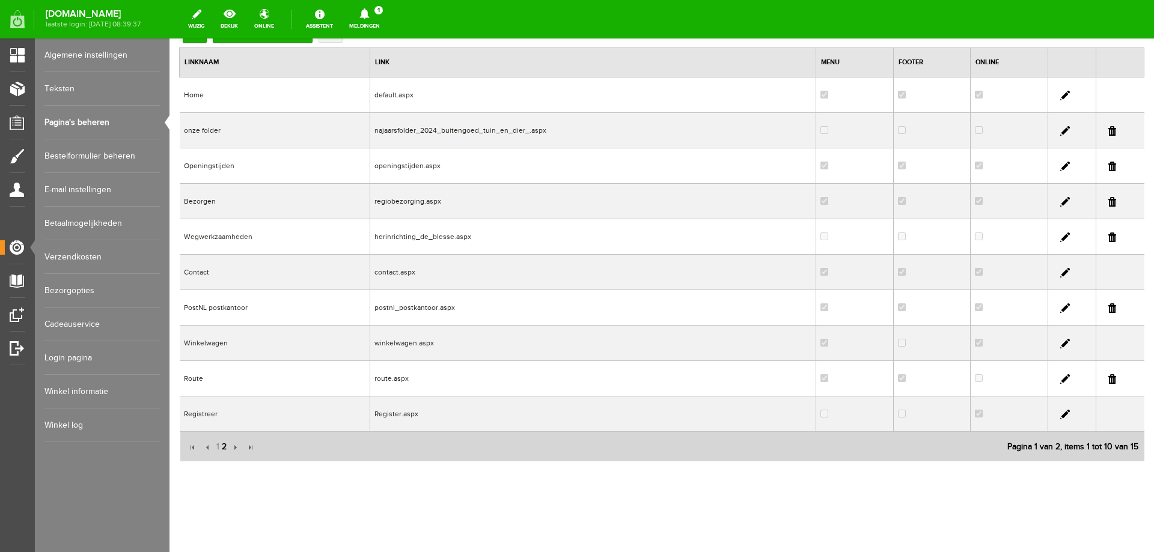
click at [223, 445] on span "2" at bounding box center [224, 447] width 7 height 24
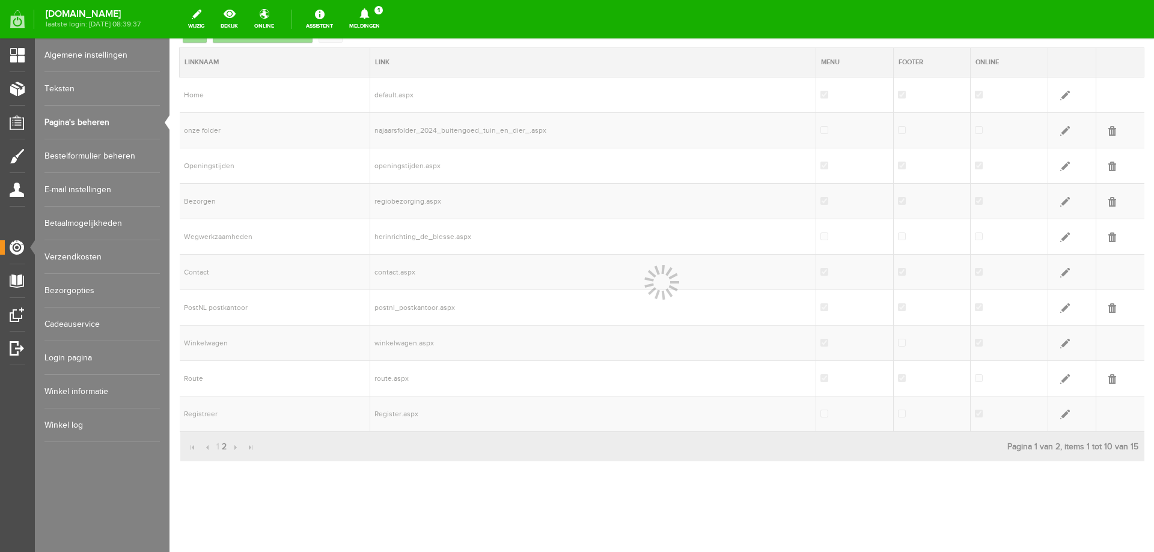
scroll to position [0, 0]
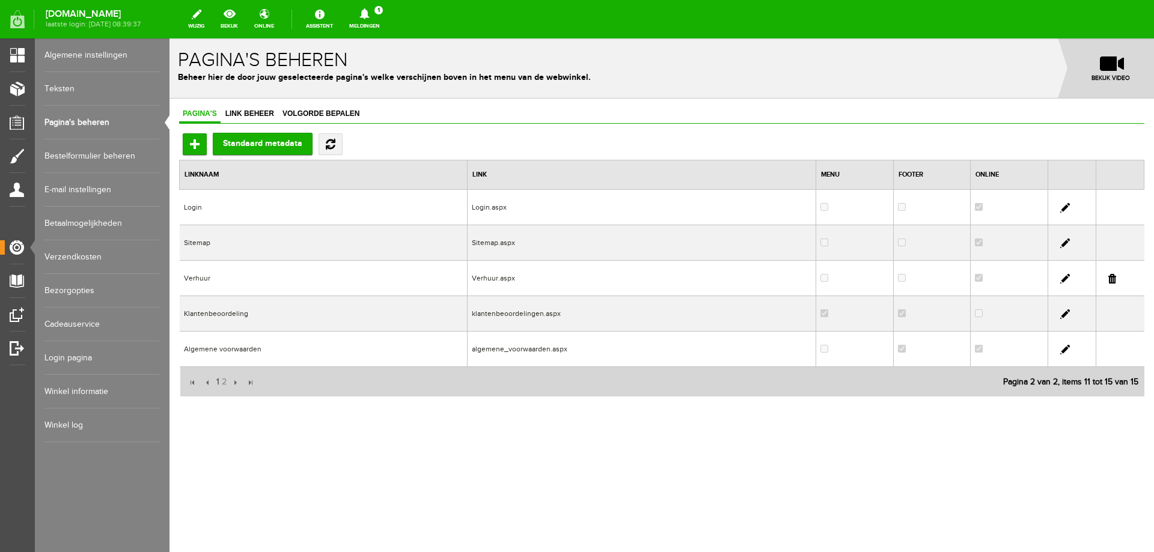
click at [1064, 207] on link at bounding box center [1065, 208] width 10 height 10
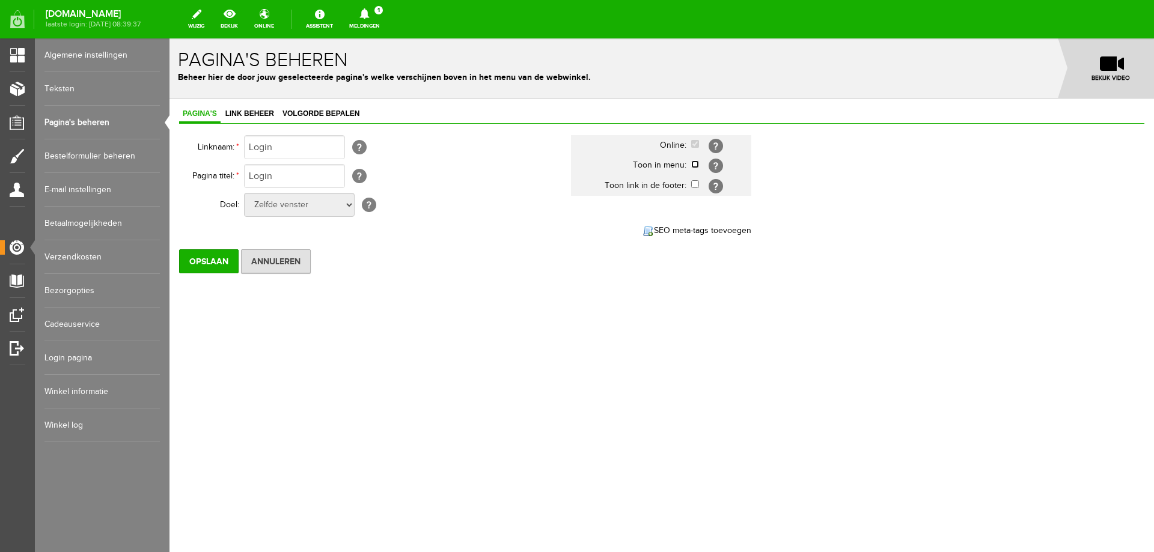
click at [696, 163] on input "checkbox" at bounding box center [695, 164] width 8 height 8
checkbox input "true"
click at [695, 183] on input "checkbox" at bounding box center [695, 184] width 8 height 8
checkbox input "true"
click at [195, 264] on input "Opslaan" at bounding box center [208, 261] width 59 height 24
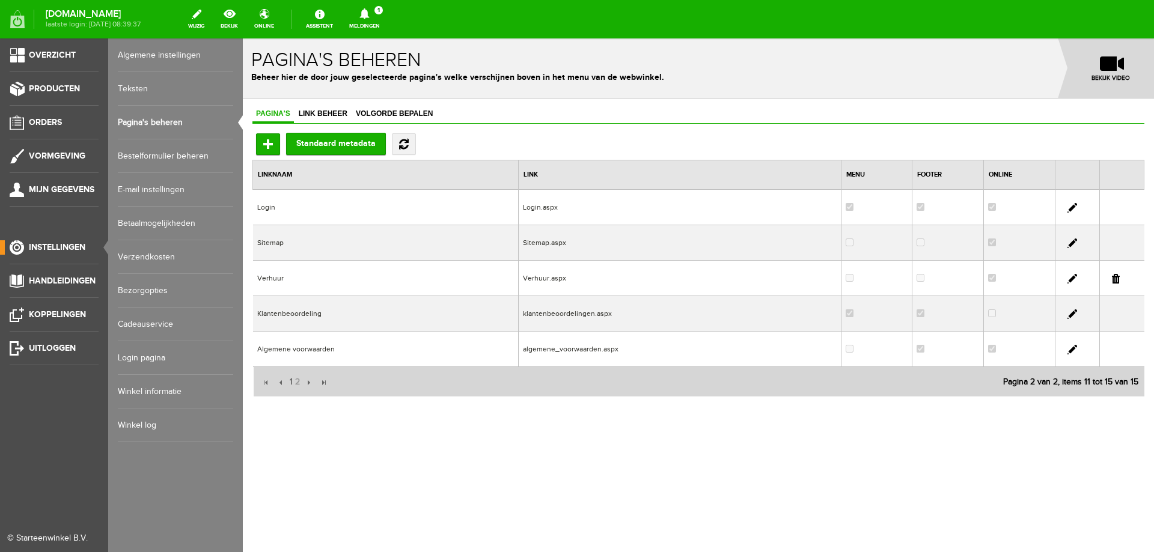
click at [44, 246] on span "Instellingen" at bounding box center [57, 247] width 56 height 10
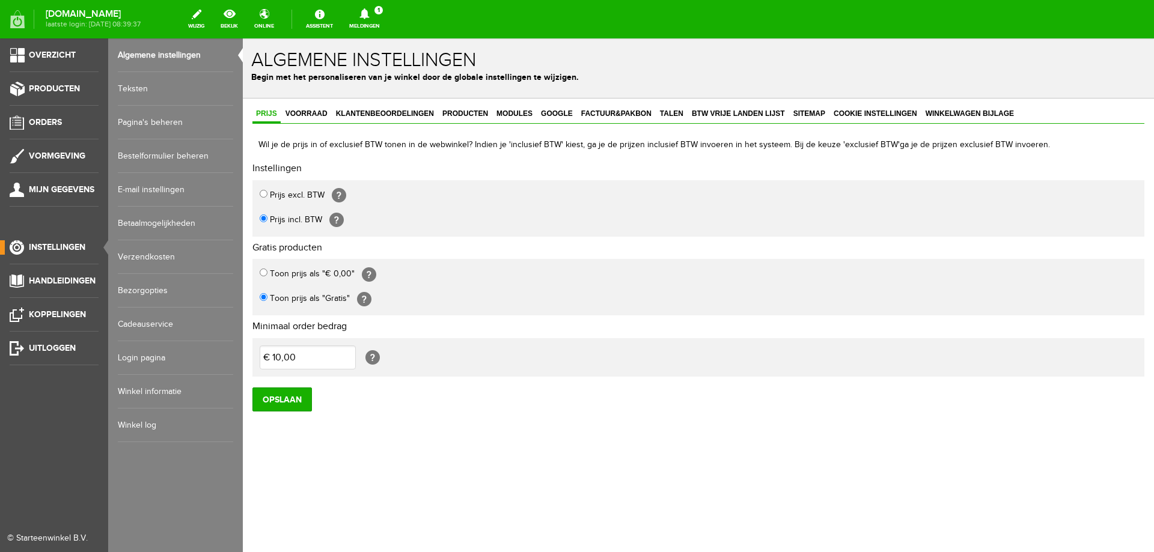
click at [156, 361] on link "Login pagina" at bounding box center [175, 358] width 115 height 34
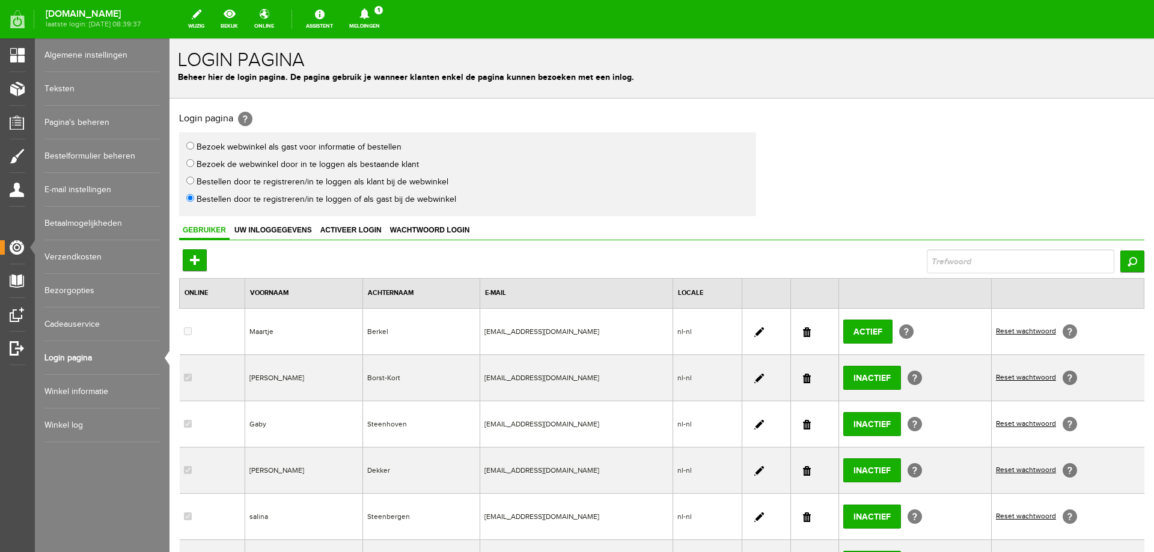
click at [387, 23] on link "Meldingen 1 Nieuwe orders Er is een nieuwe order( #2576 ) geplaatst door [PERSO…" at bounding box center [364, 19] width 45 height 26
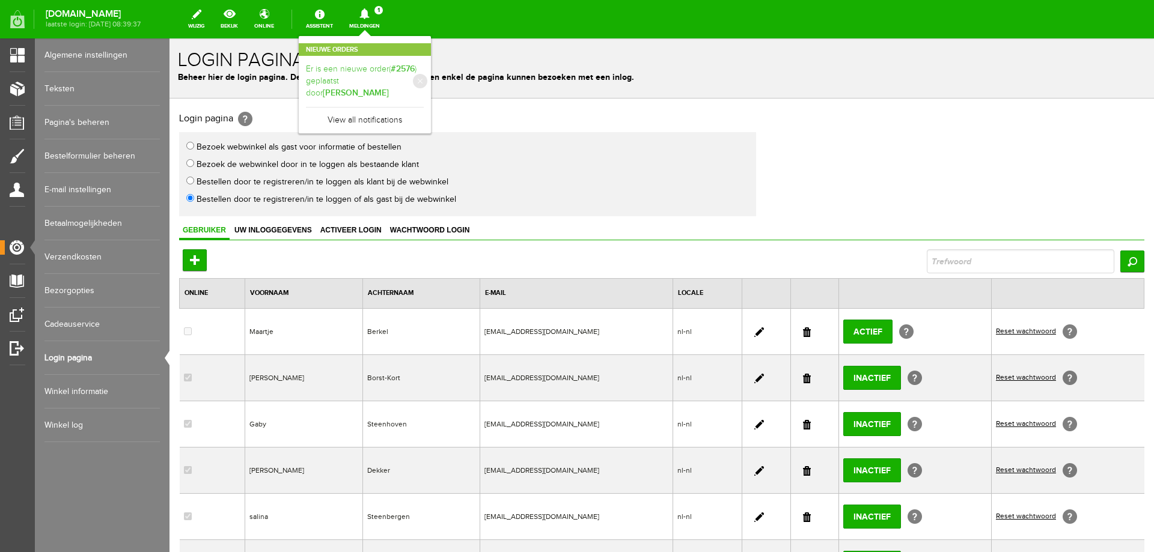
click at [368, 75] on link "Er is een nieuwe order( #2576 ) geplaatst door [PERSON_NAME]" at bounding box center [365, 81] width 118 height 37
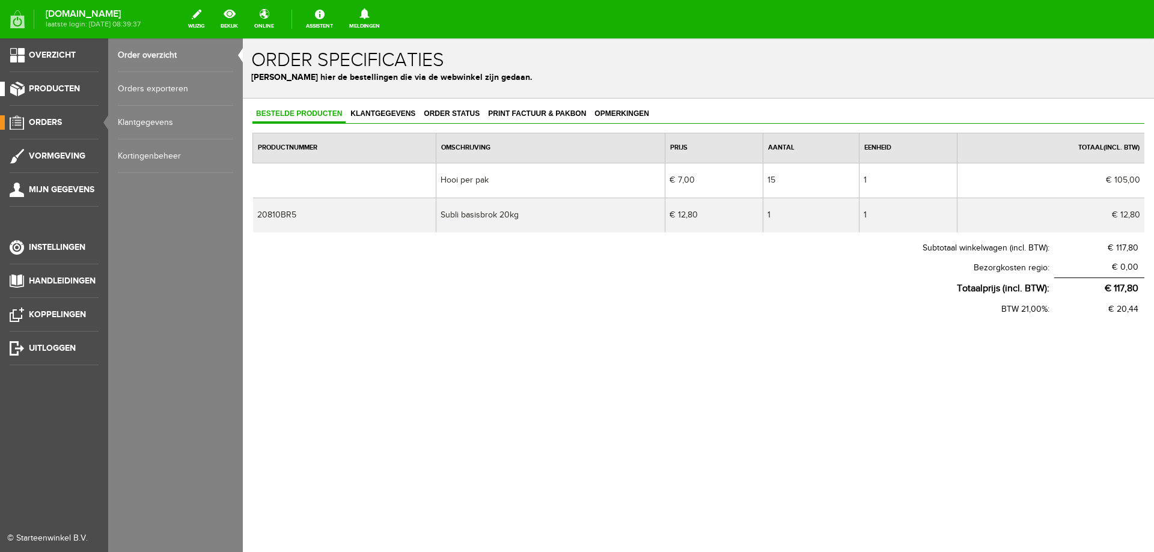
click at [40, 87] on span "Producten" at bounding box center [54, 89] width 51 height 10
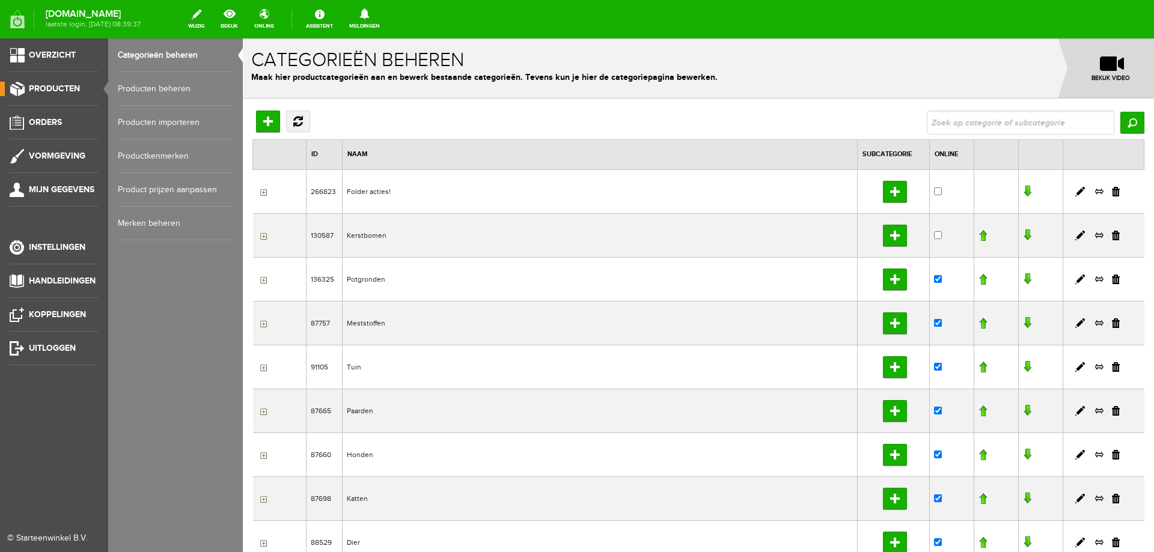
click at [162, 82] on link "Producten beheren" at bounding box center [175, 89] width 115 height 34
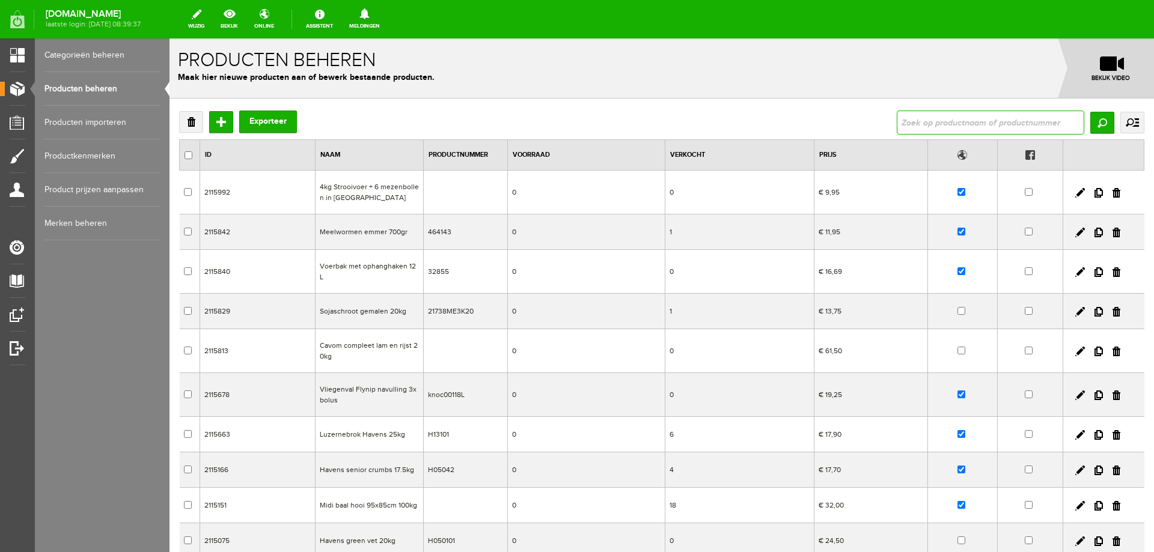
click at [900, 128] on input "text" at bounding box center [991, 123] width 188 height 24
type input "10092"
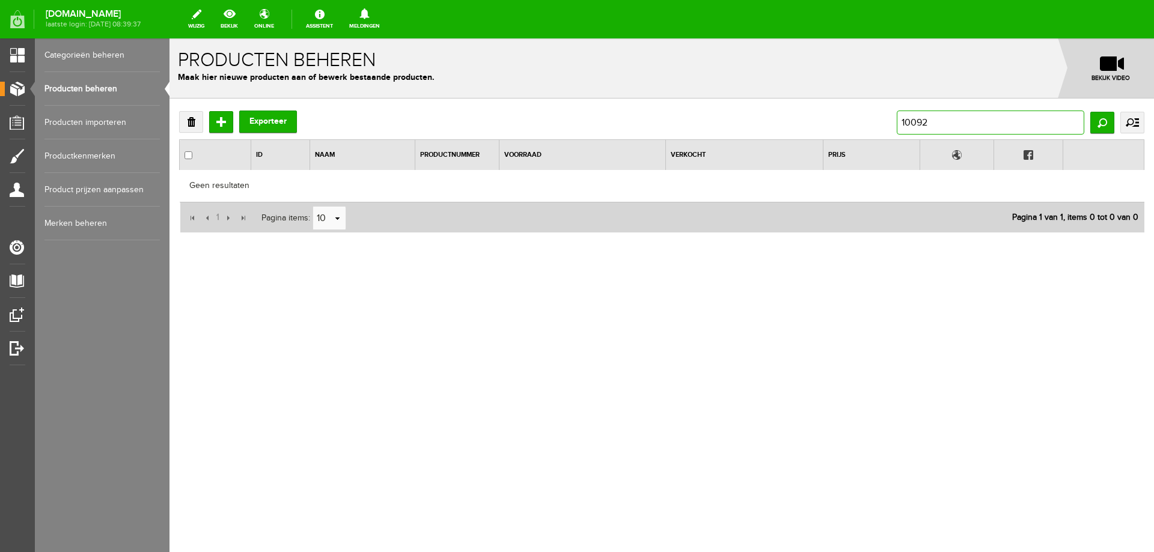
click at [900, 128] on input "10092" at bounding box center [991, 123] width 188 height 24
type input "schapenbrok"
click at [957, 116] on input "schapenbrok" at bounding box center [991, 123] width 188 height 24
type input "schapenkorrel"
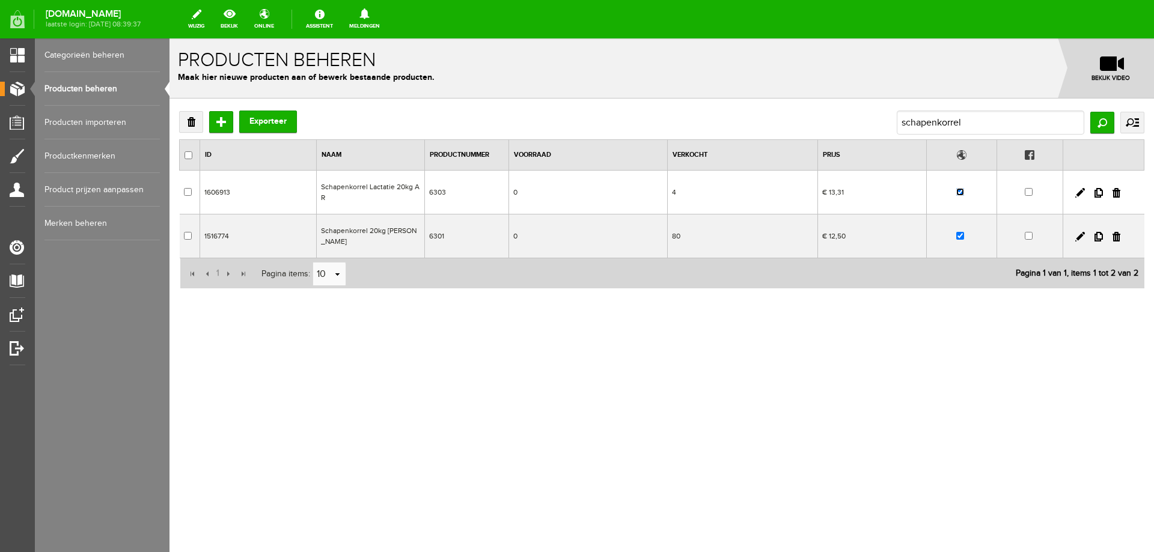
click at [961, 195] on input "checkbox" at bounding box center [960, 192] width 8 height 8
checkbox input "false"
click at [1076, 234] on link at bounding box center [1080, 237] width 10 height 10
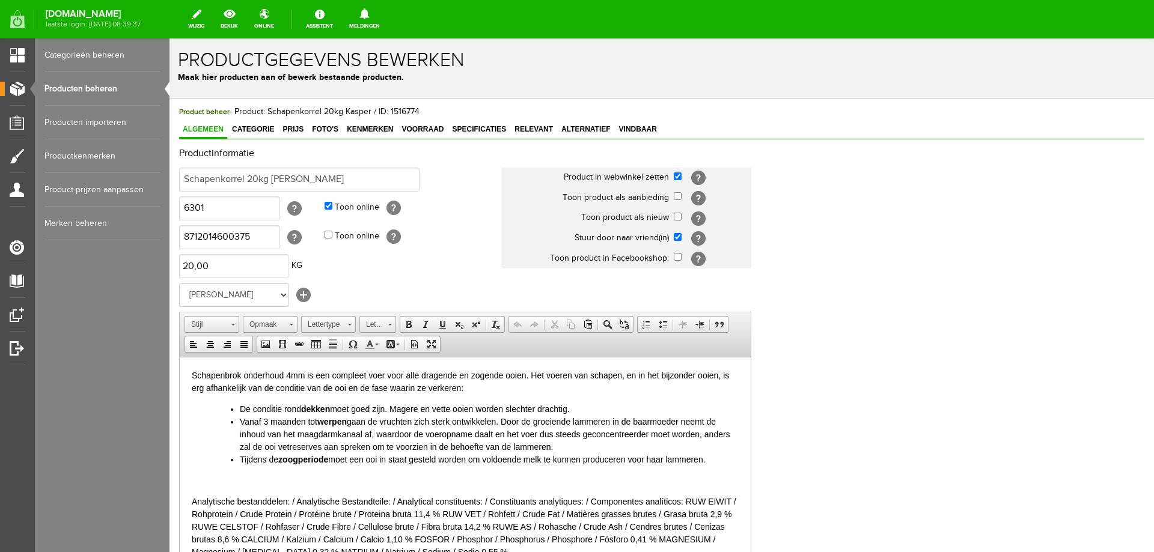
click at [62, 94] on link "Producten beheren" at bounding box center [101, 89] width 115 height 34
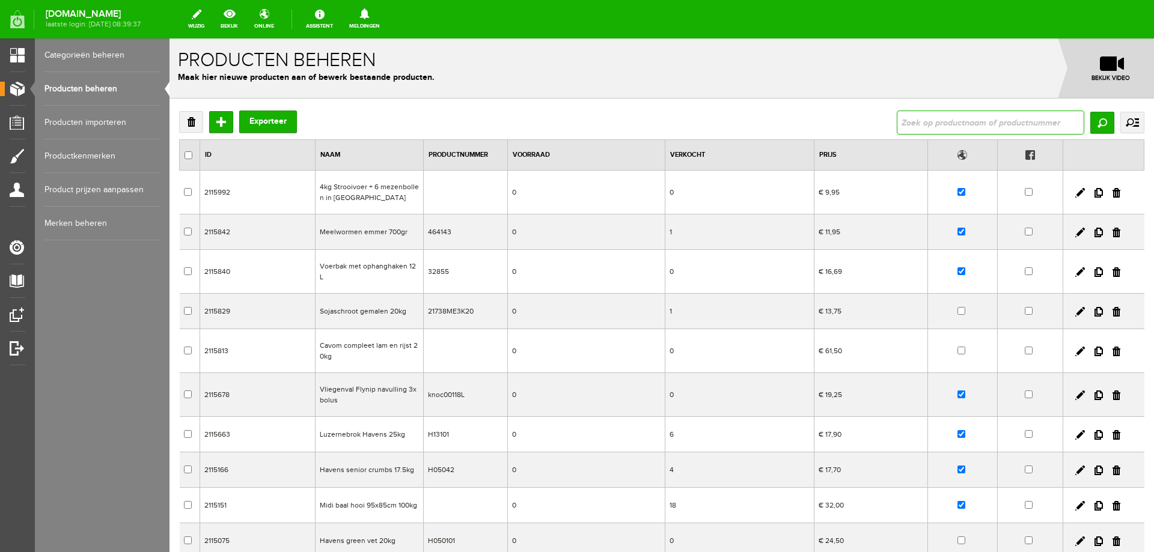
click at [928, 130] on input "text" at bounding box center [991, 123] width 188 height 24
type input "kauwstick"
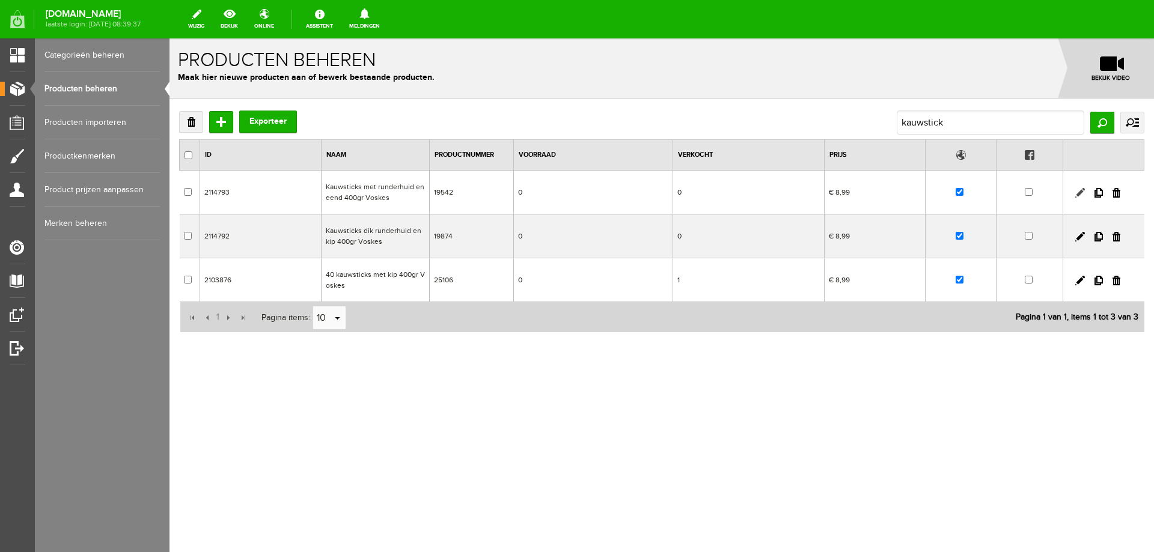
click at [1079, 195] on link at bounding box center [1080, 193] width 10 height 10
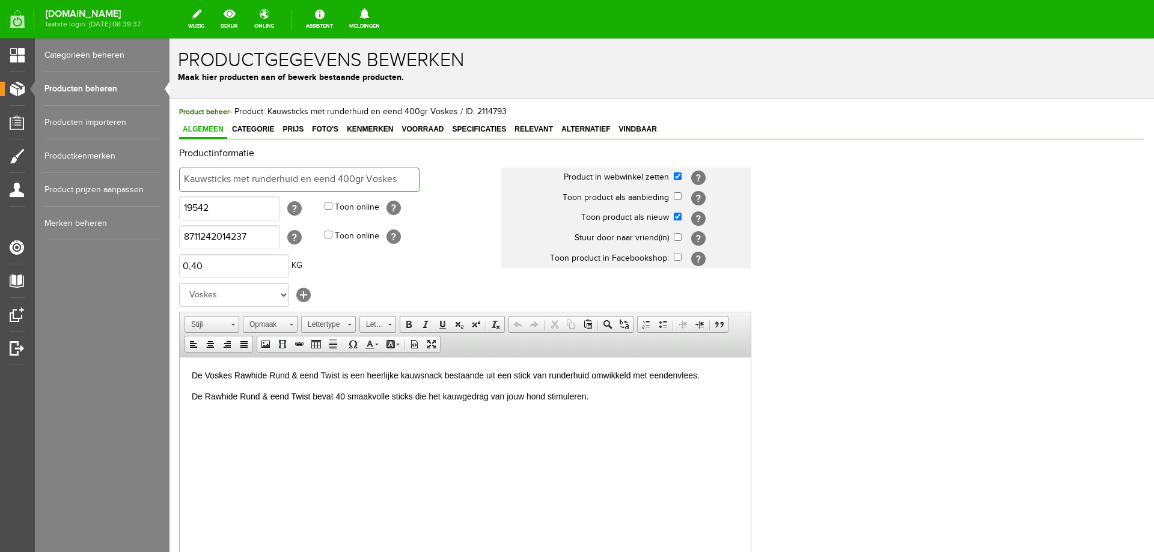
click at [183, 178] on input "Kauwsticks met runderhuid en eend 400gr Voskes" at bounding box center [299, 180] width 240 height 24
click at [264, 177] on input "40 Kauwsticks met runderhuid en eend 400gr Voskes" at bounding box center [299, 180] width 240 height 24
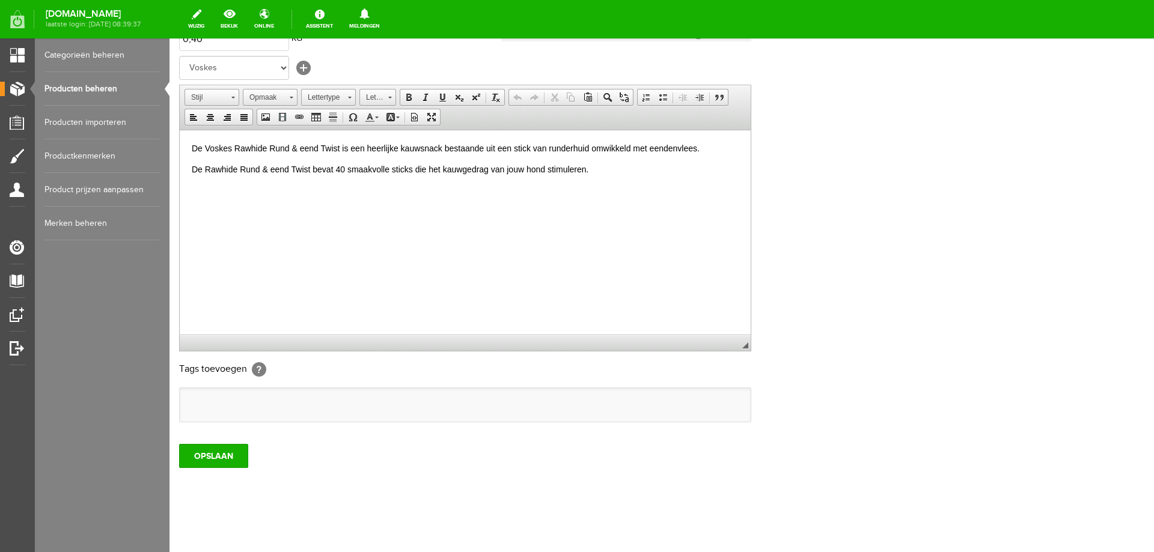
scroll to position [232, 0]
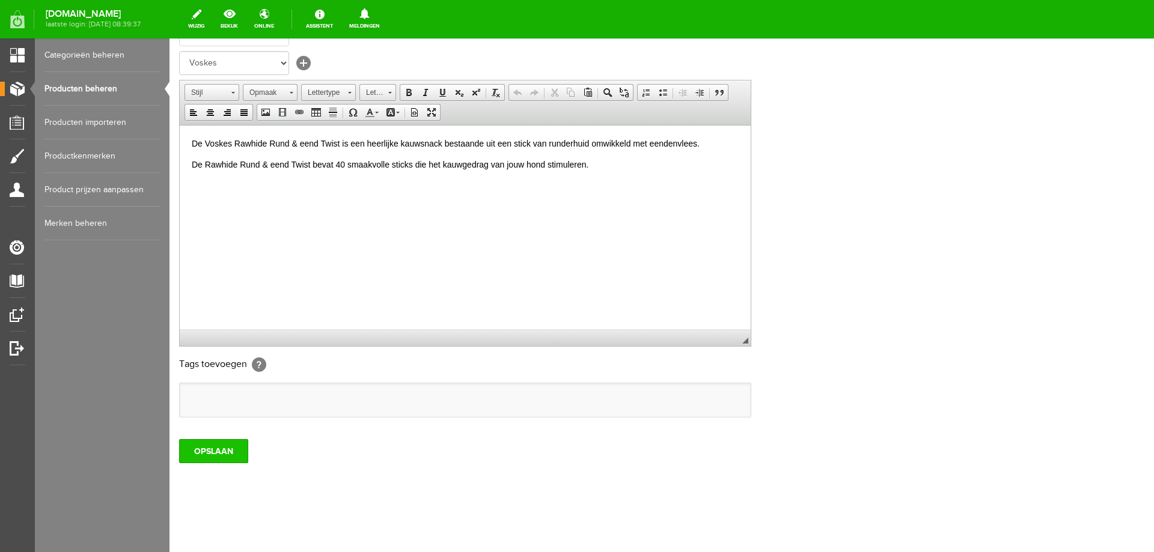
type input "40 Kauwsticks runderhuid en eend 400gr Voskes"
click at [210, 451] on input "OPSLAAN" at bounding box center [213, 451] width 69 height 24
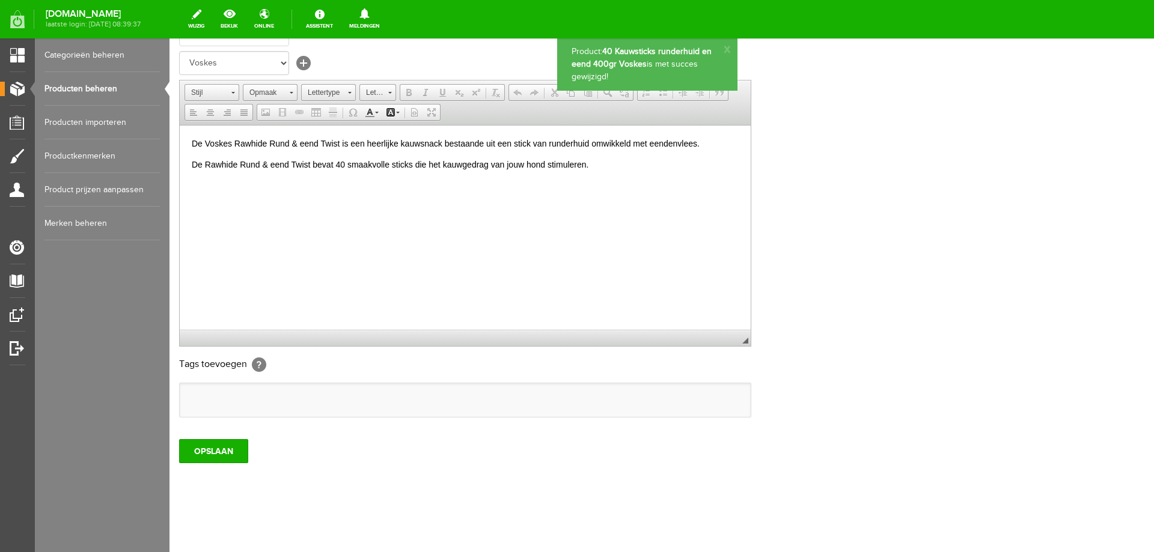
scroll to position [0, 0]
click at [75, 93] on link "Producten beheren" at bounding box center [101, 89] width 115 height 34
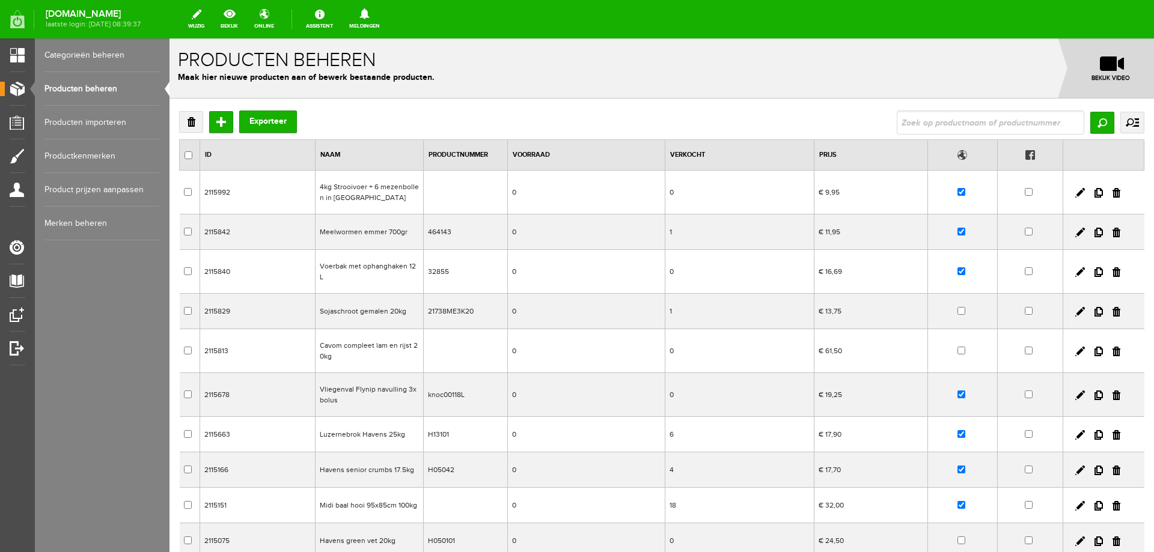
click at [916, 131] on input "text" at bounding box center [991, 123] width 188 height 24
type input "kauwst"
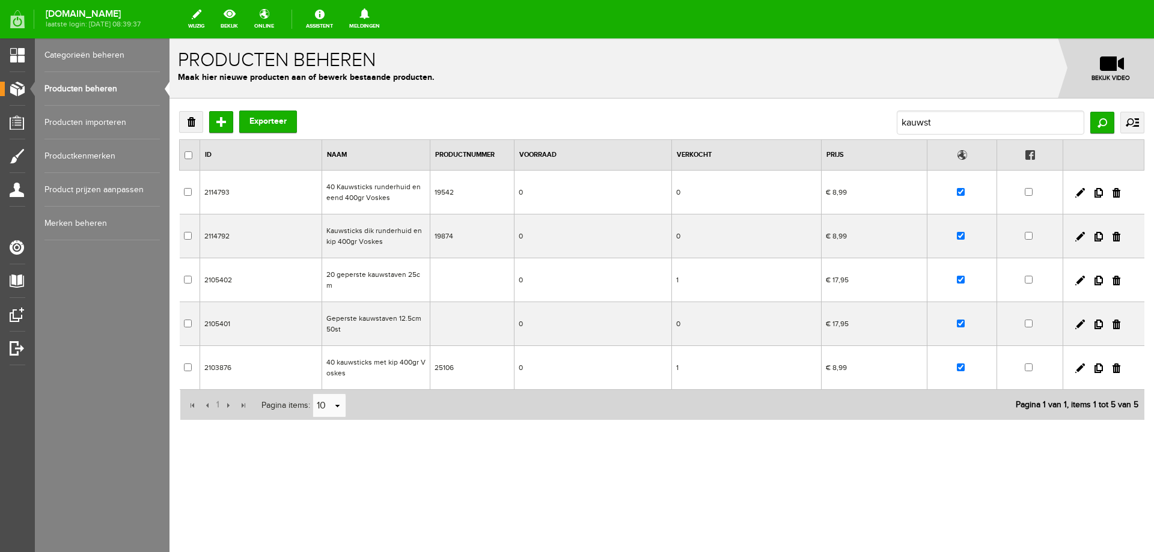
click at [376, 235] on td "Kauwsticks dik runderhuid en kip 400gr Voskes" at bounding box center [376, 237] width 108 height 44
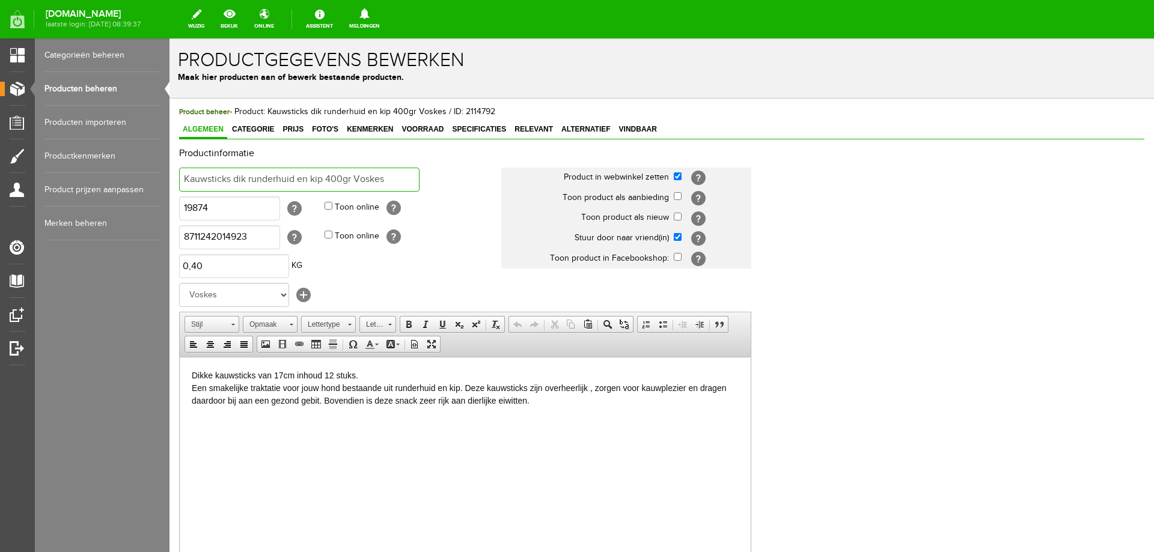
click at [180, 179] on input "Kauwsticks dik runderhuid en kip 400gr Voskes" at bounding box center [299, 180] width 240 height 24
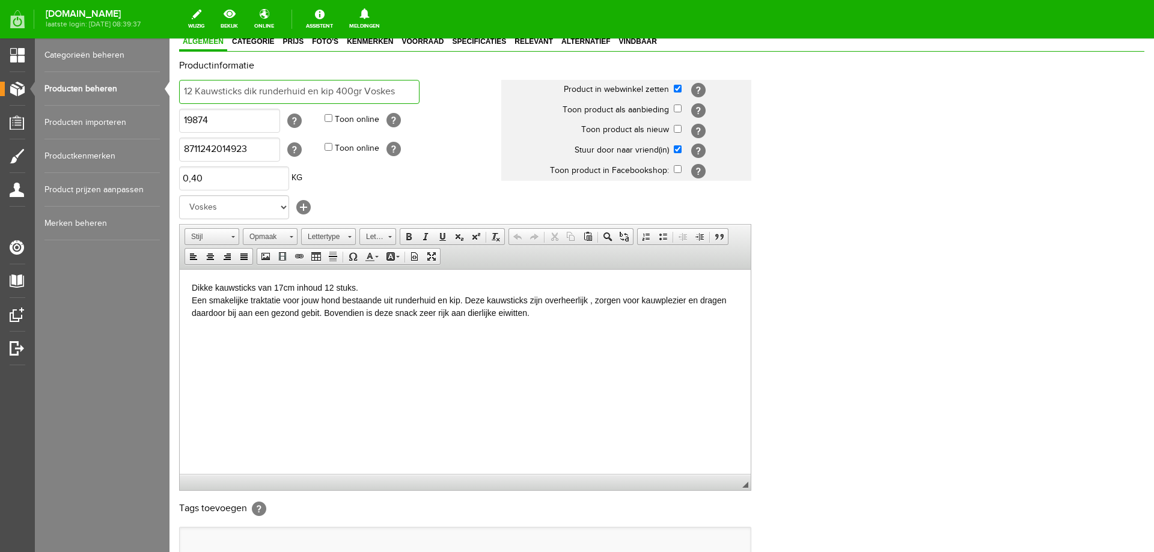
scroll to position [232, 0]
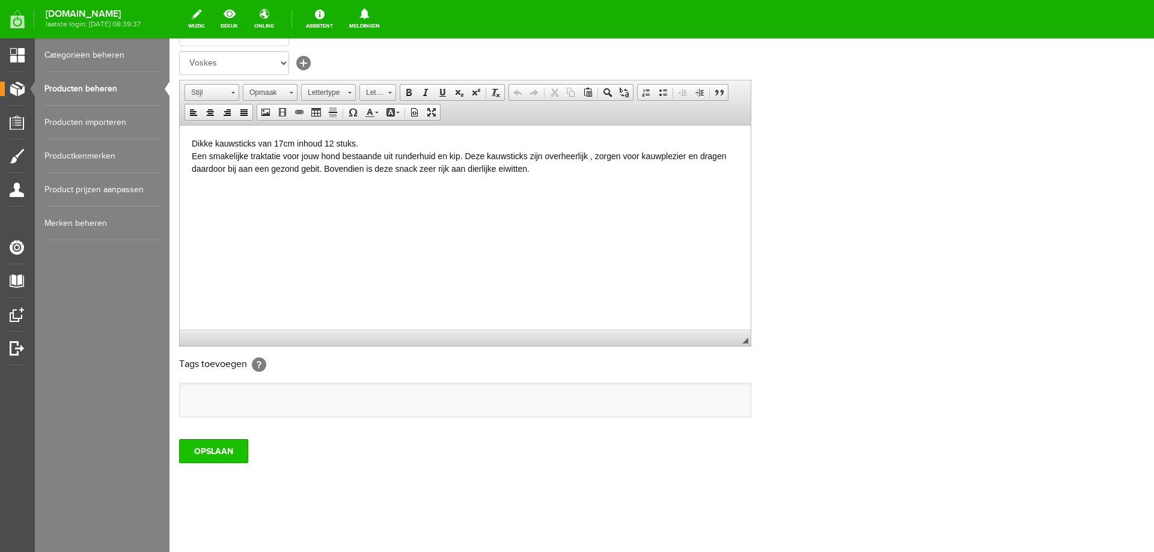
type input "12 Kauwsticks dik runderhuid en kip 400gr Voskes"
click at [230, 450] on input "OPSLAAN" at bounding box center [213, 451] width 69 height 24
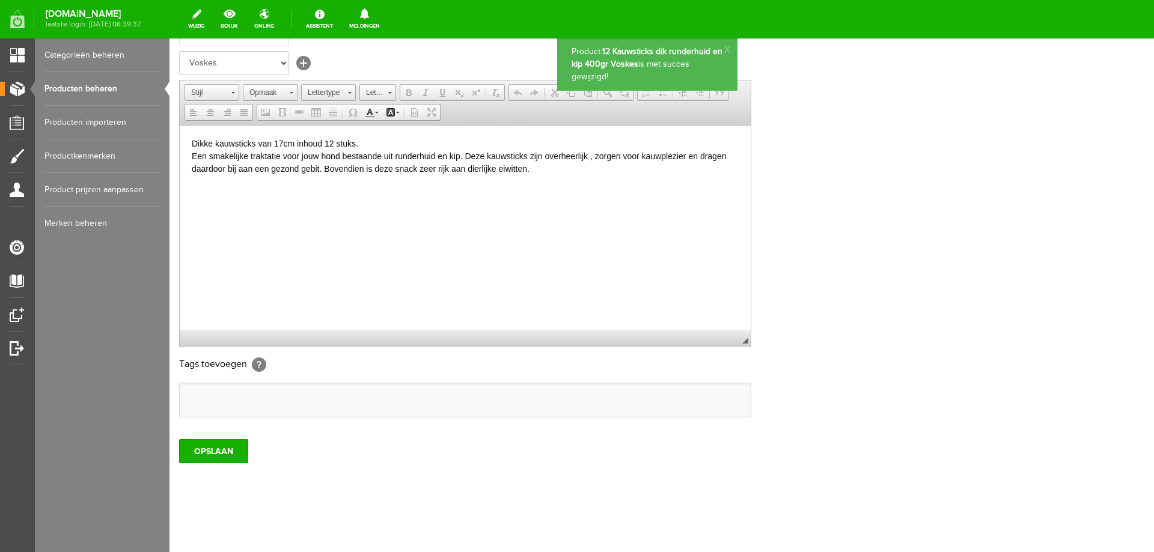
scroll to position [0, 0]
click at [74, 90] on link "Producten beheren" at bounding box center [101, 89] width 115 height 34
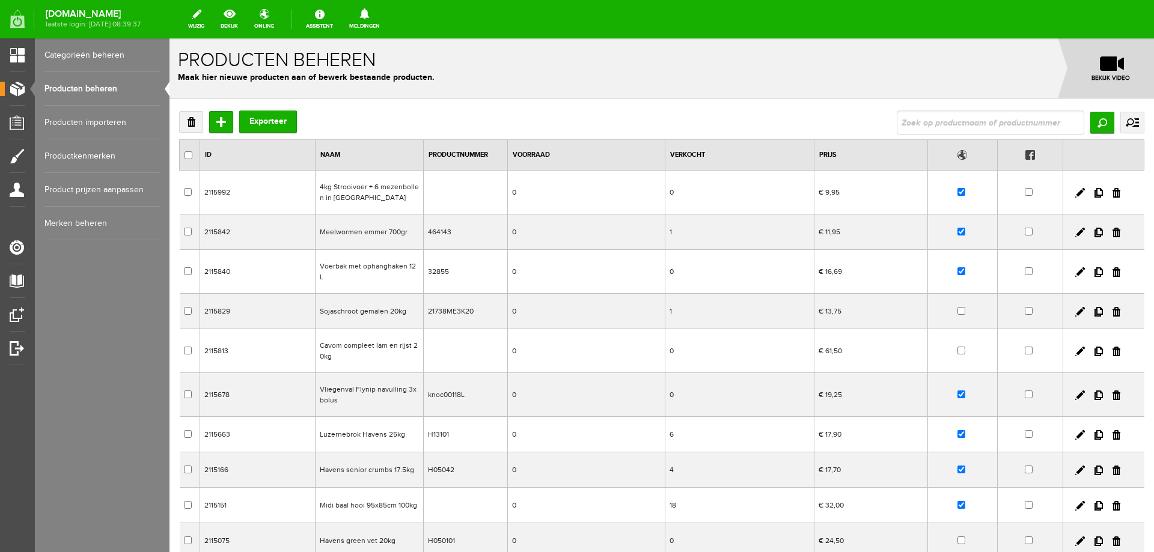
click at [996, 117] on input "text" at bounding box center [991, 123] width 188 height 24
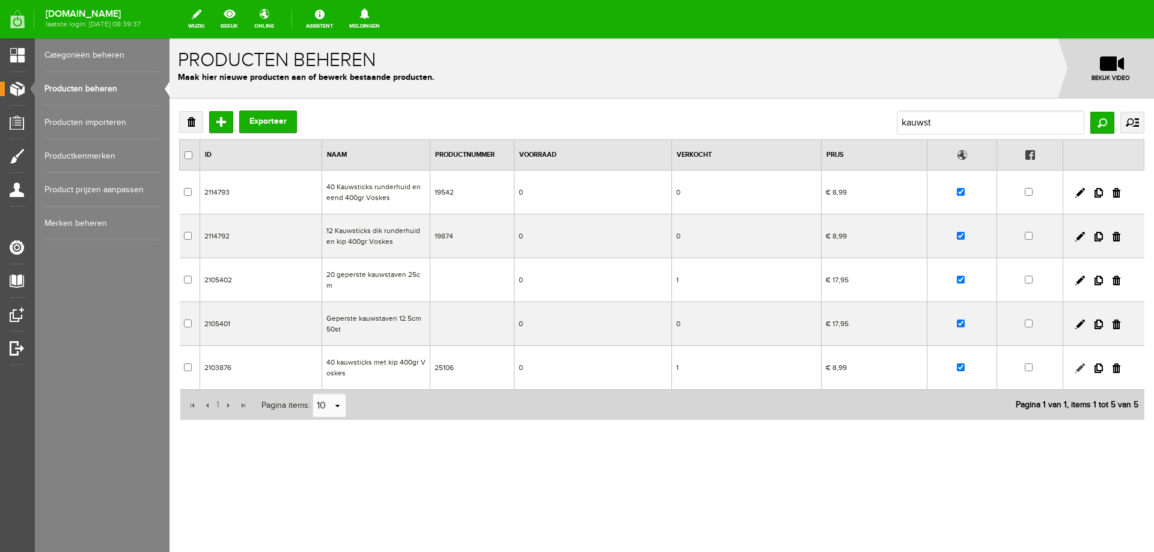
click at [1079, 364] on link at bounding box center [1080, 369] width 10 height 10
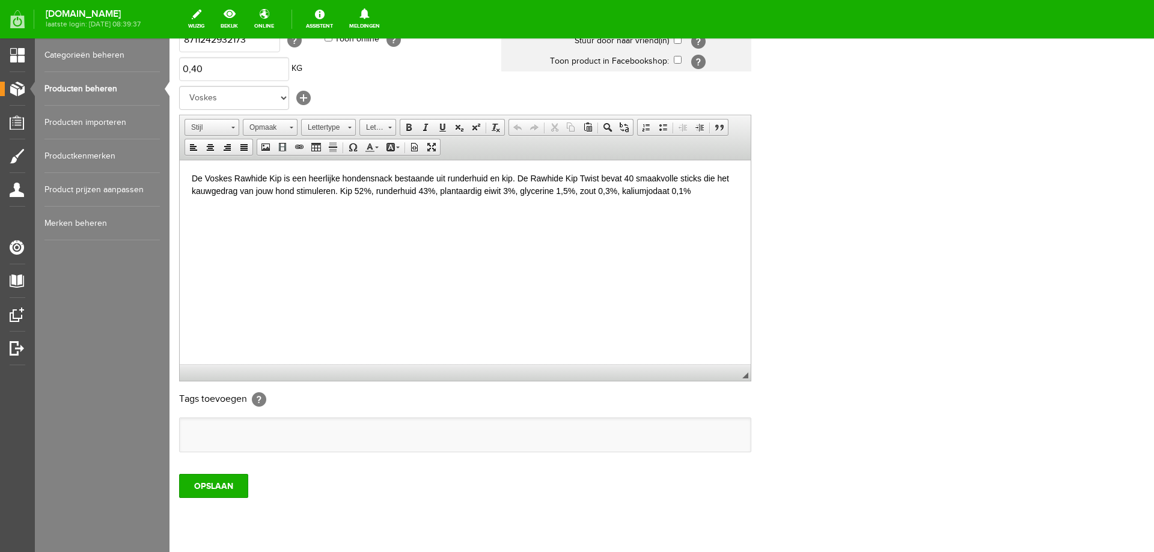
scroll to position [232, 0]
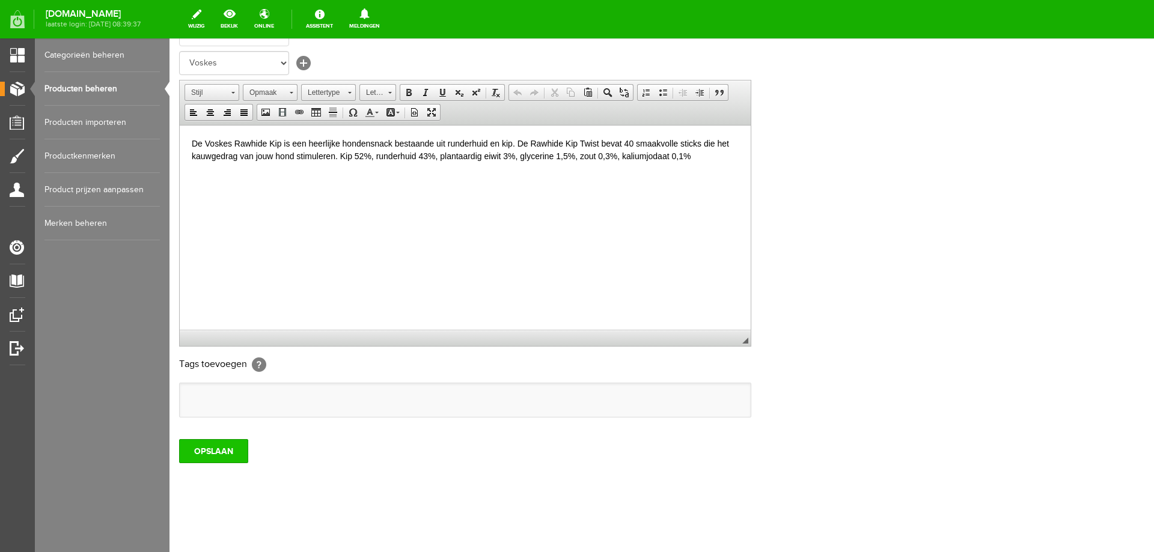
click at [209, 451] on input "OPSLAAN" at bounding box center [213, 451] width 69 height 24
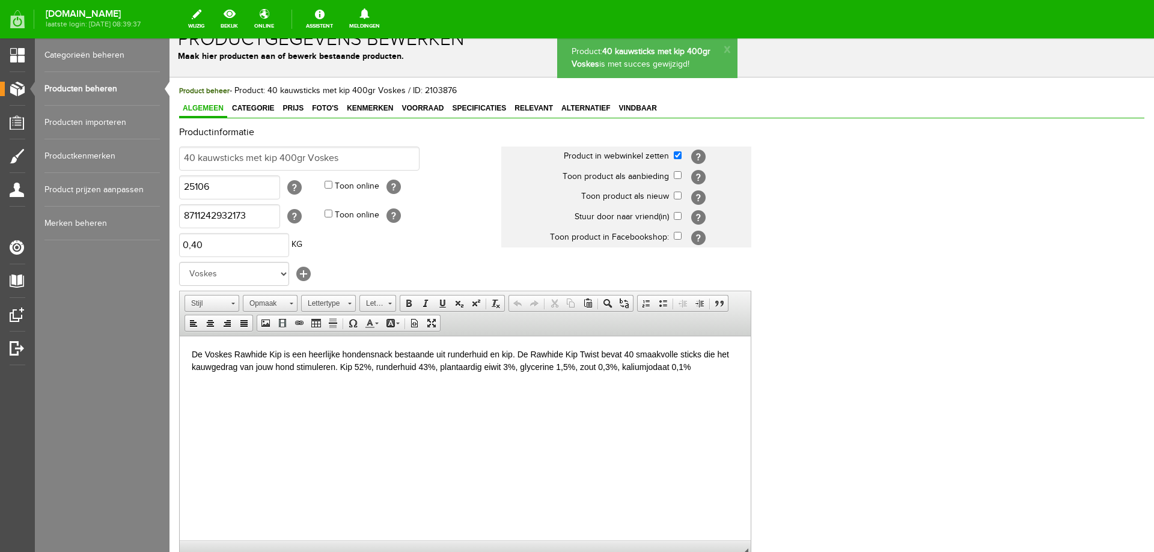
scroll to position [0, 0]
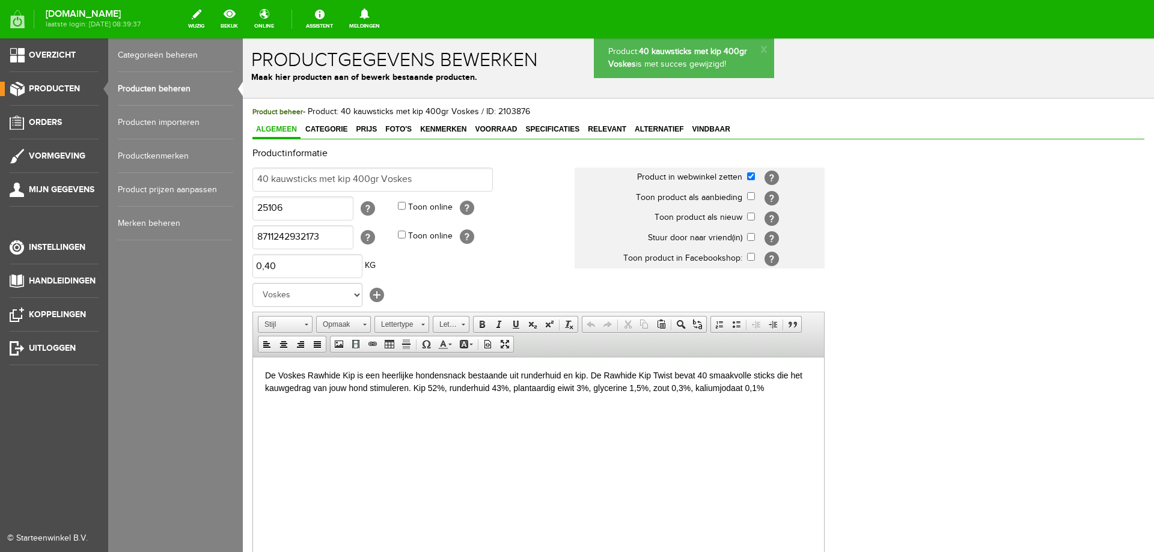
click at [129, 90] on link "Producten beheren" at bounding box center [175, 89] width 115 height 34
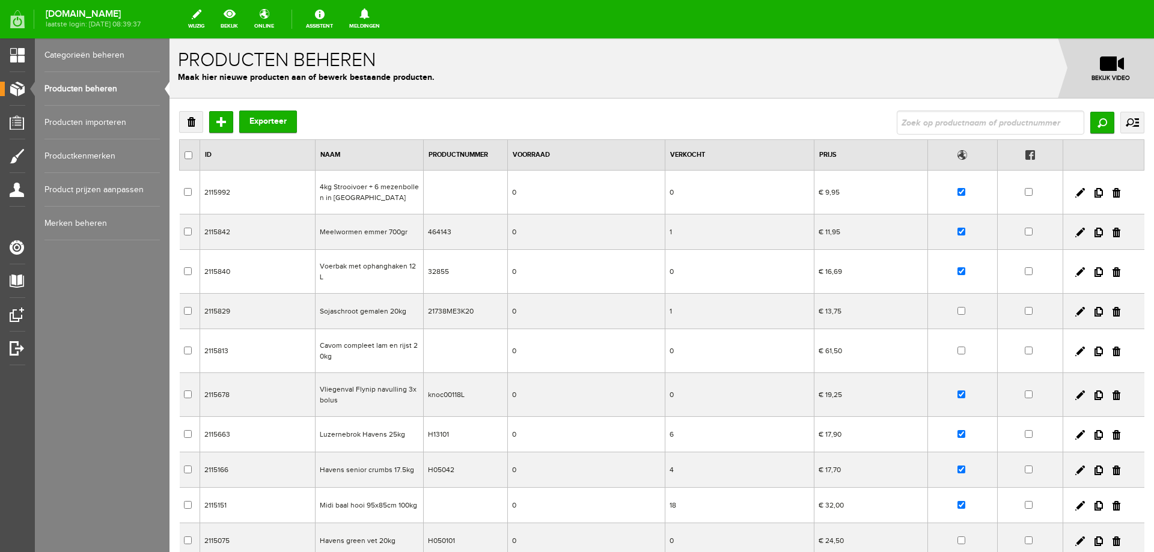
click at [975, 124] on input "text" at bounding box center [991, 123] width 188 height 24
type input "kauwst"
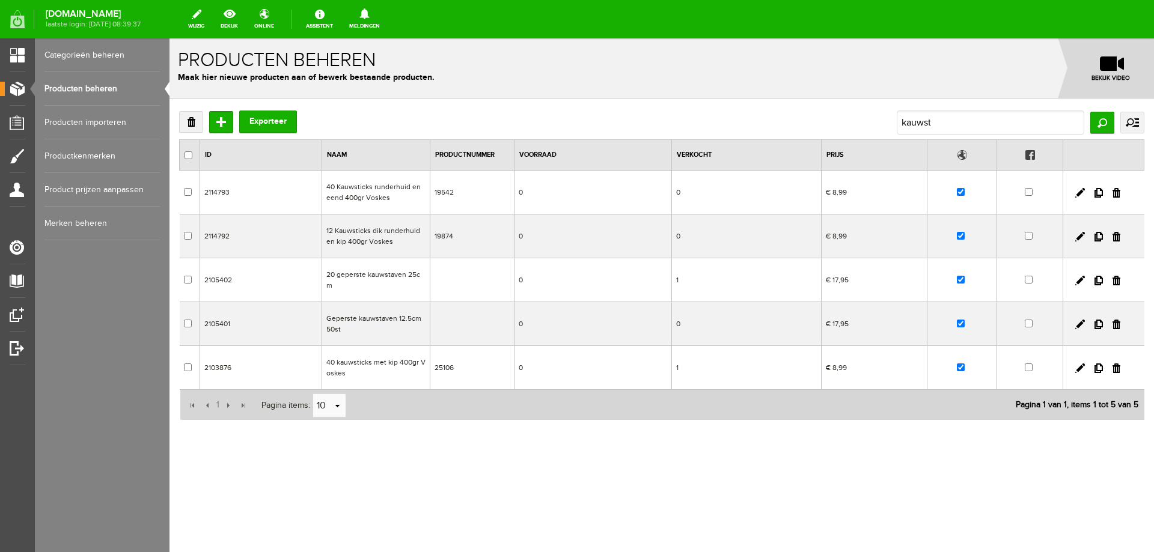
click at [352, 232] on td "12 Kauwsticks dik runderhuid en kip 400gr Voskes" at bounding box center [376, 237] width 108 height 44
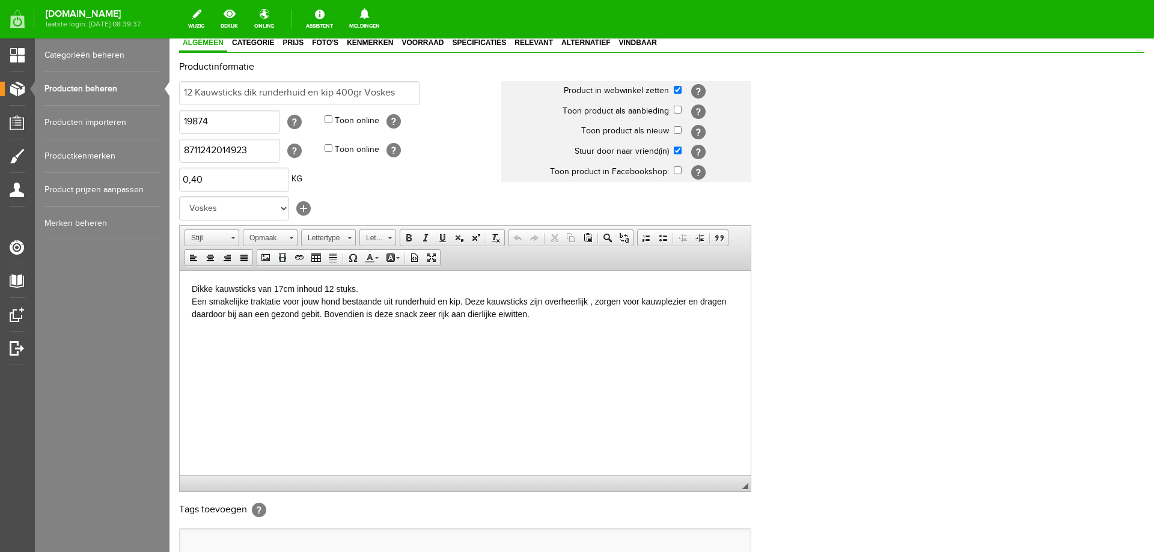
scroll to position [232, 0]
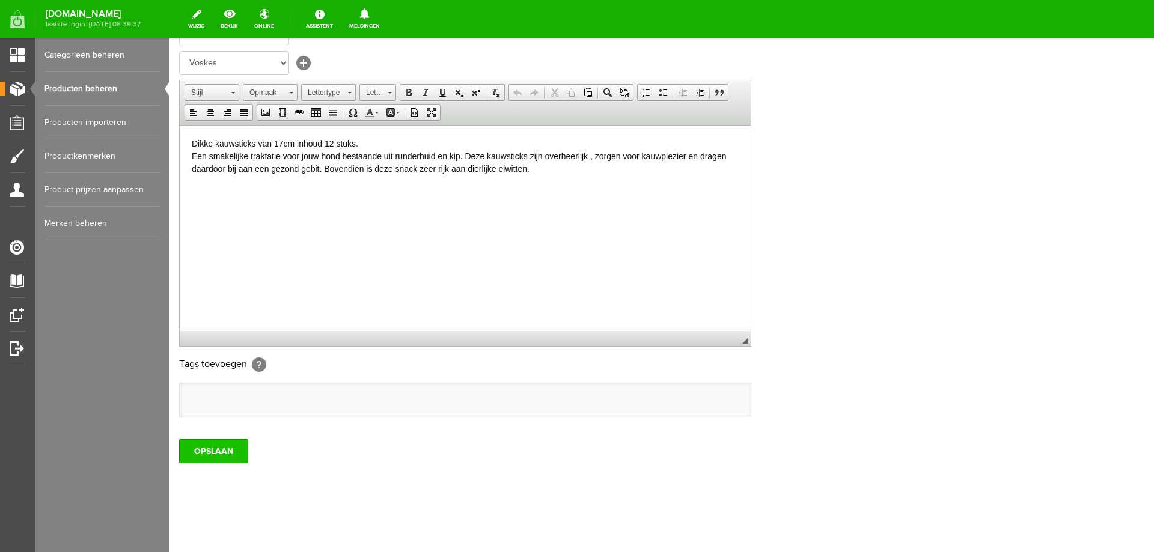
click at [227, 454] on input "OPSLAAN" at bounding box center [213, 451] width 69 height 24
click at [219, 451] on input "OPSLAAN" at bounding box center [213, 451] width 69 height 24
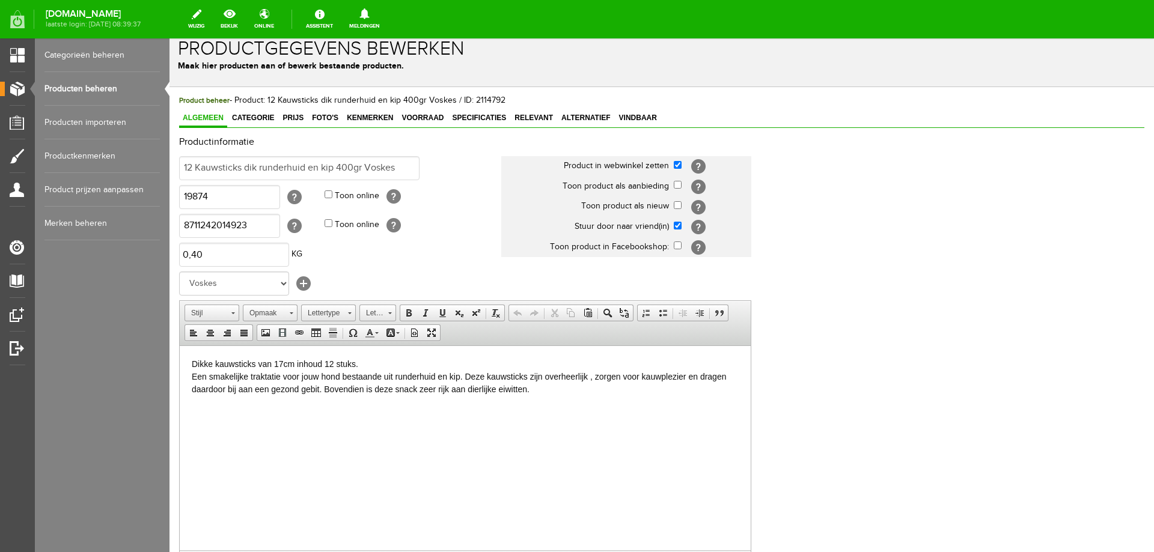
scroll to position [0, 0]
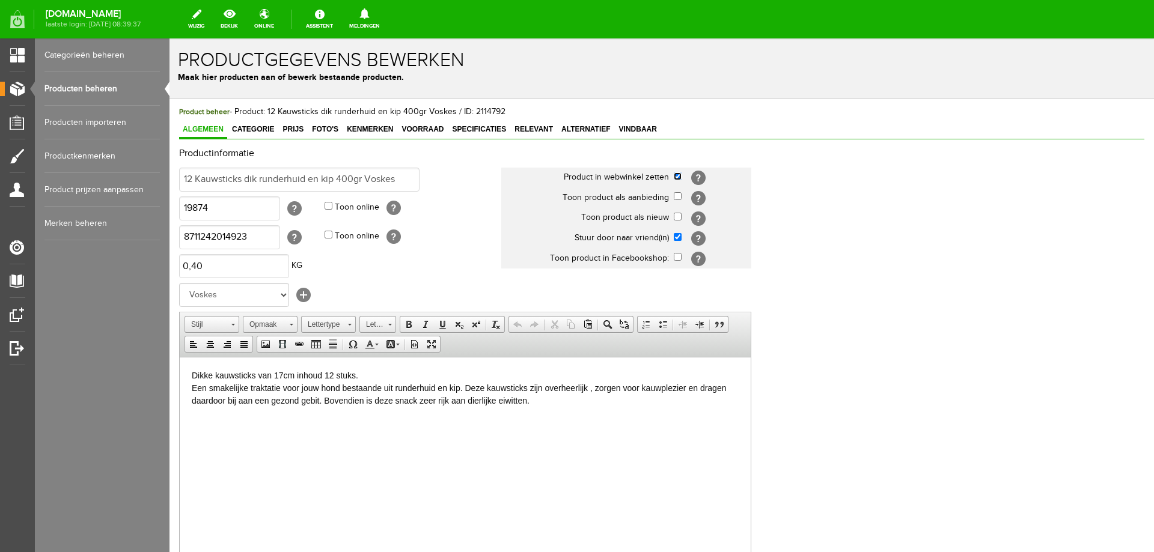
click at [675, 175] on input "checkbox" at bounding box center [678, 176] width 8 height 8
checkbox input "false"
click at [675, 197] on input "checkbox" at bounding box center [678, 196] width 8 height 8
click at [677, 197] on input "checkbox" at bounding box center [678, 196] width 8 height 8
checkbox input "false"
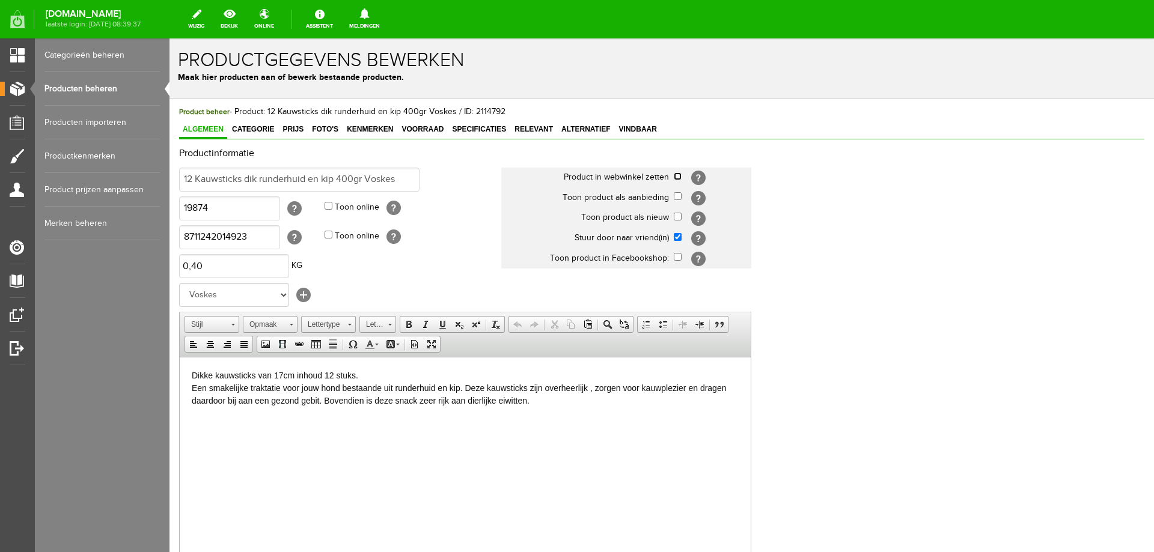
click at [678, 178] on input "checkbox" at bounding box center [678, 176] width 8 height 8
checkbox input "true"
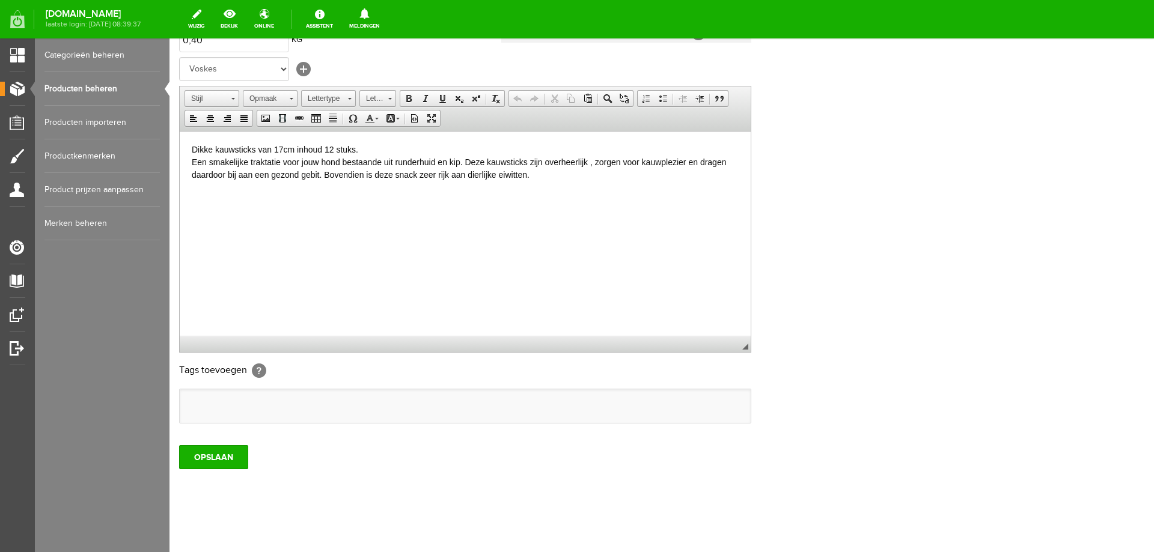
scroll to position [232, 0]
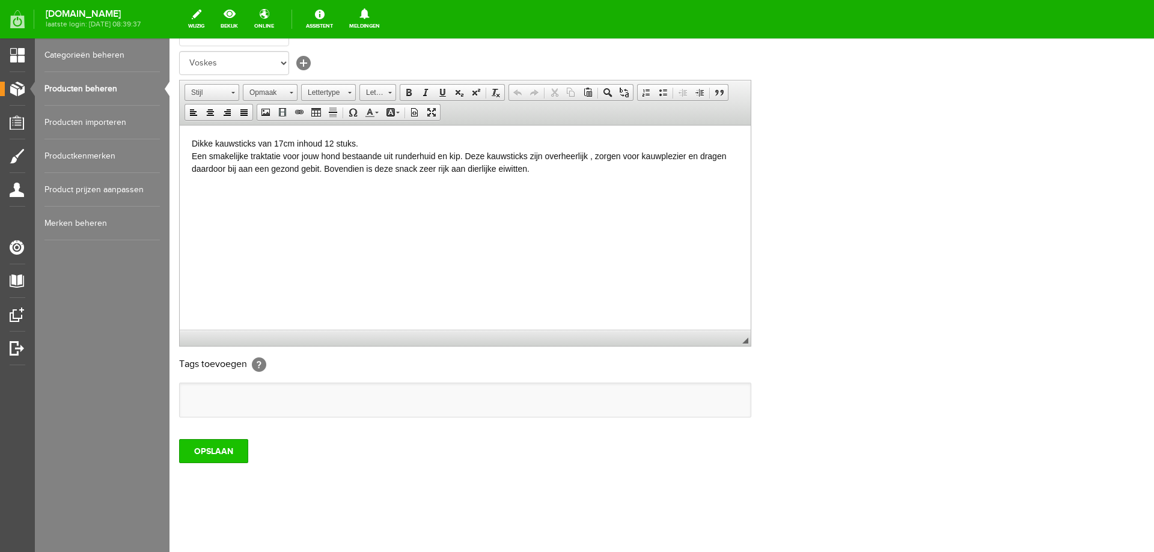
click at [232, 459] on input "OPSLAAN" at bounding box center [213, 451] width 69 height 24
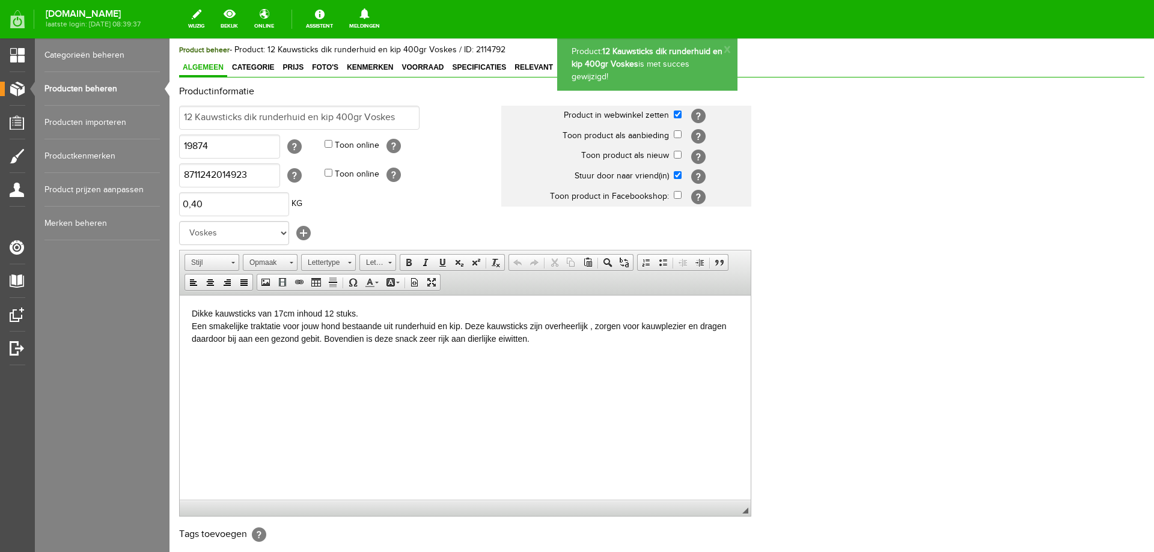
scroll to position [52, 0]
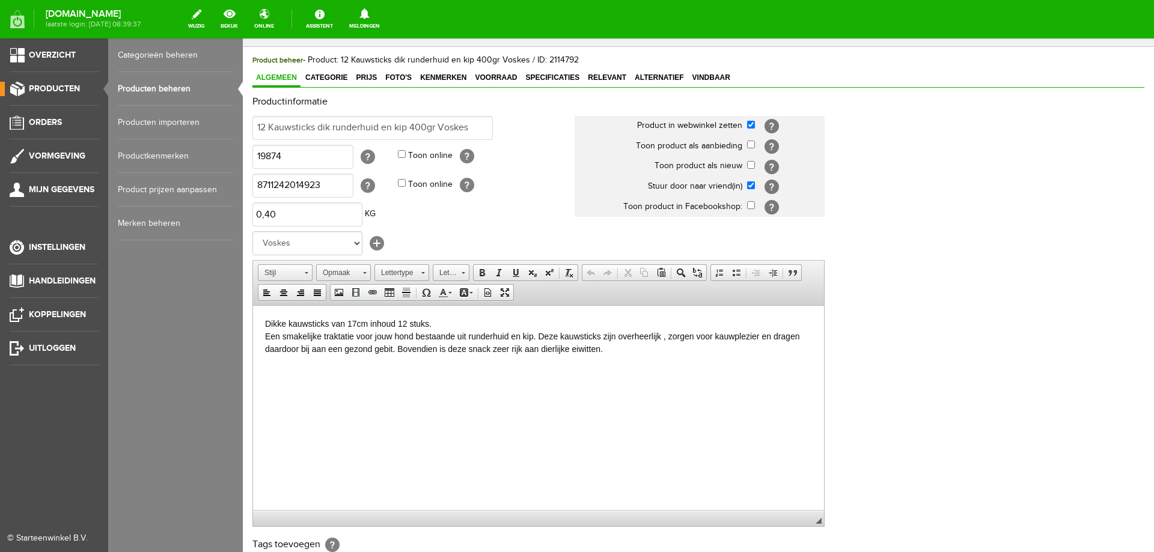
click at [120, 90] on link "Producten beheren" at bounding box center [175, 89] width 115 height 34
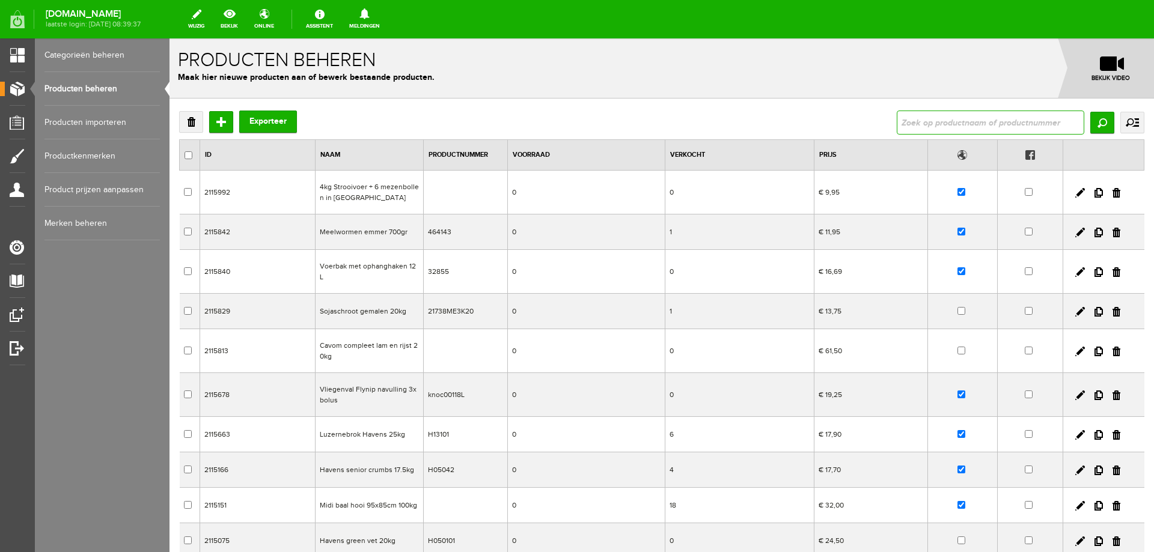
click at [913, 120] on input "text" at bounding box center [991, 123] width 188 height 24
type input "kauwsti"
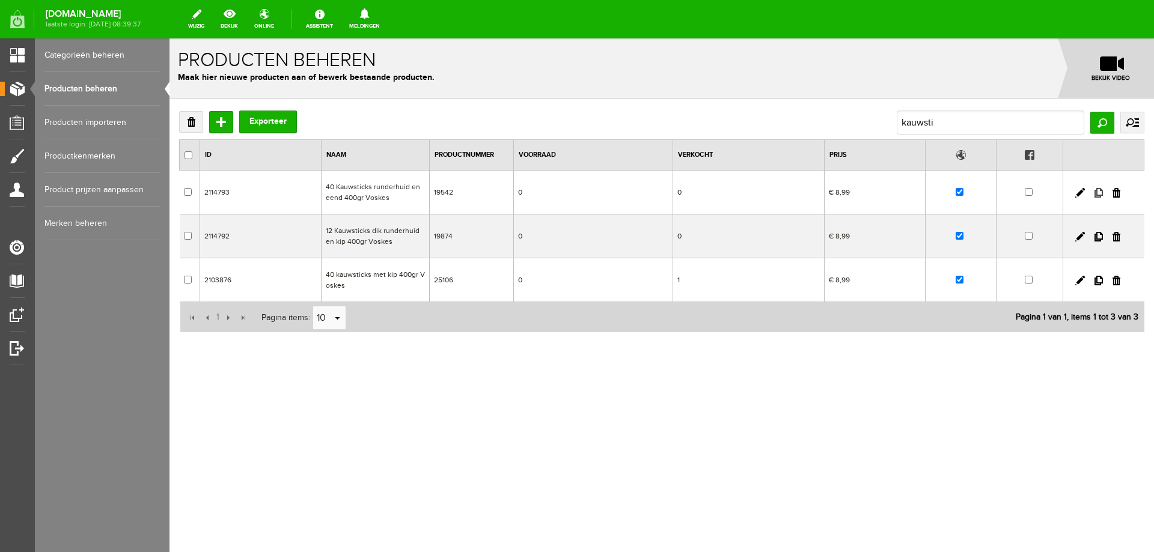
click at [1097, 191] on link at bounding box center [1098, 193] width 8 height 10
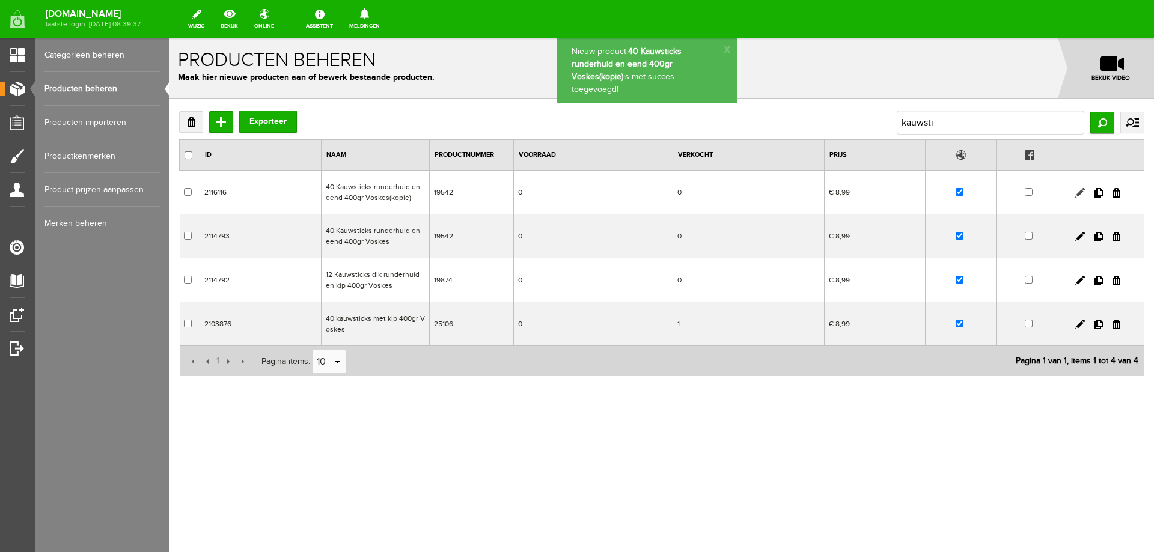
click at [1078, 193] on link at bounding box center [1080, 193] width 10 height 10
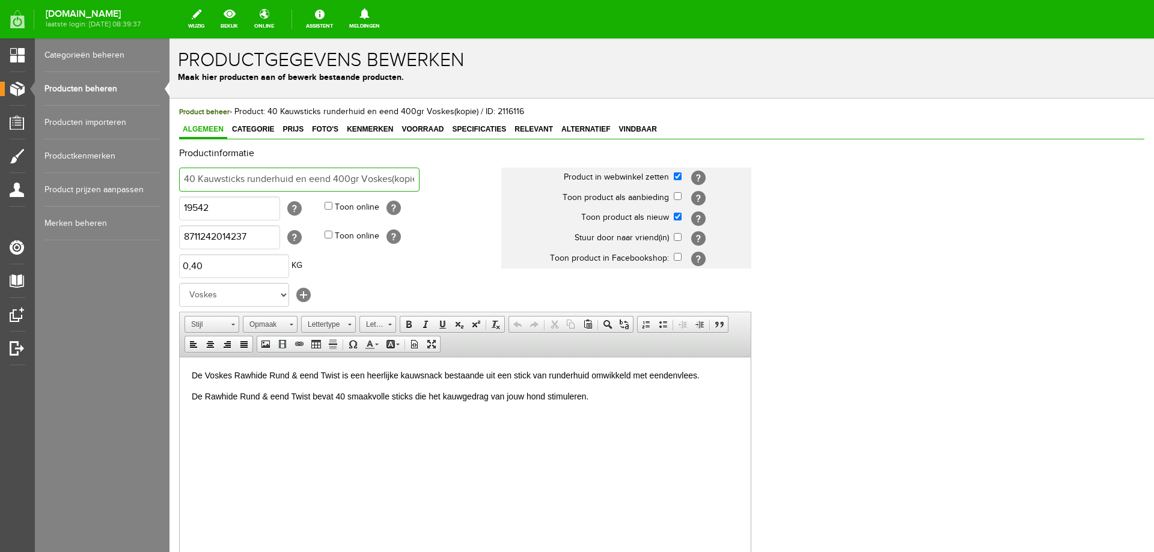
drag, startPoint x: 248, startPoint y: 180, endPoint x: 293, endPoint y: 184, distance: 44.7
click at [293, 184] on input "40 Kauwsticks runderhuid en eend 400gr Voskes(kopie)" at bounding box center [299, 180] width 240 height 24
drag, startPoint x: 388, startPoint y: 179, endPoint x: 355, endPoint y: 181, distance: 33.1
click at [355, 180] on input "40 Kauwsticks rund en kip 400gr Voskes(kopie)" at bounding box center [299, 180] width 240 height 24
type input "40 Kauwsticks rund en kip 400gr Voskes"
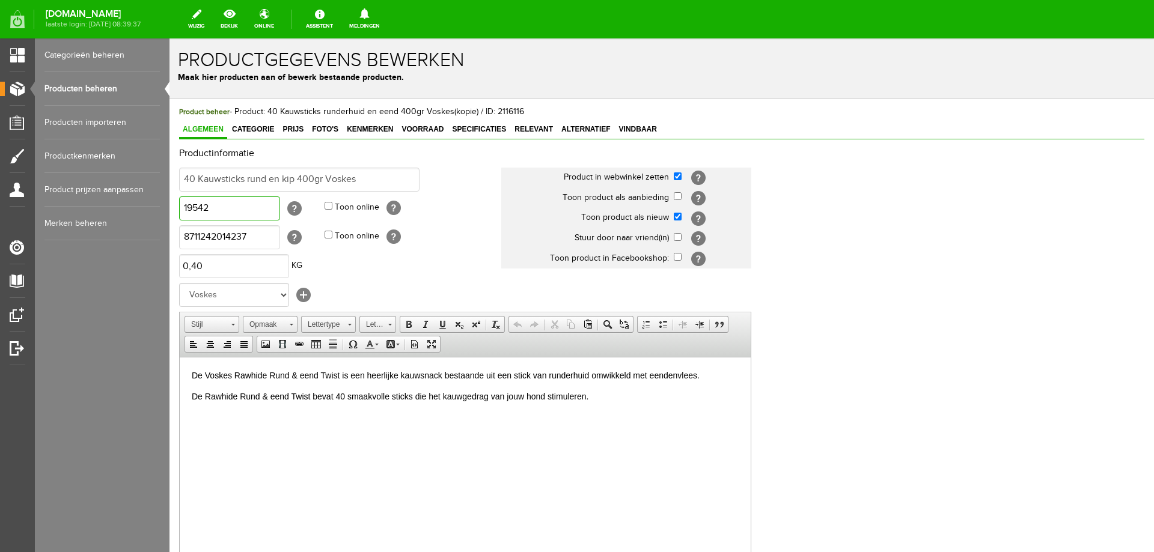
click at [218, 209] on input "19542" at bounding box center [229, 209] width 101 height 24
type input "19613"
click at [221, 239] on input "8711242014237" at bounding box center [229, 237] width 101 height 24
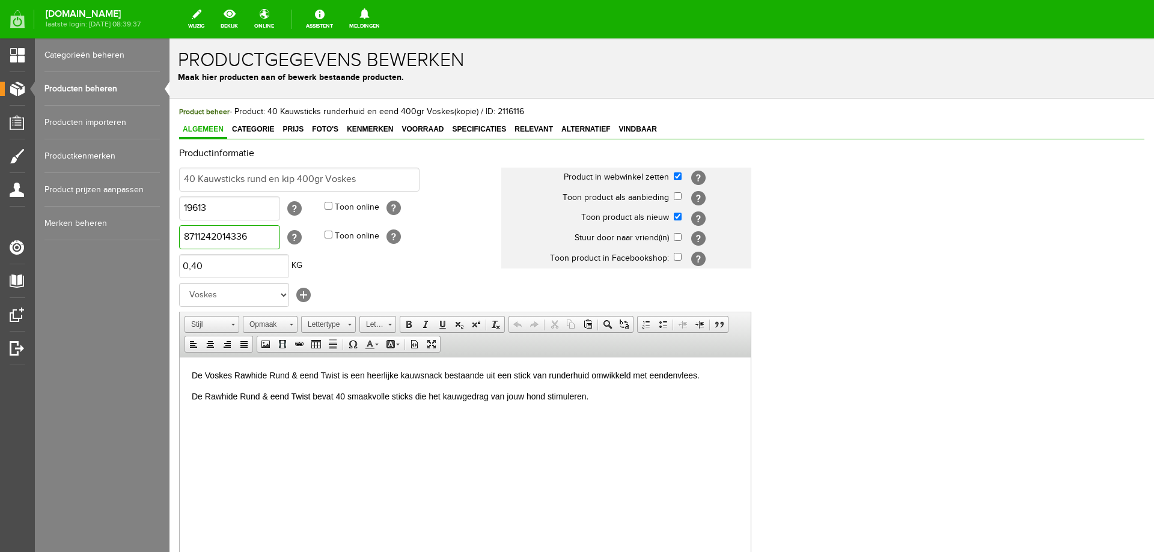
type input "8711242014336"
click at [239, 436] on html "De Voskes Rawhide Rund & eend Twist is een heerlijke kauwsnack bestaande uit ee…" at bounding box center [465, 396] width 571 height 79
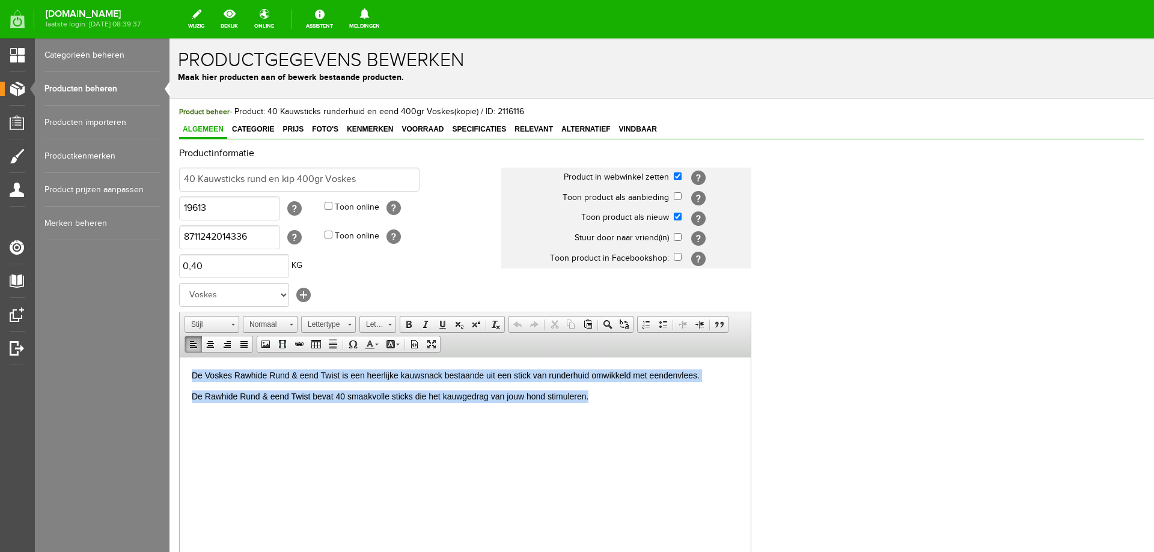
drag, startPoint x: 192, startPoint y: 371, endPoint x: 613, endPoint y: 392, distance: 421.8
click at [613, 392] on body "De Voskes Rawhide Rund & eend Twist is een heerlijke kauwsnack bestaande uit ee…" at bounding box center [465, 396] width 547 height 55
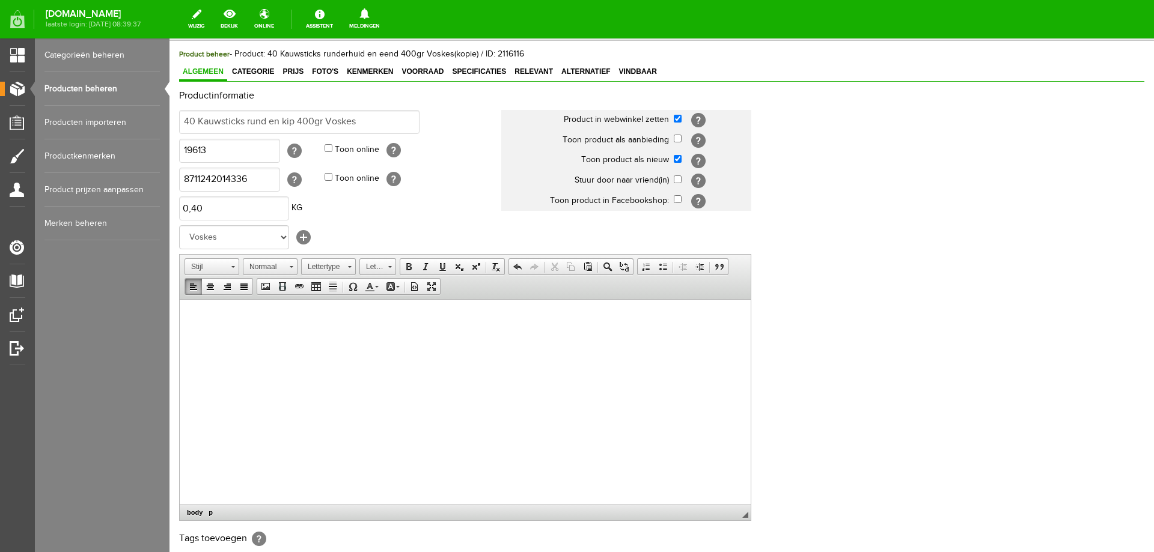
scroll to position [180, 0]
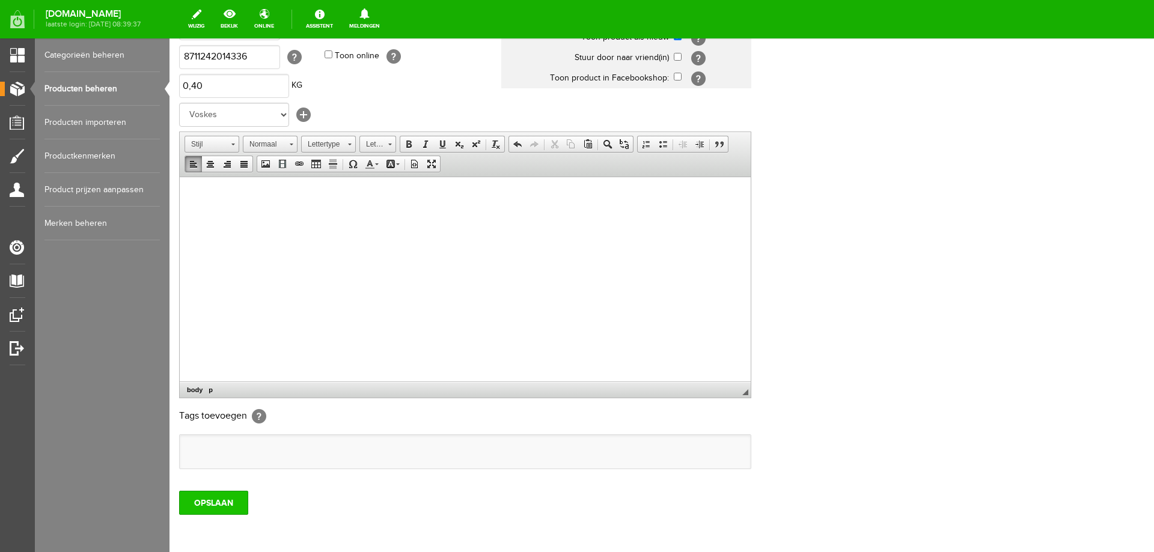
click at [224, 505] on input "OPSLAAN" at bounding box center [213, 503] width 69 height 24
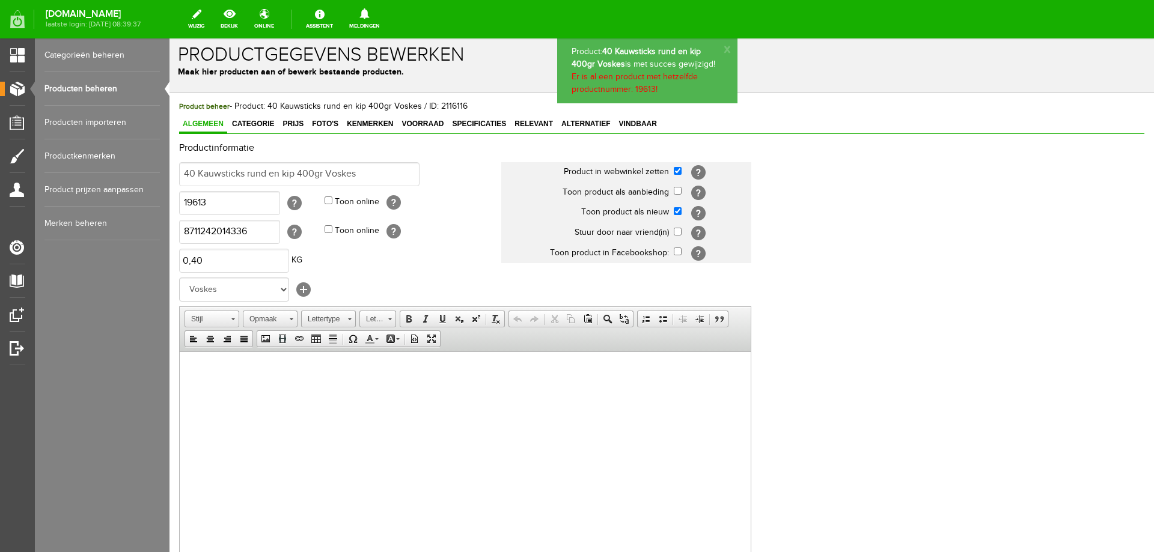
scroll to position [0, 0]
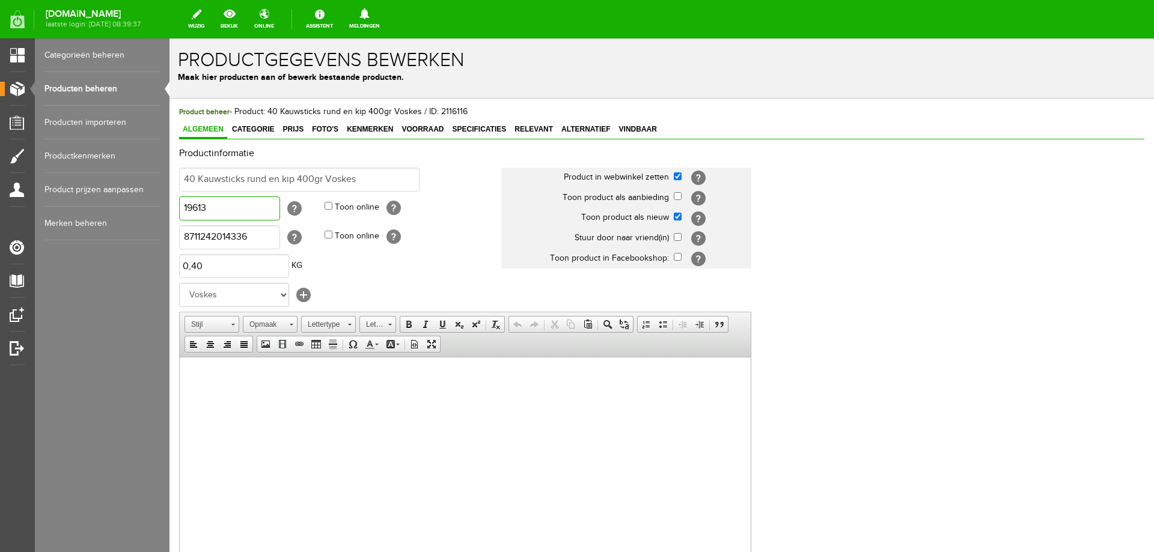
click at [213, 211] on input "19613" at bounding box center [229, 209] width 101 height 24
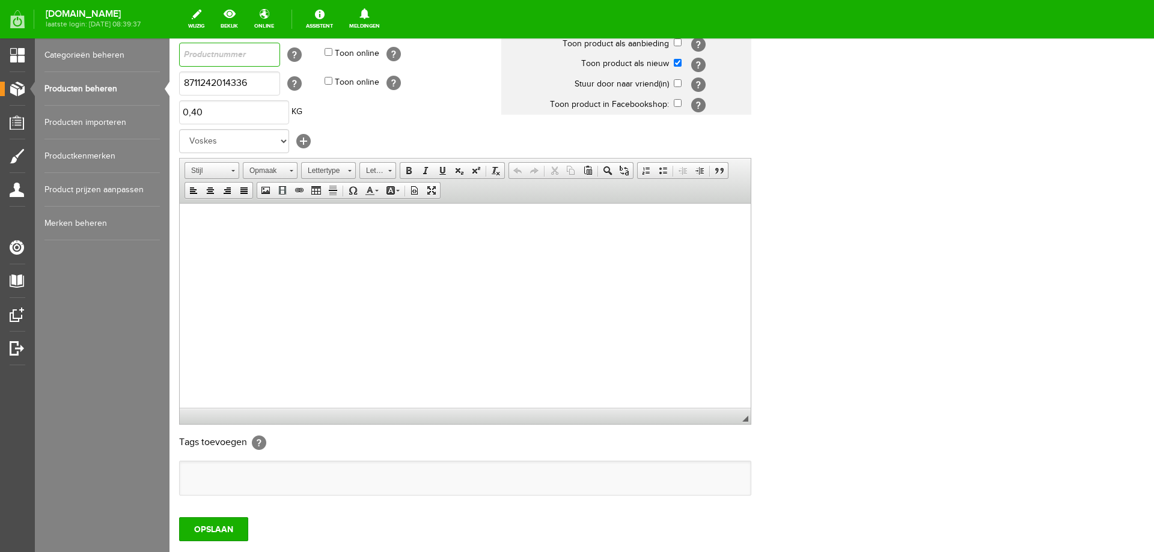
scroll to position [232, 0]
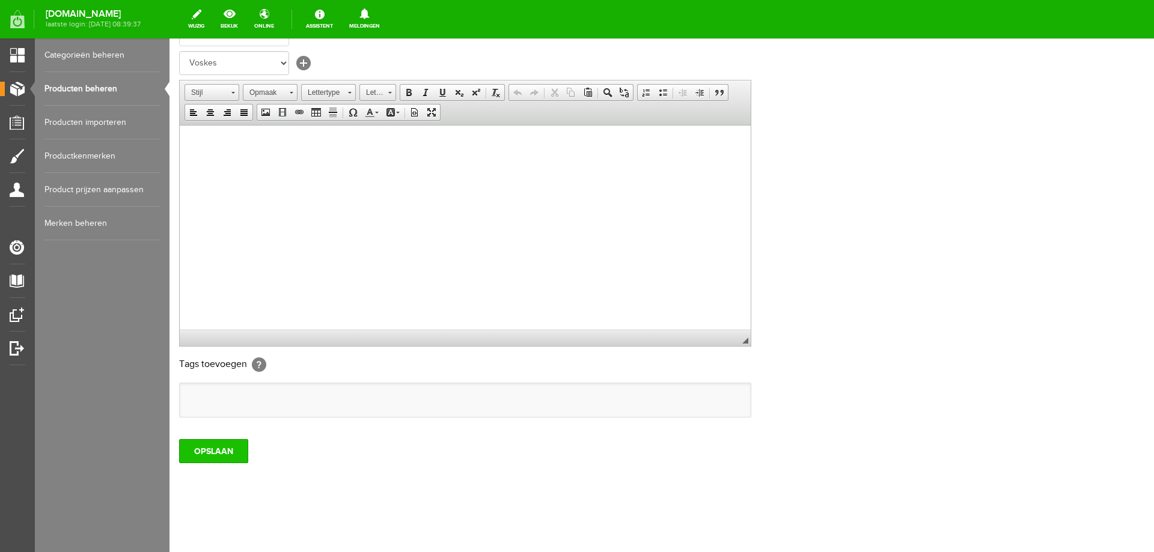
click at [244, 444] on input "OPSLAAN" at bounding box center [213, 451] width 69 height 24
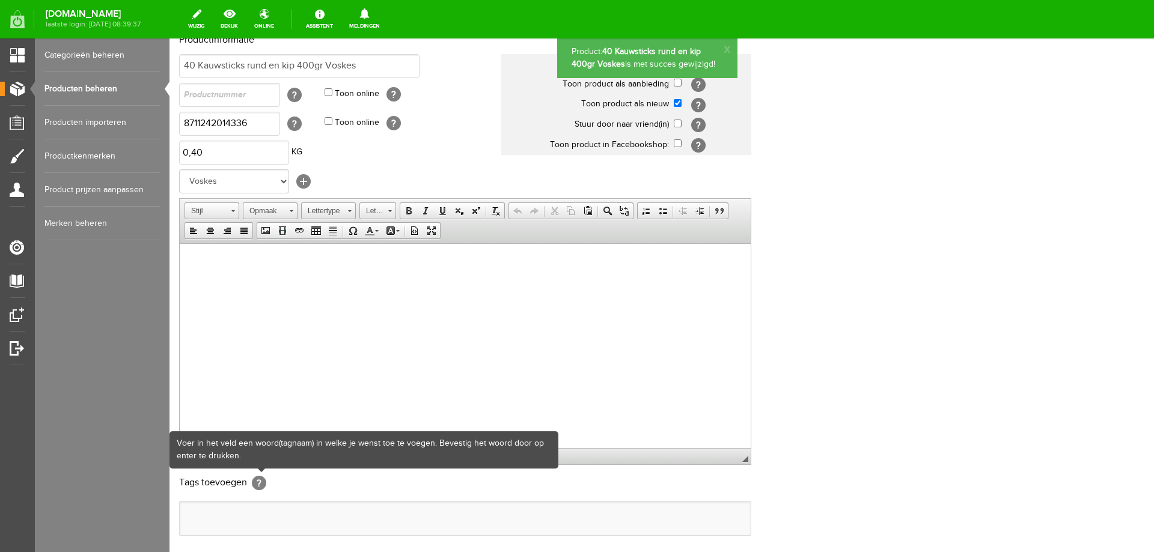
scroll to position [0, 0]
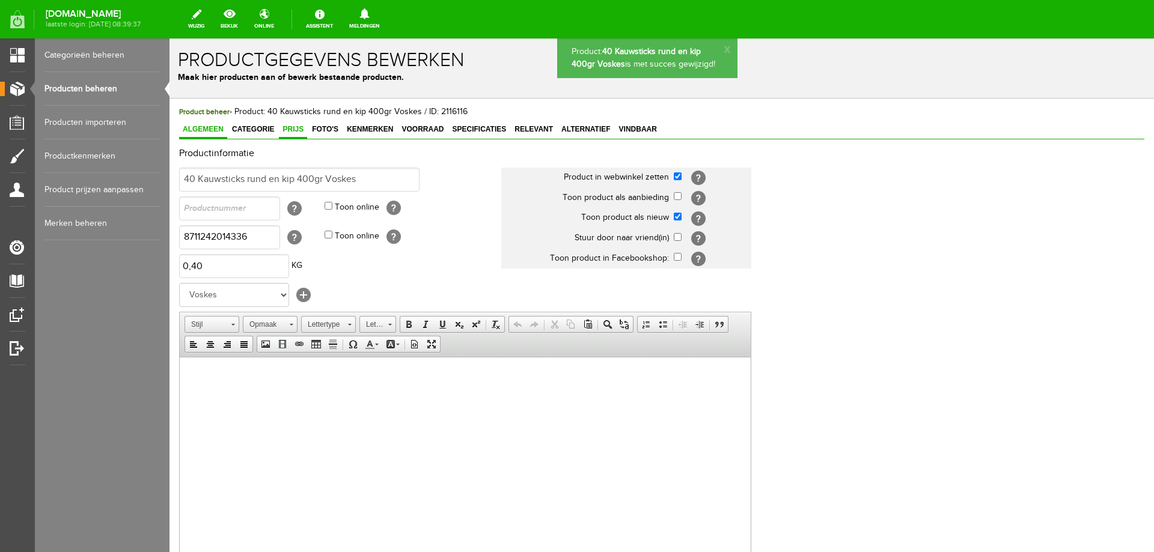
click at [296, 129] on span "Prijs" at bounding box center [293, 129] width 28 height 8
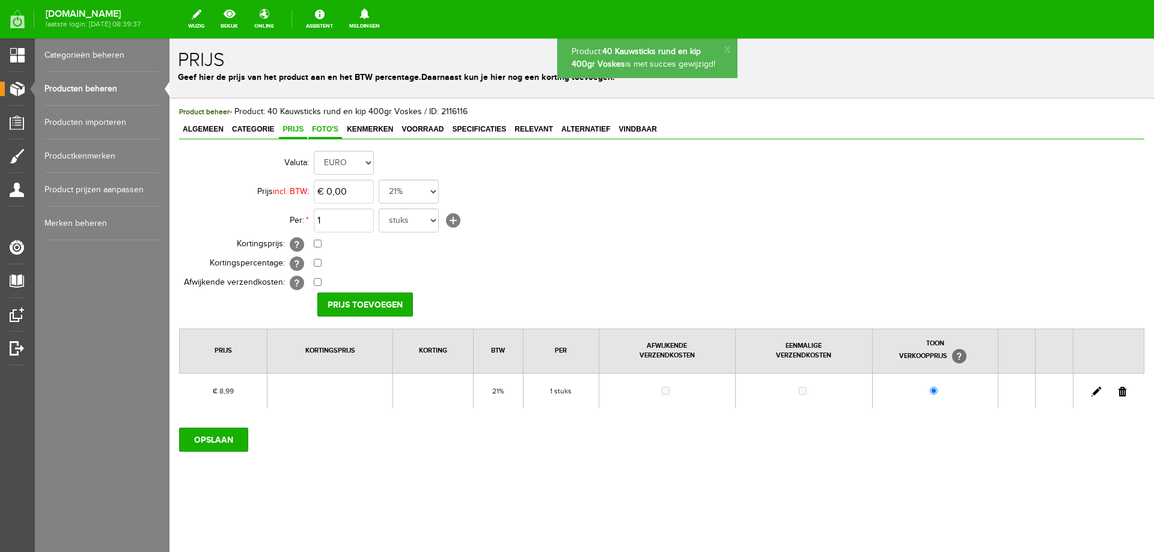
click at [320, 129] on span "Foto's" at bounding box center [325, 129] width 34 height 8
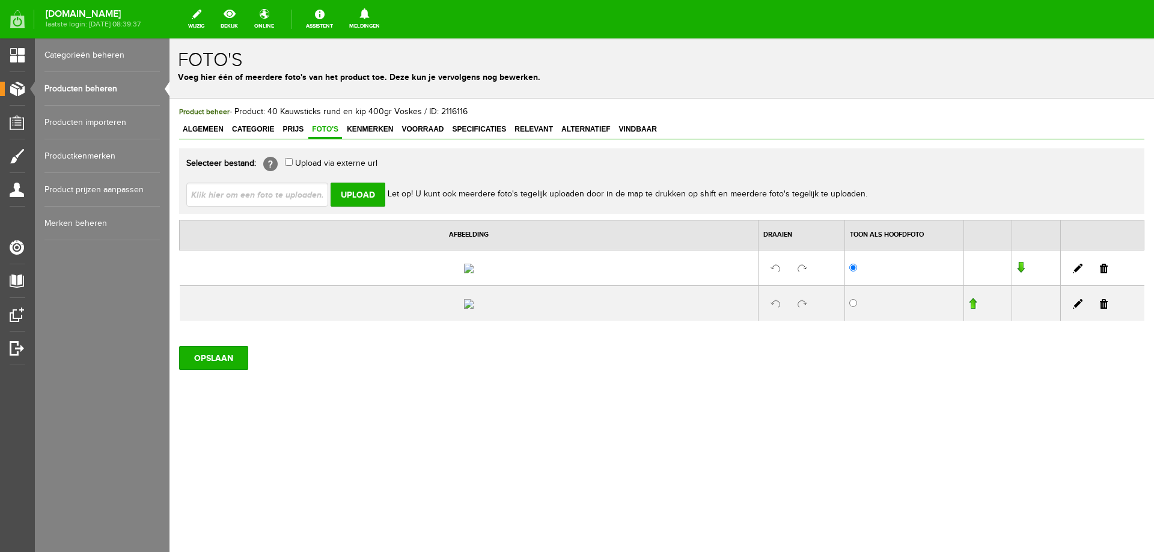
click at [298, 194] on input "file" at bounding box center [261, 194] width 151 height 23
type input "C:\fakepath\19613.png"
type input "19613.png"
click at [361, 197] on input "Upload" at bounding box center [358, 195] width 55 height 24
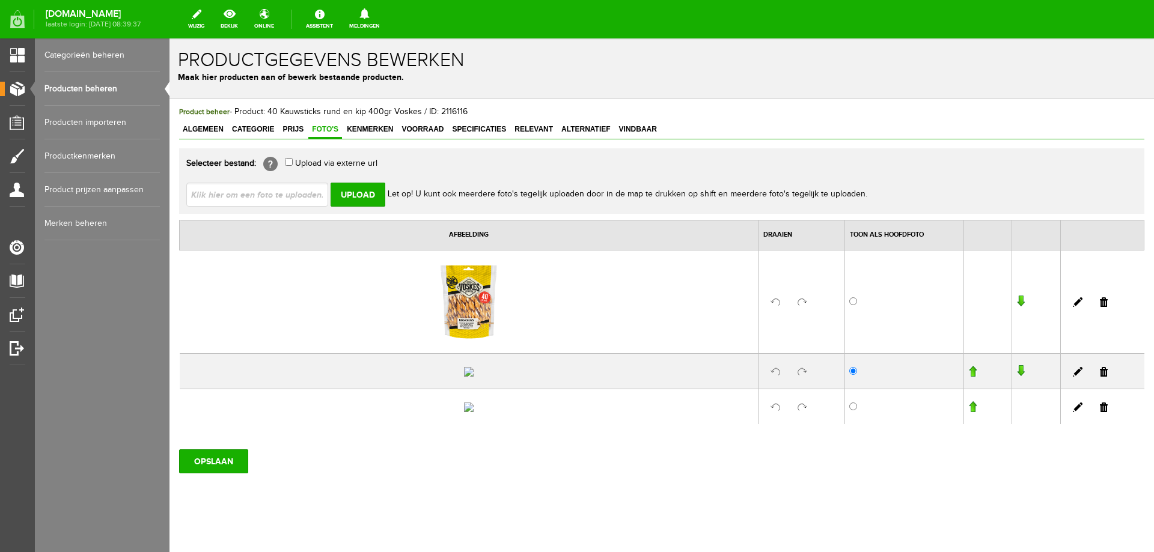
click at [1100, 377] on link at bounding box center [1104, 372] width 8 height 10
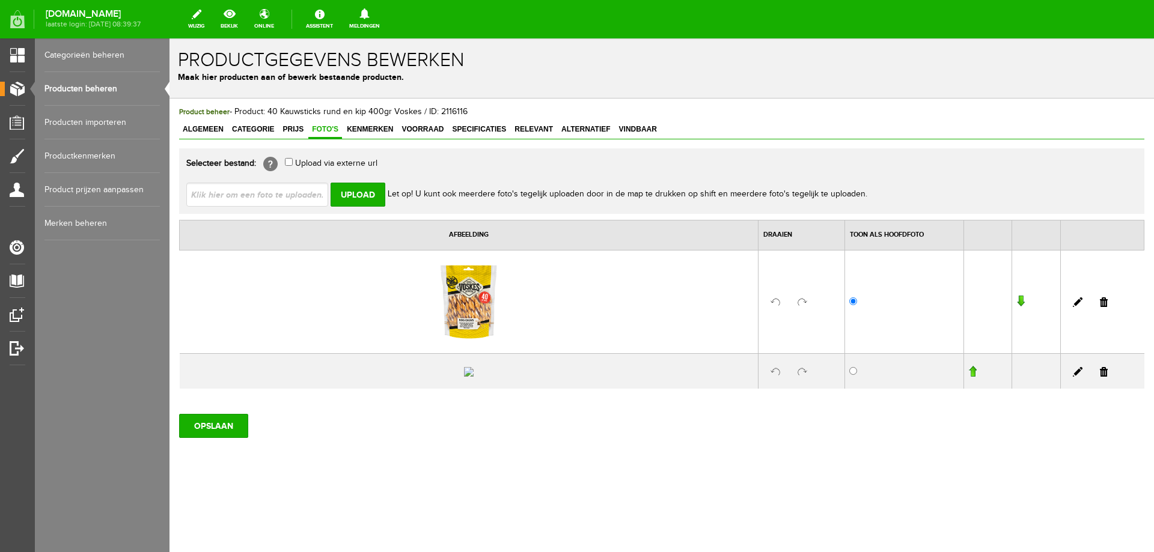
click at [1100, 377] on link at bounding box center [1104, 372] width 8 height 10
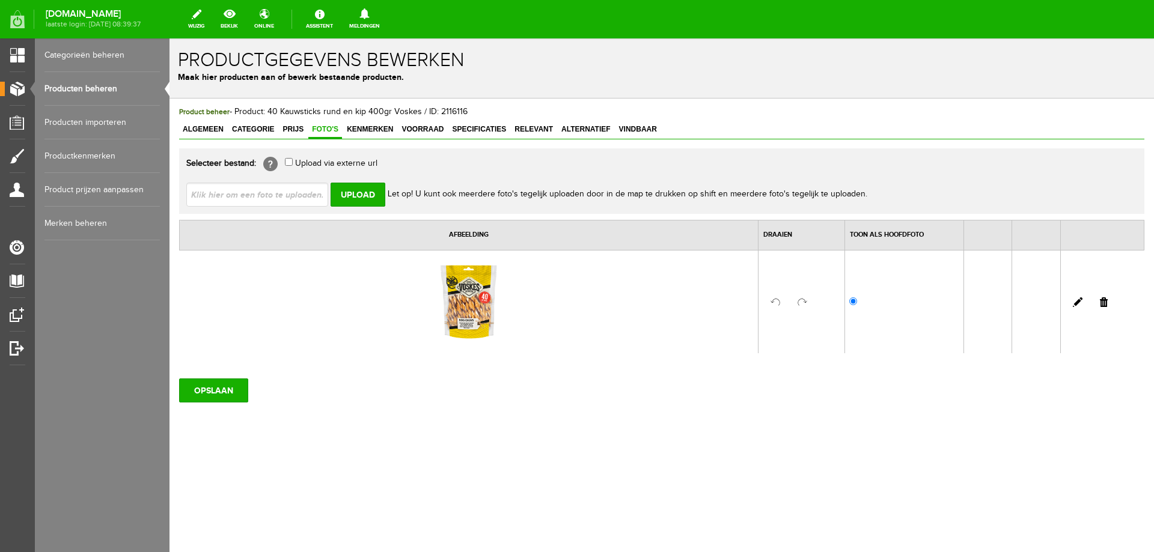
click at [1108, 304] on link at bounding box center [1104, 302] width 8 height 10
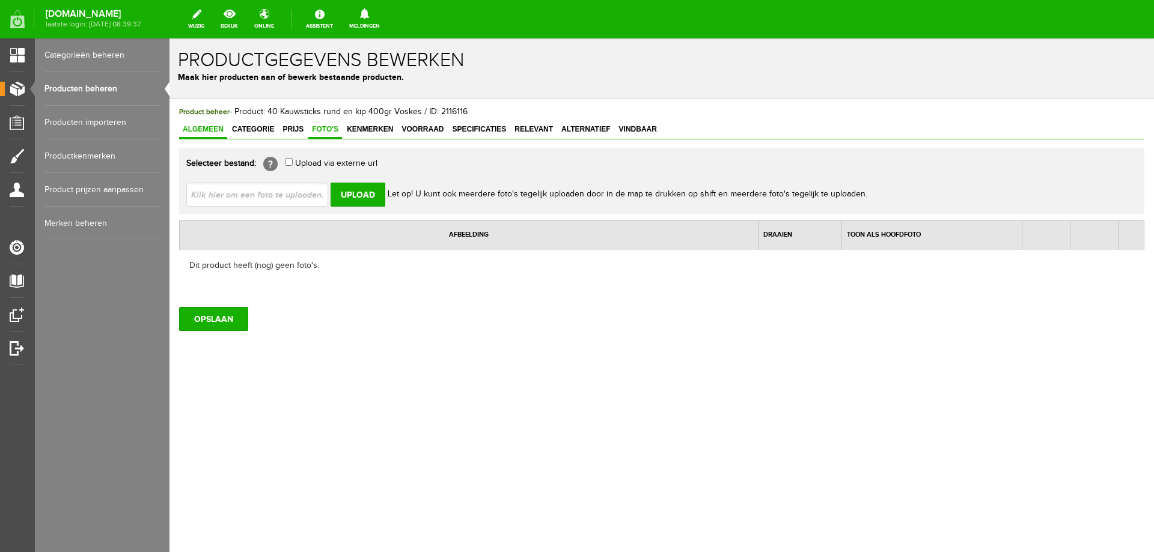
click at [209, 130] on span "Algemeen" at bounding box center [203, 129] width 48 height 8
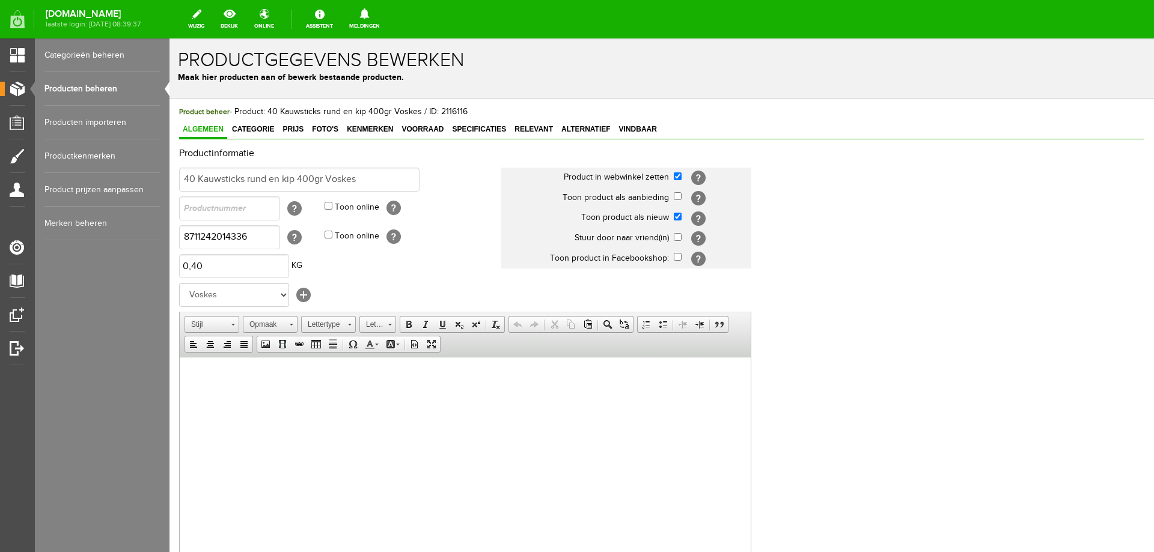
click at [96, 89] on link "Producten beheren" at bounding box center [101, 89] width 115 height 34
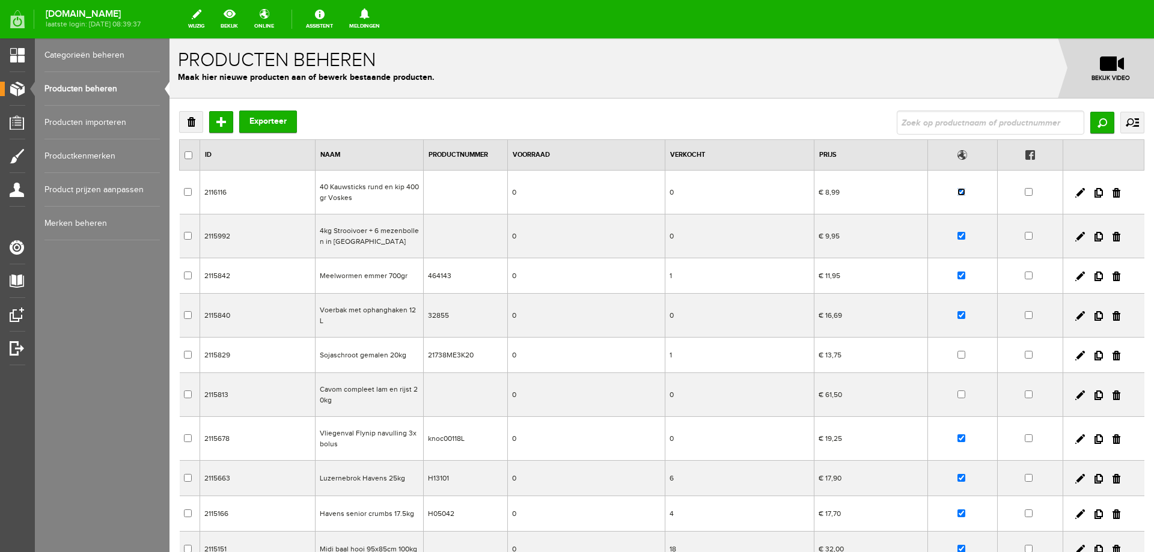
click at [957, 192] on input "checkbox" at bounding box center [961, 192] width 8 height 8
checkbox input "false"
click at [916, 121] on input "text" at bounding box center [991, 123] width 188 height 24
type input "sticks"
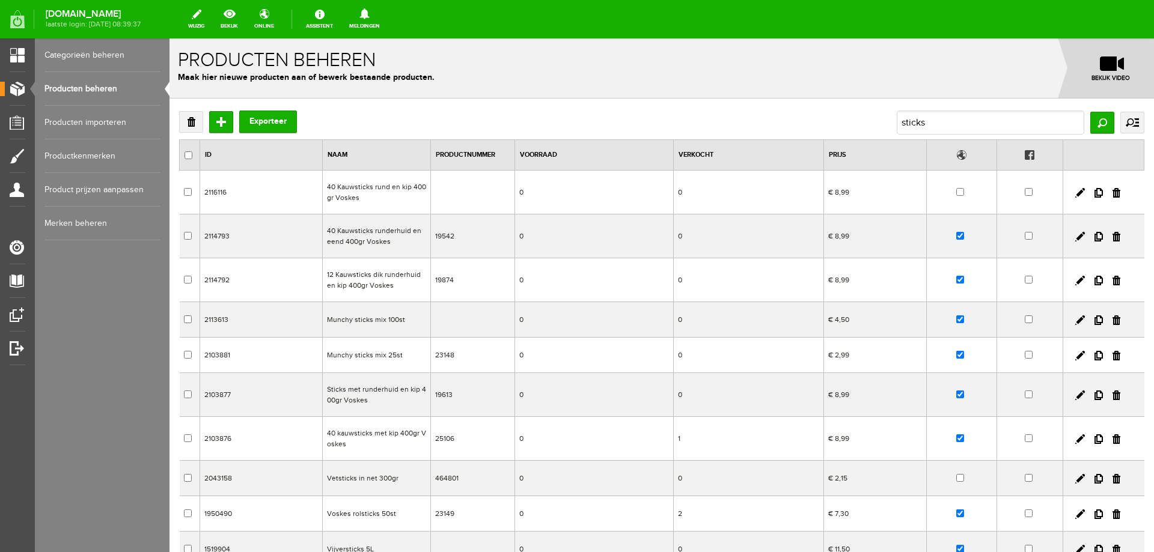
click at [373, 392] on td "Sticks met runderhuid en kip 400gr Voskes" at bounding box center [376, 395] width 108 height 44
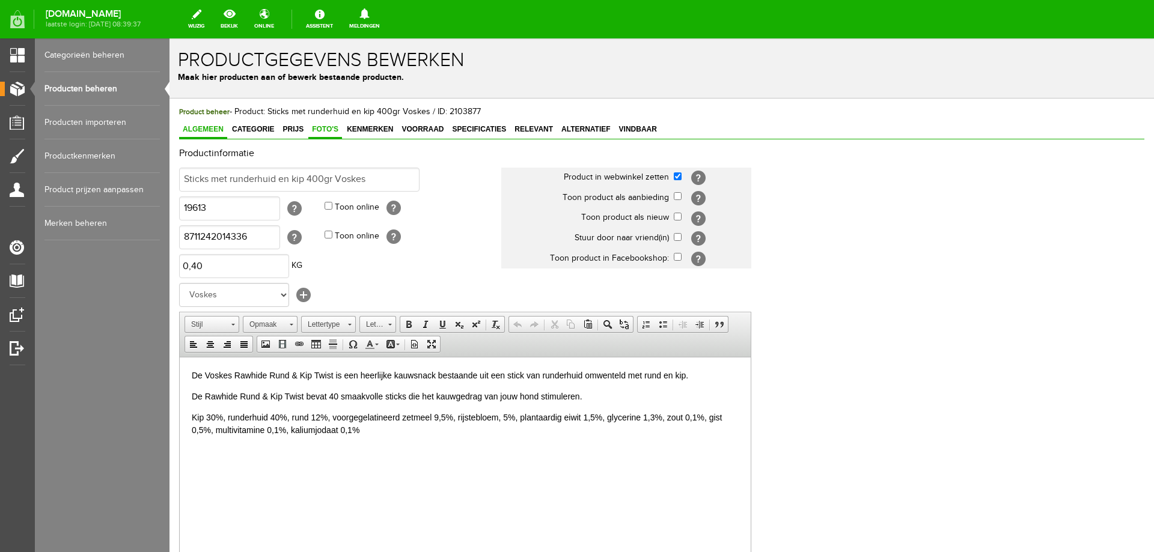
click at [323, 135] on link "Foto's" at bounding box center [325, 129] width 34 height 17
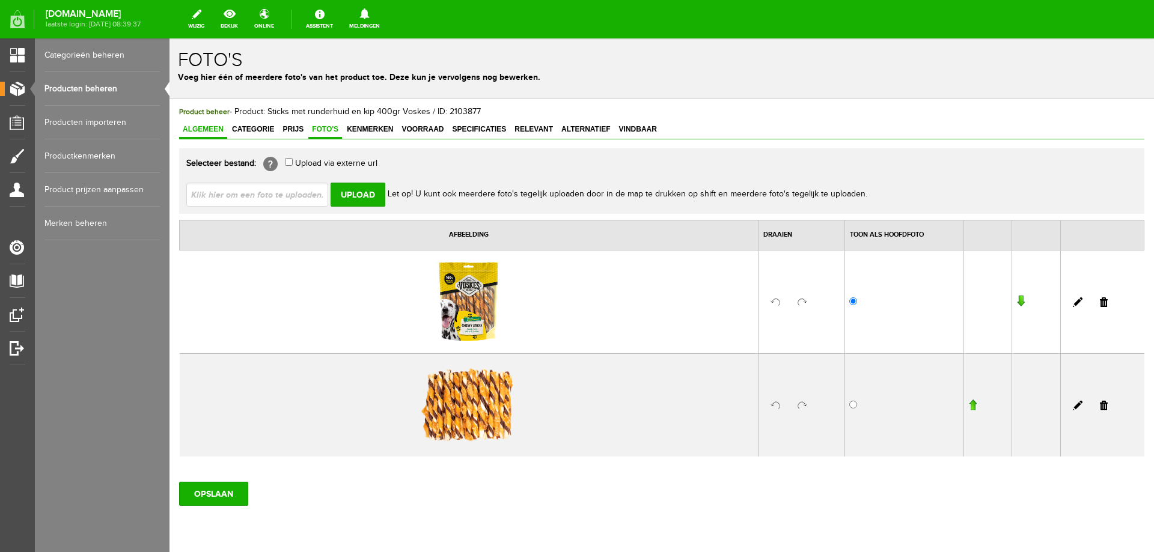
click at [197, 132] on span "Algemeen" at bounding box center [203, 129] width 48 height 8
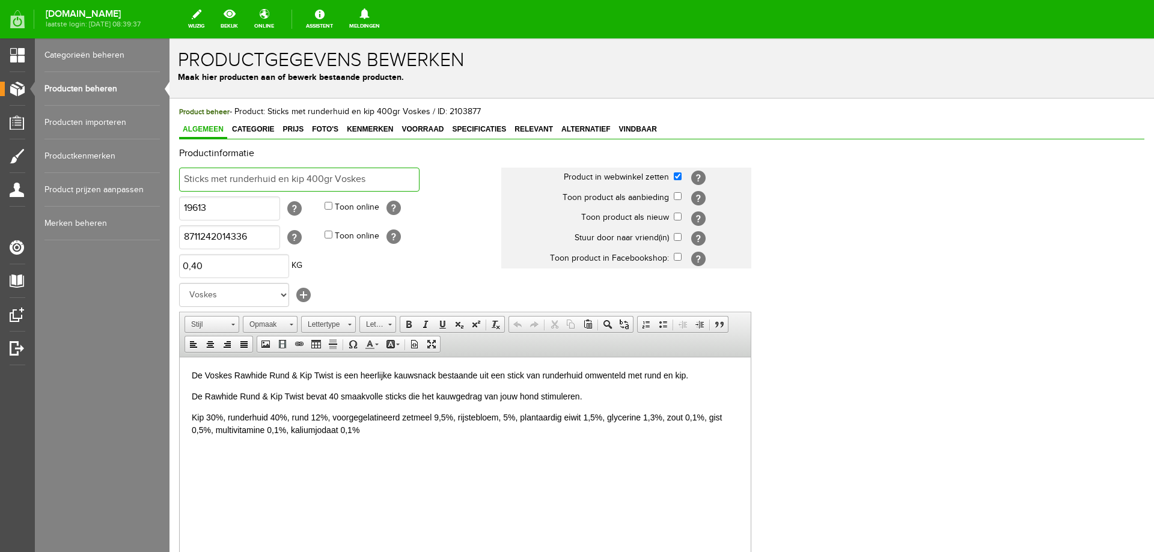
click at [183, 178] on input "Sticks met runderhuid en kip 400gr Voskes" at bounding box center [299, 180] width 240 height 24
click at [311, 178] on input "40 Kauwsticks met runderhuid en kip 400gr Voskes" at bounding box center [299, 180] width 240 height 24
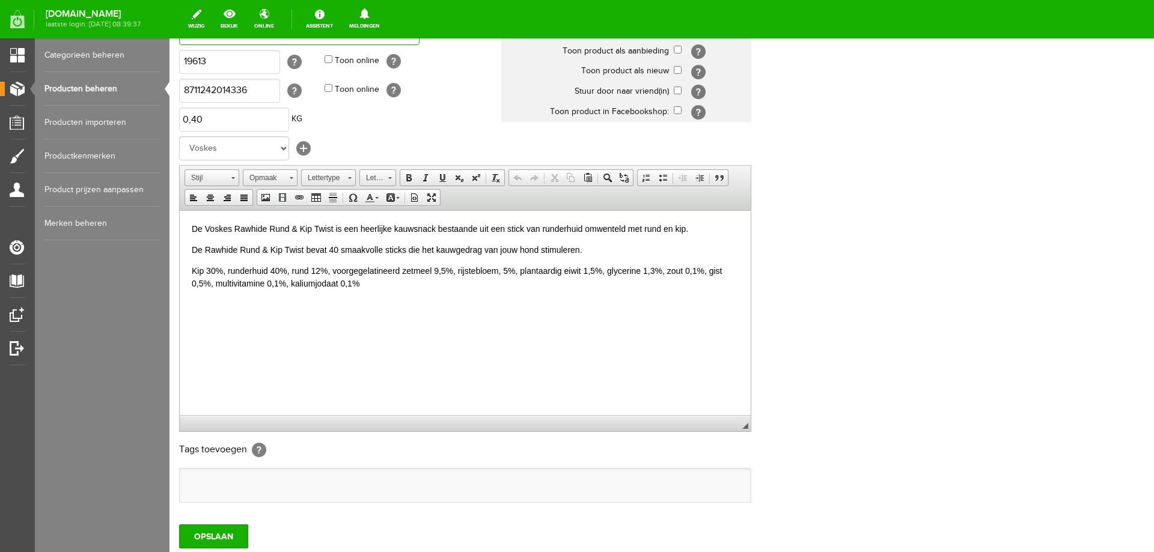
scroll to position [232, 0]
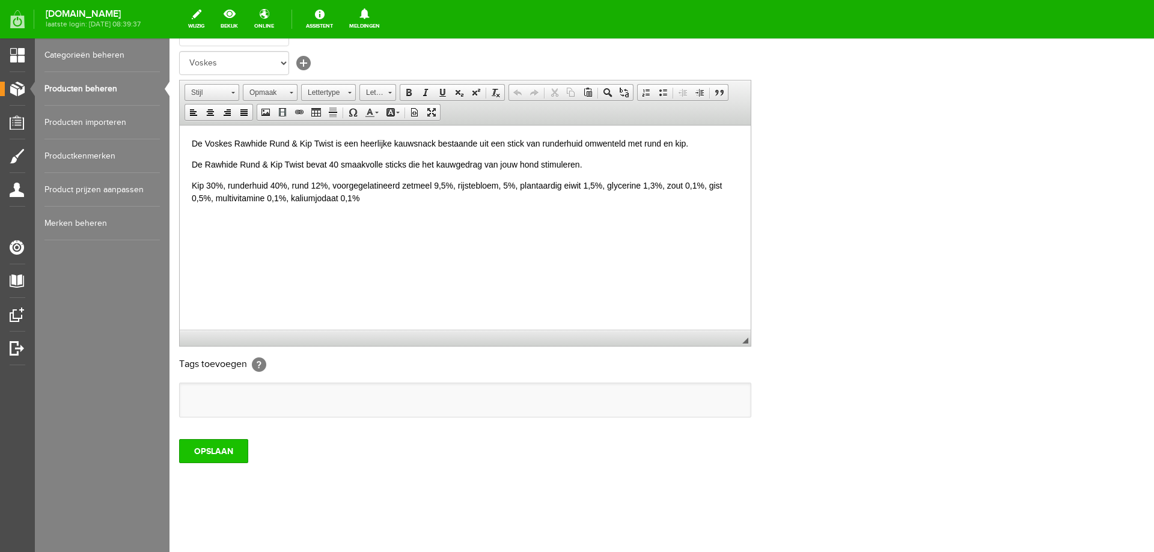
type input "40 Kauwsticks met runderhuid en kip 400gr Voskes"
click at [231, 451] on input "OPSLAAN" at bounding box center [213, 451] width 69 height 24
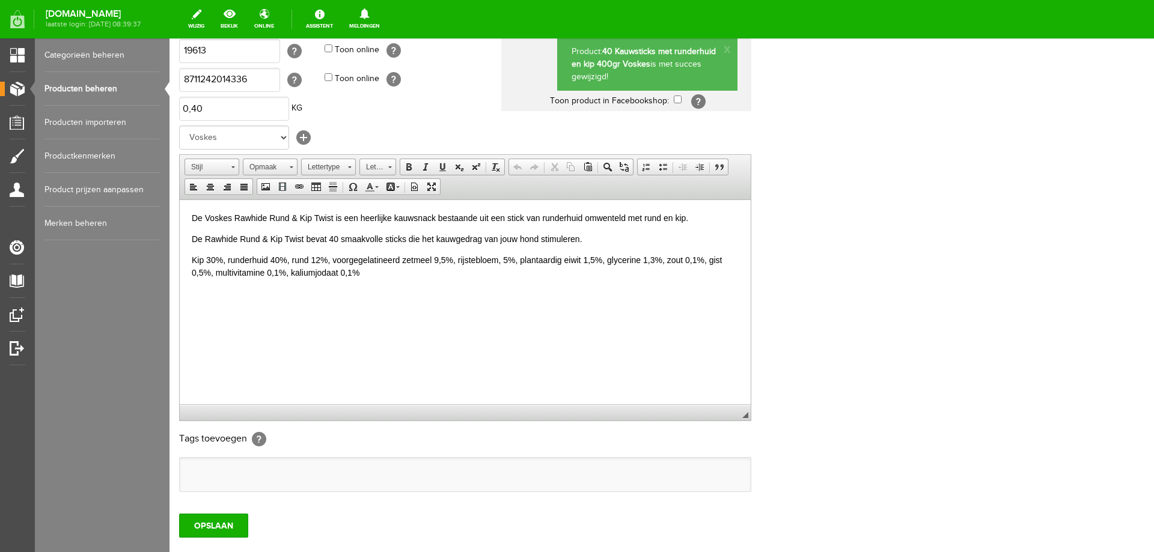
scroll to position [0, 0]
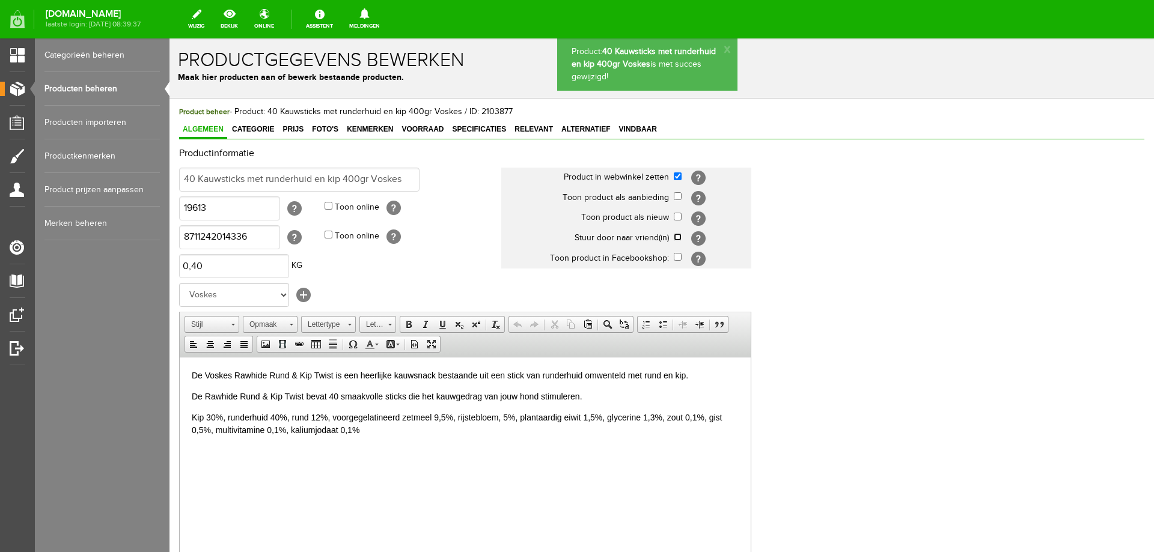
click at [676, 235] on input "checkbox" at bounding box center [678, 237] width 8 height 8
checkbox input "true"
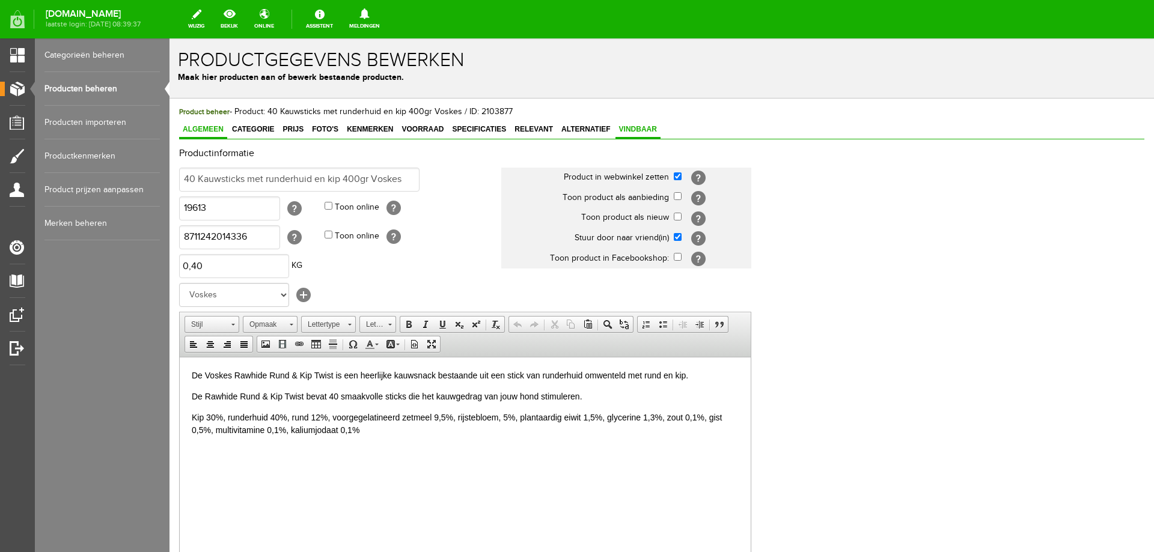
click at [635, 132] on span "Vindbaar" at bounding box center [637, 129] width 45 height 8
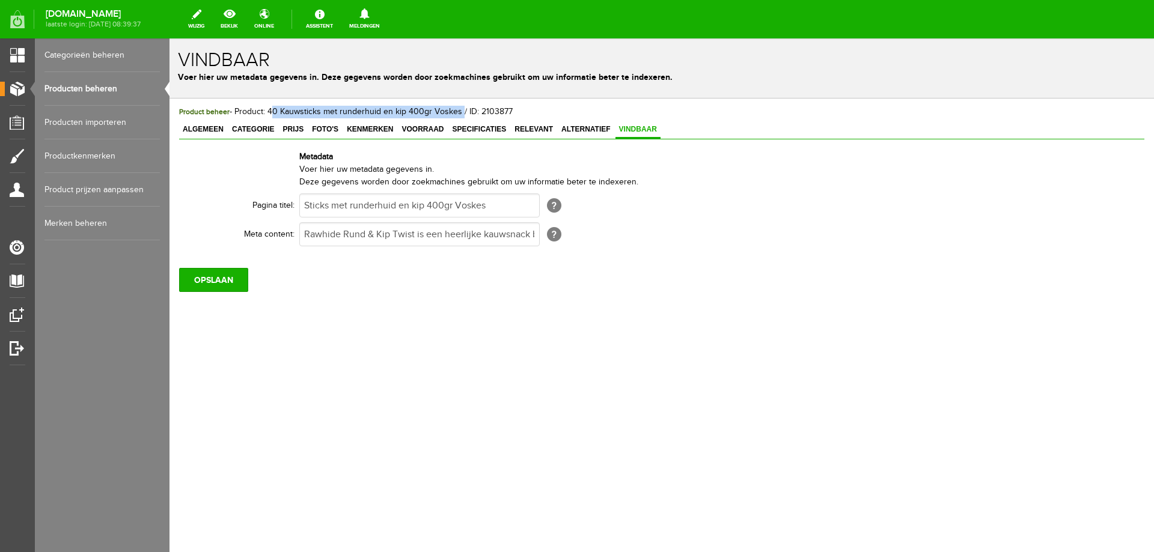
drag, startPoint x: 269, startPoint y: 112, endPoint x: 459, endPoint y: 116, distance: 190.5
click at [459, 116] on span "Product beheer - Product: 40 Kauwsticks met runderhuid en kip 400gr Voskes / ID…" at bounding box center [346, 112] width 334 height 10
copy span "40 Kauwsticks met runderhuid en kip 400gr Voskes"
click at [314, 204] on input "Sticks met runderhuid en kip 400gr Voskes" at bounding box center [419, 206] width 240 height 24
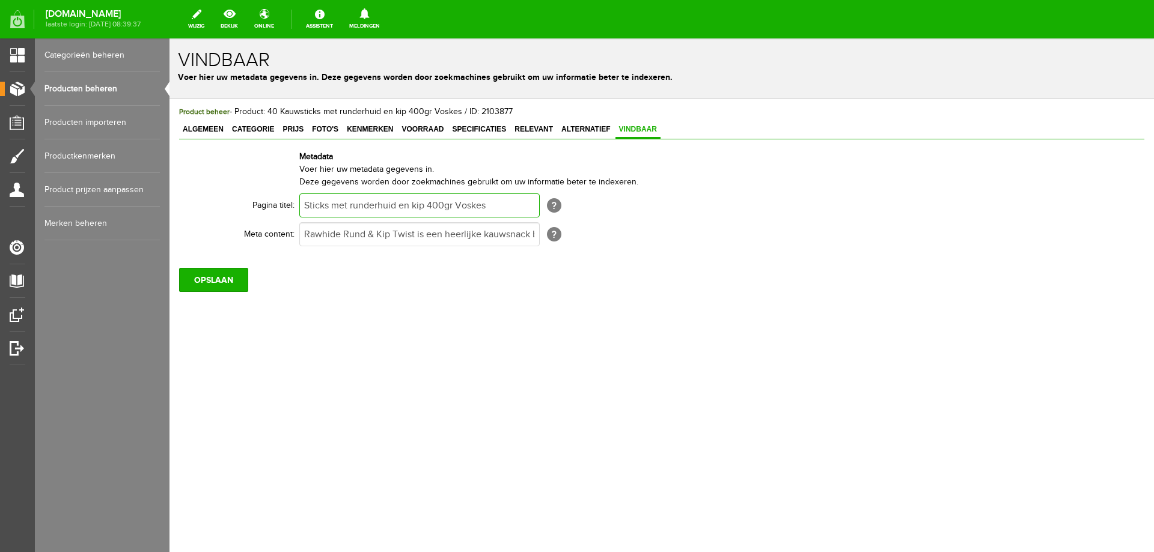
click at [314, 204] on input "Sticks met runderhuid en kip 400gr Voskes" at bounding box center [419, 206] width 240 height 24
paste input "40 Kauwsticks met runderhuid en kip 400gr Voskes"
type input "40 Kauwsticks met runderhuid en kip 400gr Voskes"
click at [202, 282] on input "OPSLAAN" at bounding box center [213, 280] width 69 height 24
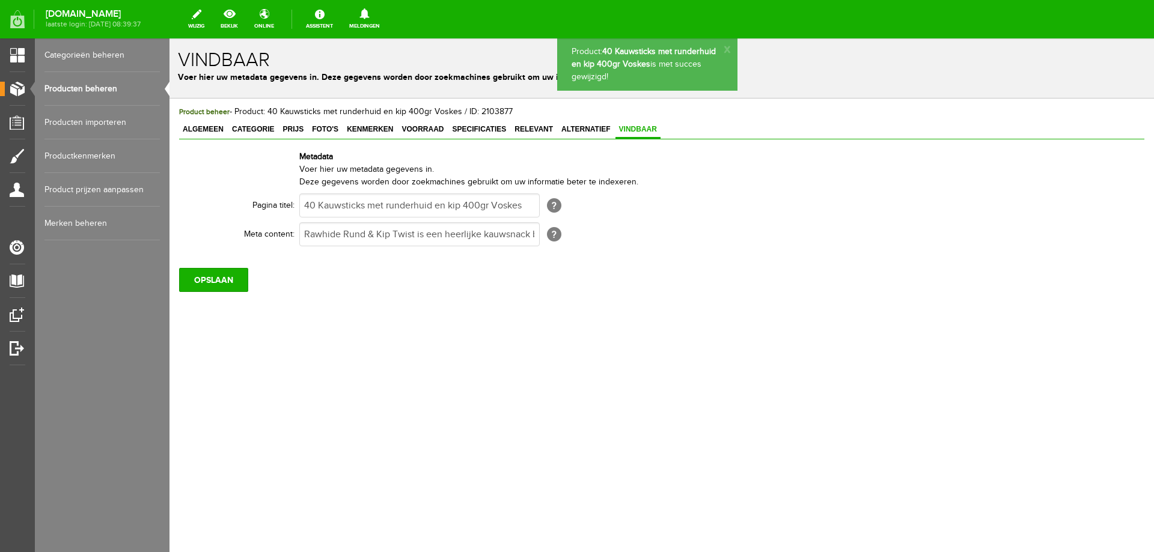
click at [98, 93] on link "Producten beheren" at bounding box center [101, 89] width 115 height 34
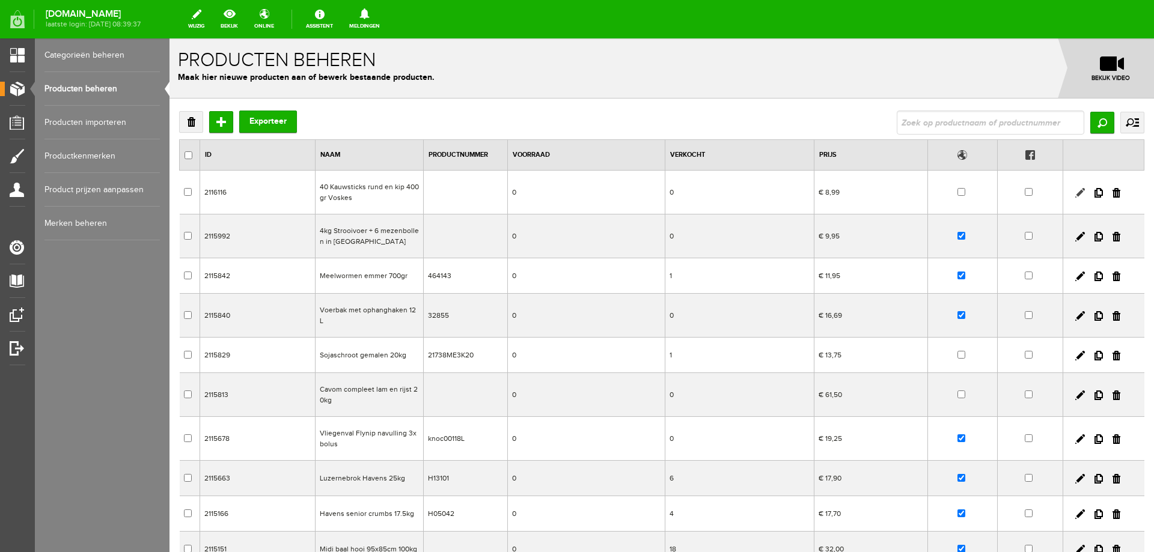
click at [1075, 192] on link at bounding box center [1080, 193] width 10 height 10
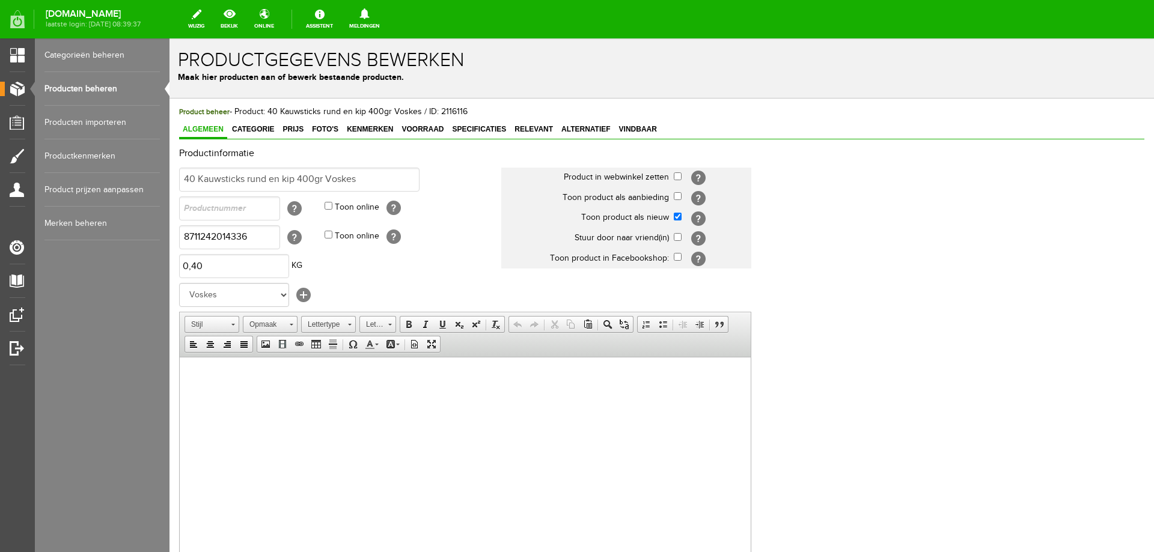
click at [105, 88] on link "Producten beheren" at bounding box center [101, 89] width 115 height 34
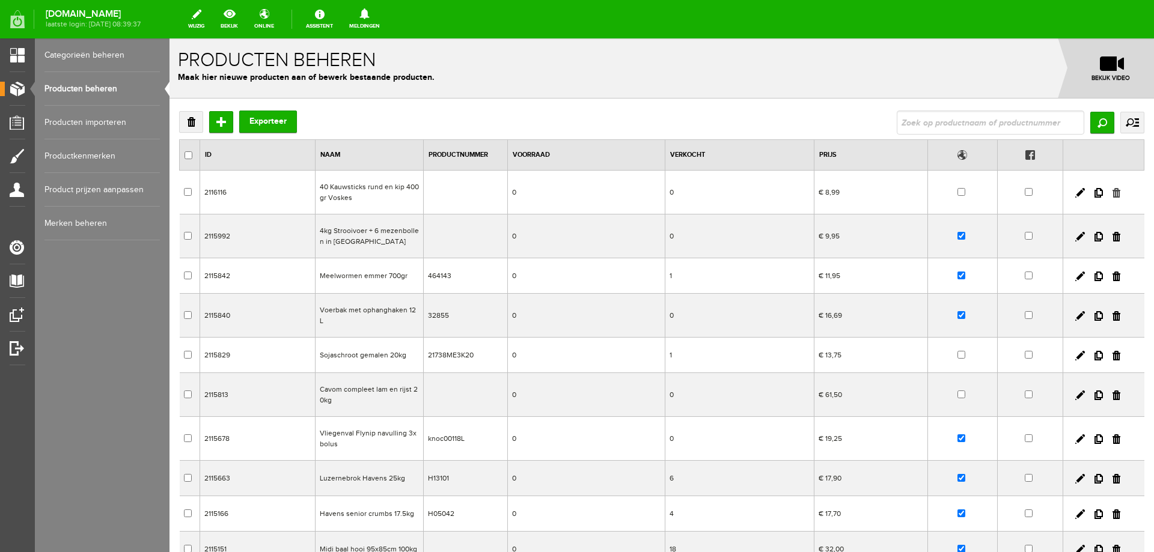
click at [1112, 193] on link at bounding box center [1116, 193] width 8 height 10
